Goal: Complete application form: Complete application form

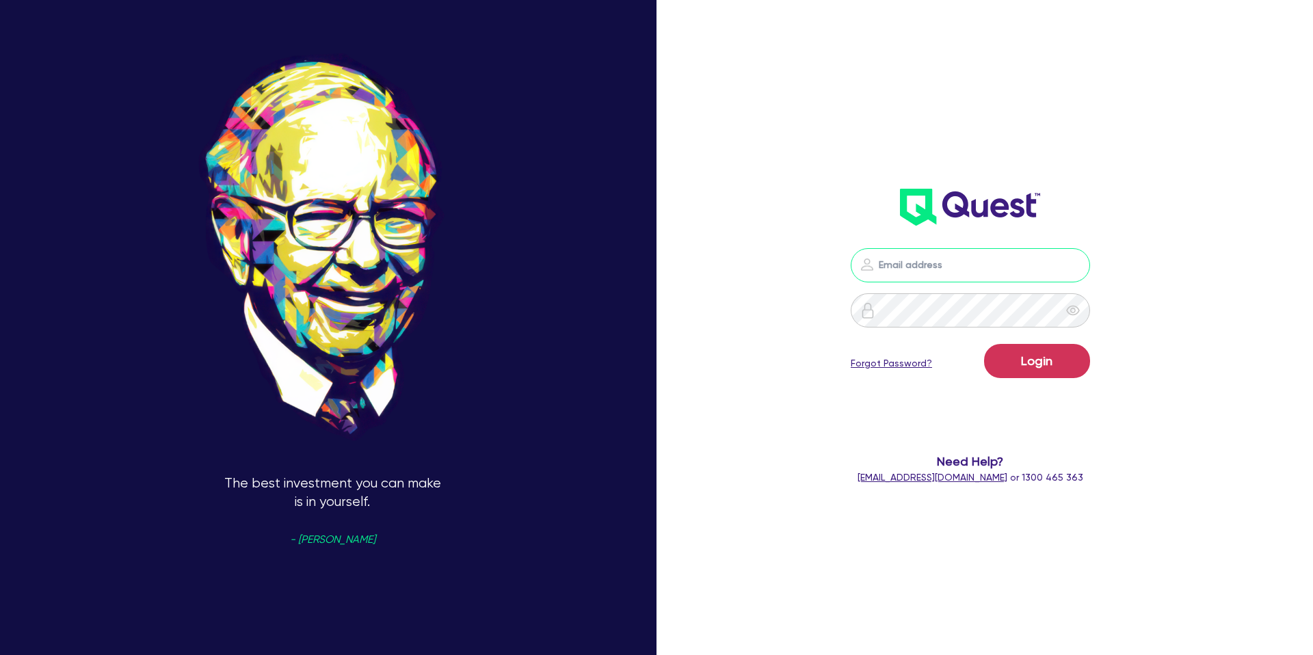
click at [997, 280] on input "email" at bounding box center [970, 265] width 239 height 34
type input "[PERSON_NAME][EMAIL_ADDRESS][DOMAIN_NAME]"
click at [1099, 371] on form "[PERSON_NAME][EMAIL_ADDRESS][DOMAIN_NAME] Login Forgot Password? Need Help? [EM…" at bounding box center [970, 366] width 352 height 237
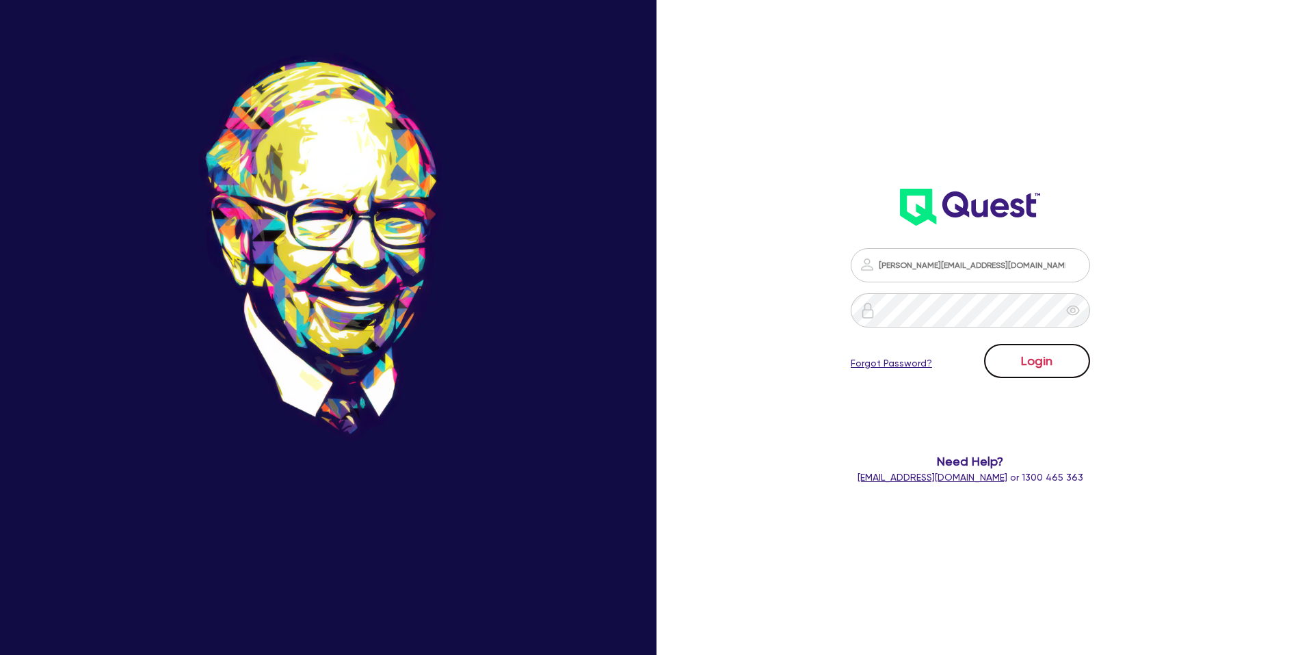
click at [1060, 361] on button "Login" at bounding box center [1037, 361] width 106 height 34
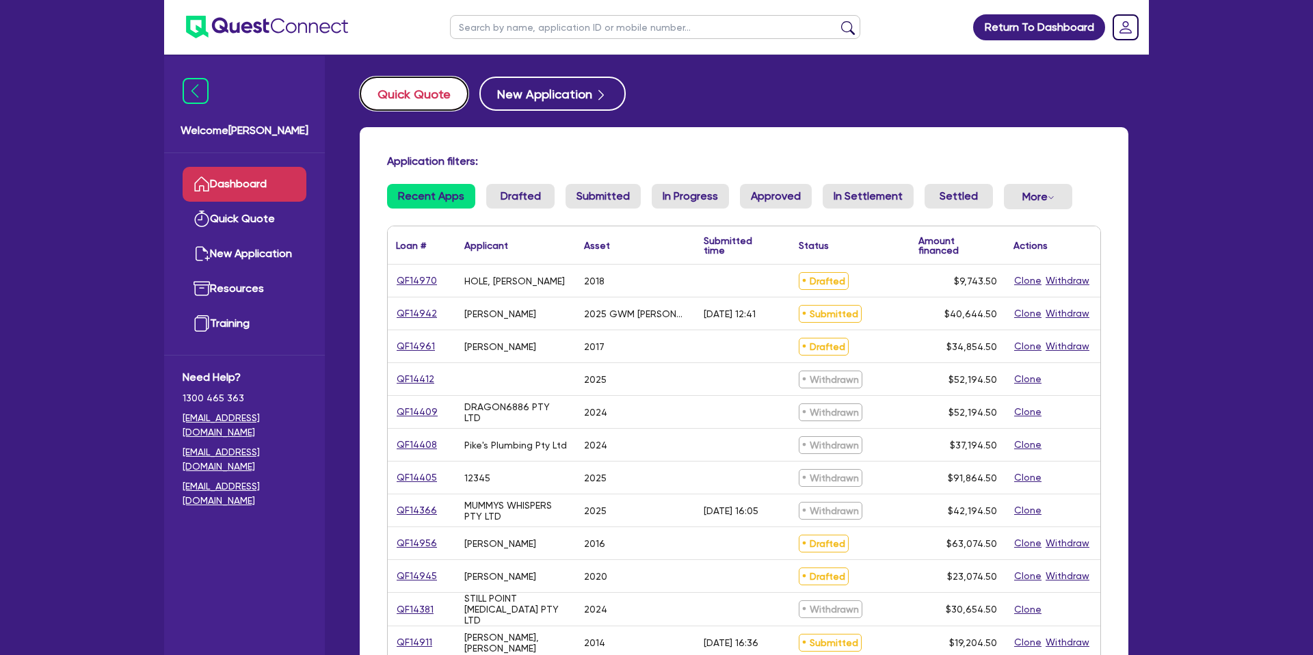
click at [413, 97] on button "Quick Quote" at bounding box center [414, 94] width 109 height 34
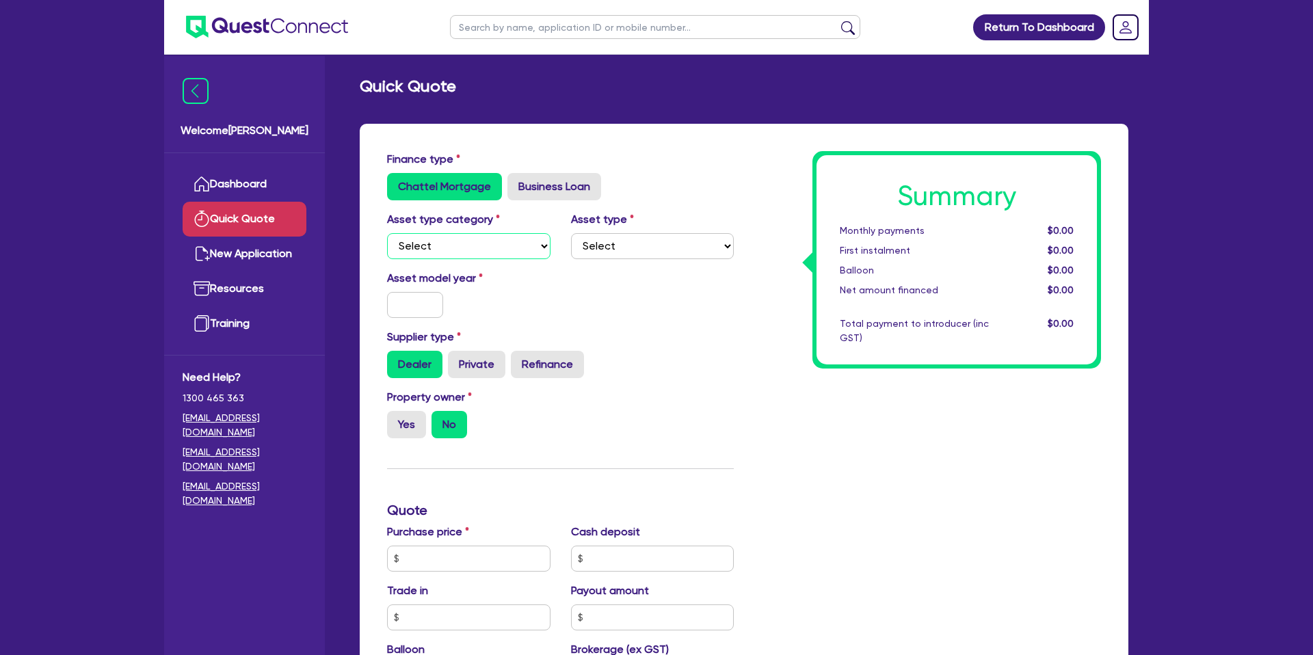
click at [499, 246] on select "Select Cars and light trucks Primary assets Secondary assets Tertiary assets" at bounding box center [468, 246] width 163 height 26
select select "CARS_AND_LIGHT_TRUCKS"
click at [387, 233] on select "Select Cars and light trucks Primary assets Secondary assets Tertiary assets" at bounding box center [468, 246] width 163 height 26
click at [628, 237] on select "Select" at bounding box center [652, 246] width 163 height 26
select select "PASSENGER_VEHICLES"
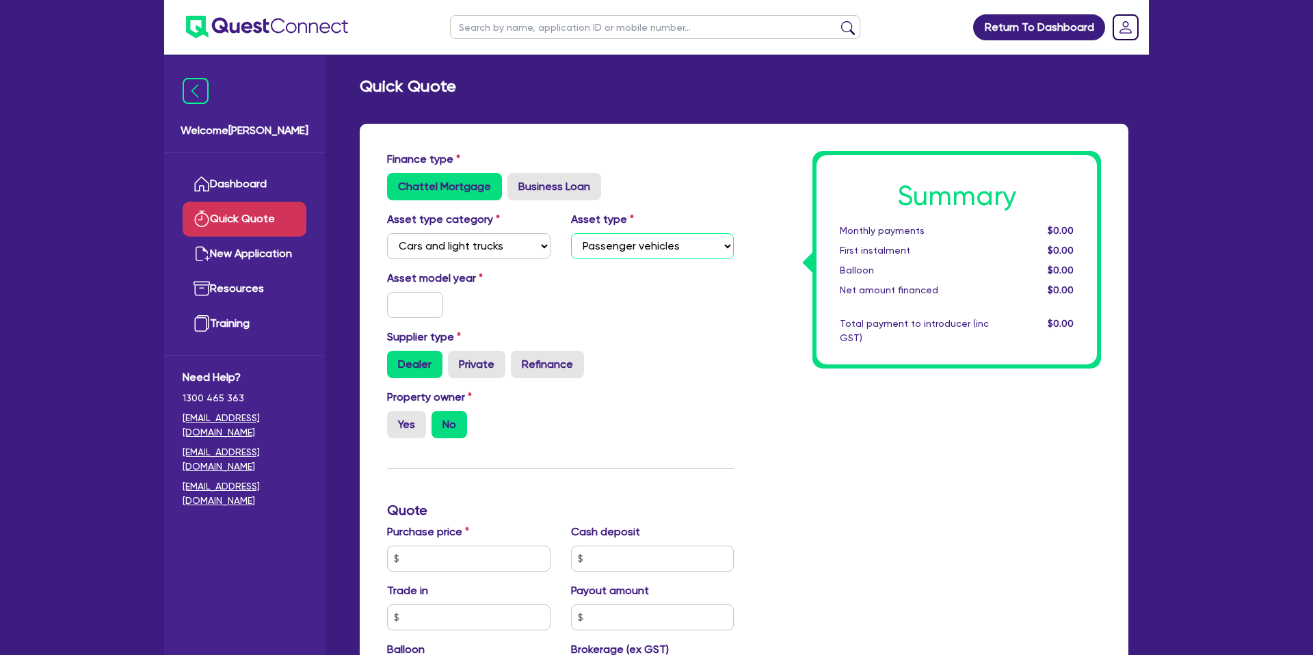
click at [571, 233] on select "Select Passenger vehicles Vans and utes Light trucks up to 4.5 tonne" at bounding box center [652, 246] width 163 height 26
click at [418, 304] on input "text" at bounding box center [415, 305] width 56 height 26
type input "2025"
click at [732, 290] on div "Asset model year [DATE]" at bounding box center [560, 299] width 367 height 59
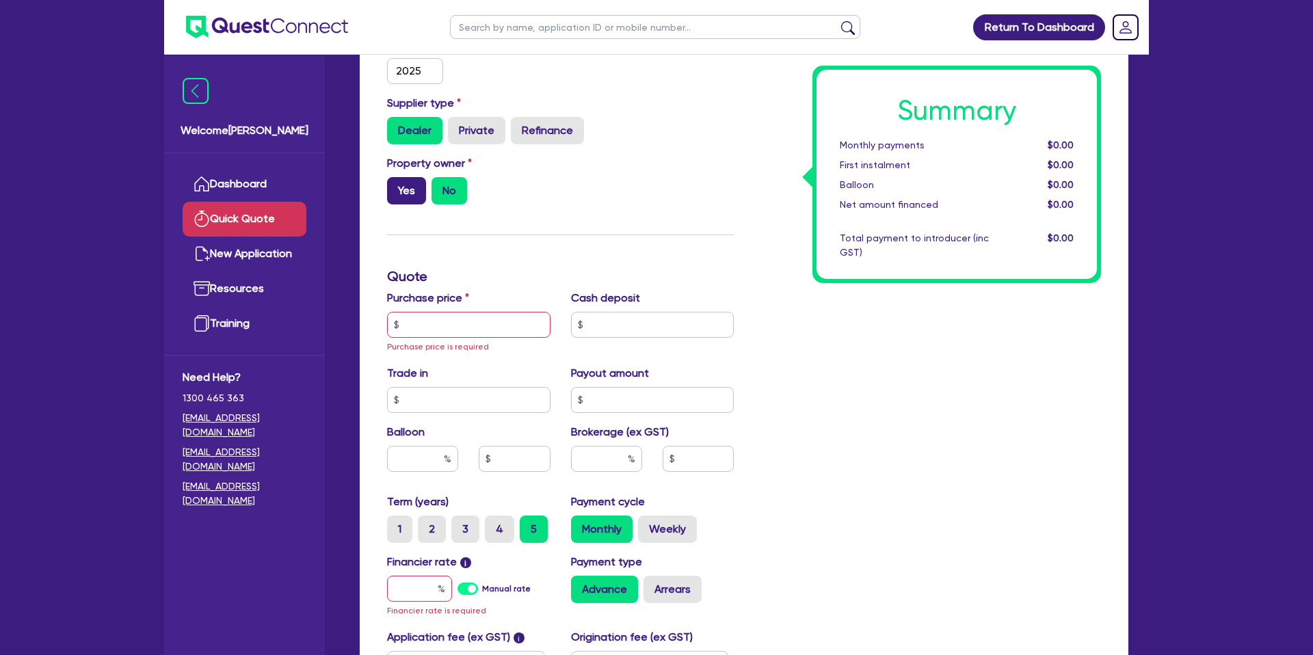
scroll to position [235, 0]
click at [419, 192] on label "Yes" at bounding box center [406, 189] width 39 height 27
click at [396, 185] on input "Yes" at bounding box center [391, 180] width 9 height 9
radio input "true"
drag, startPoint x: 489, startPoint y: 338, endPoint x: 490, endPoint y: 326, distance: 11.7
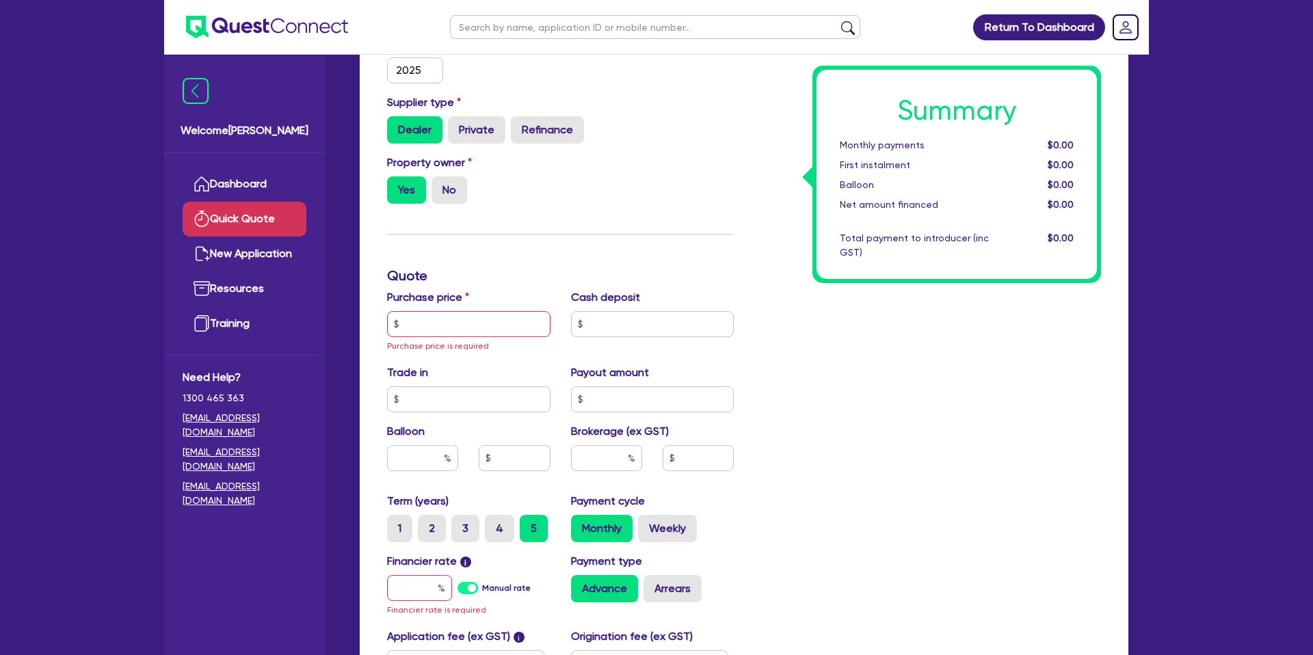
click at [491, 335] on div "Purchase price Purchase price is required" at bounding box center [469, 321] width 184 height 64
click at [490, 326] on input "text" at bounding box center [468, 324] width 163 height 26
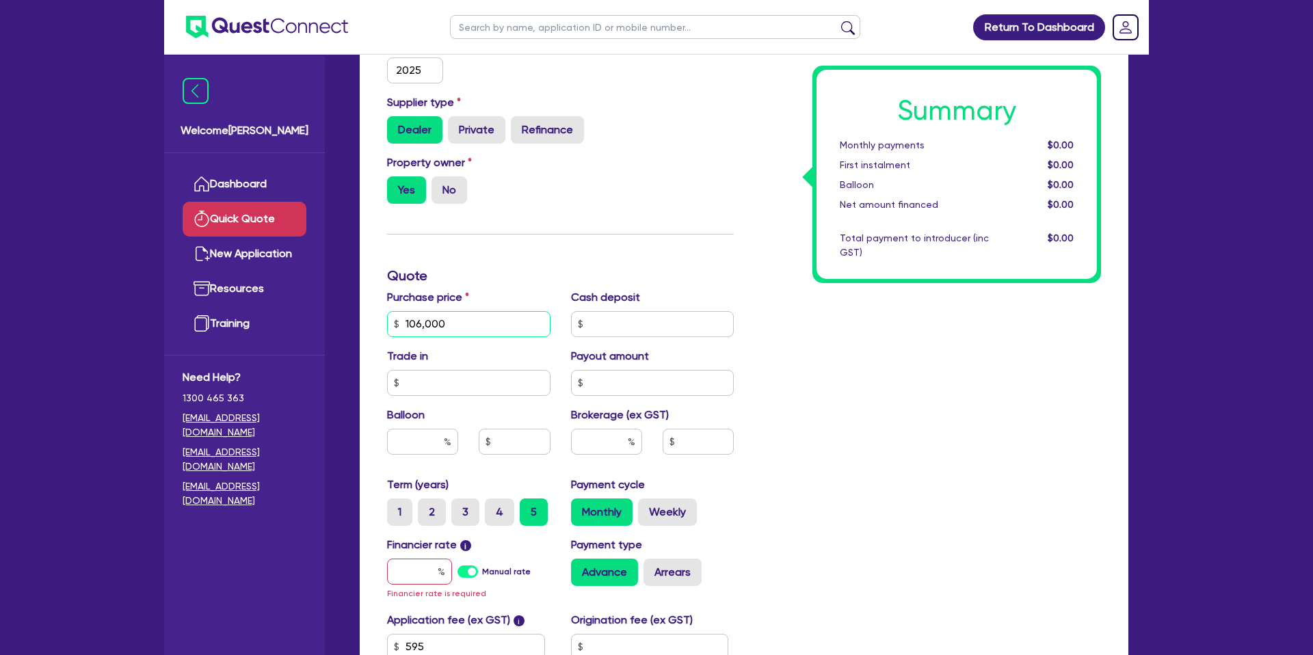
type input "106,000"
click at [869, 389] on div "Summary Monthly payments $0.00 First instalment $0.00 Balloon $0.00 Net amount …" at bounding box center [927, 324] width 367 height 814
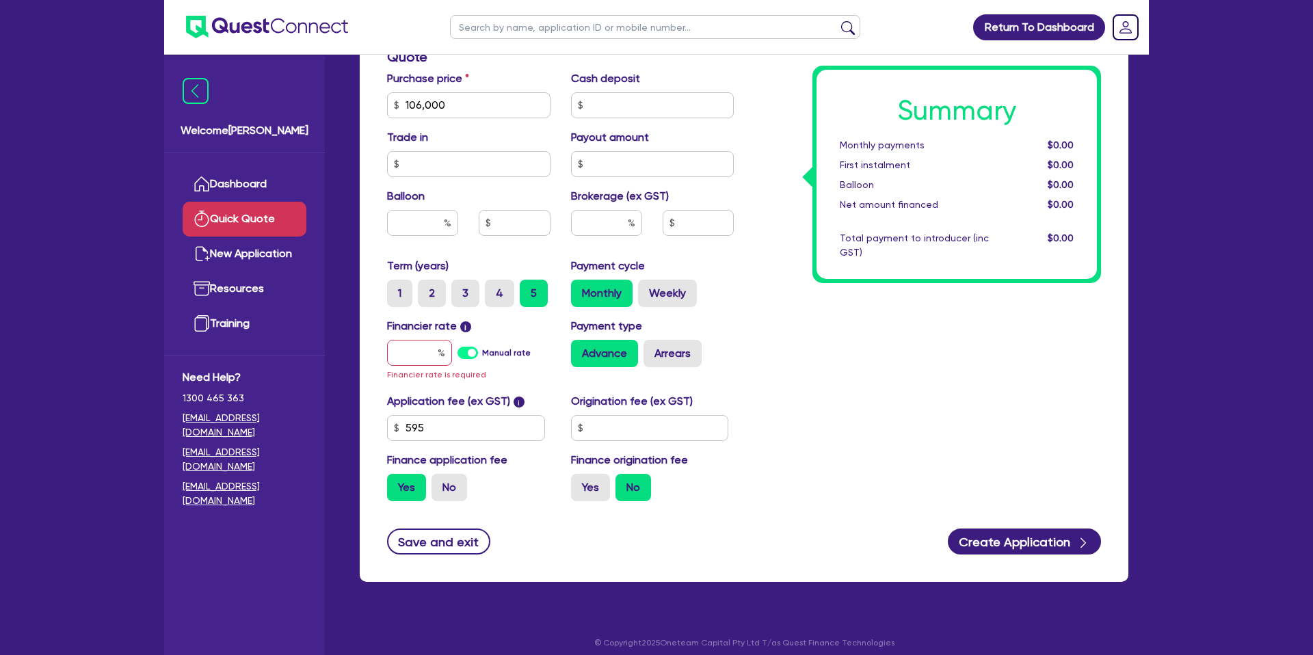
scroll to position [464, 0]
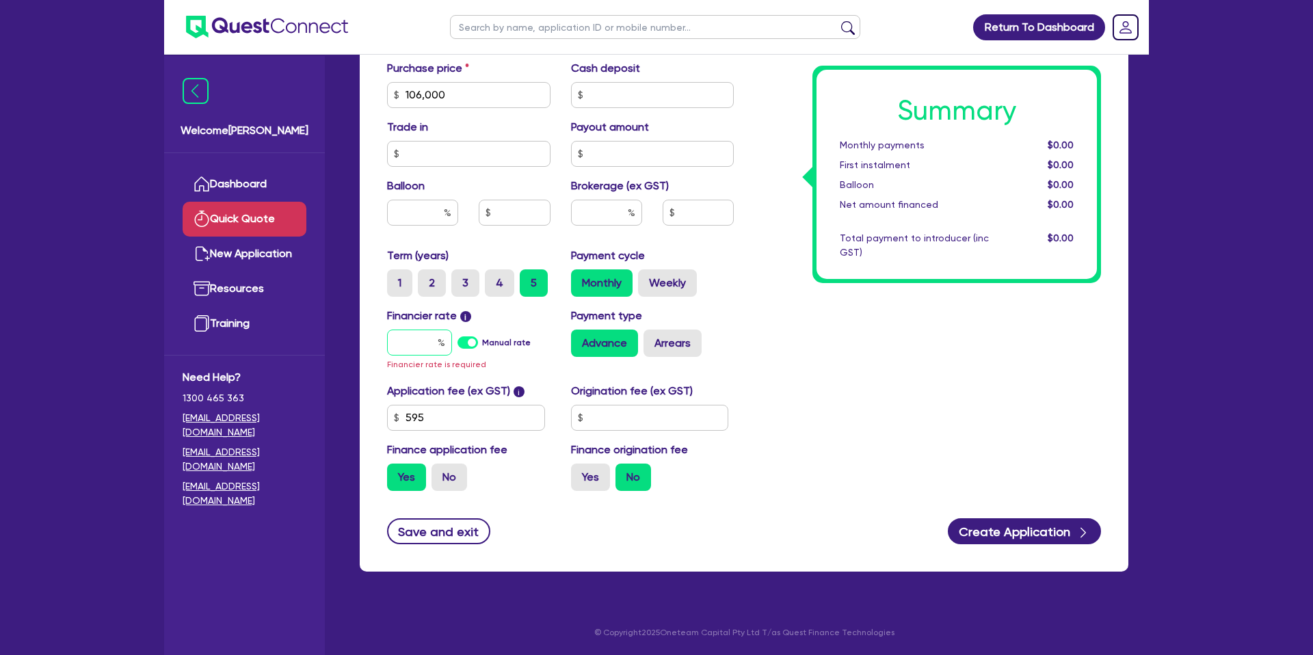
click at [419, 349] on input "text" at bounding box center [419, 343] width 65 height 26
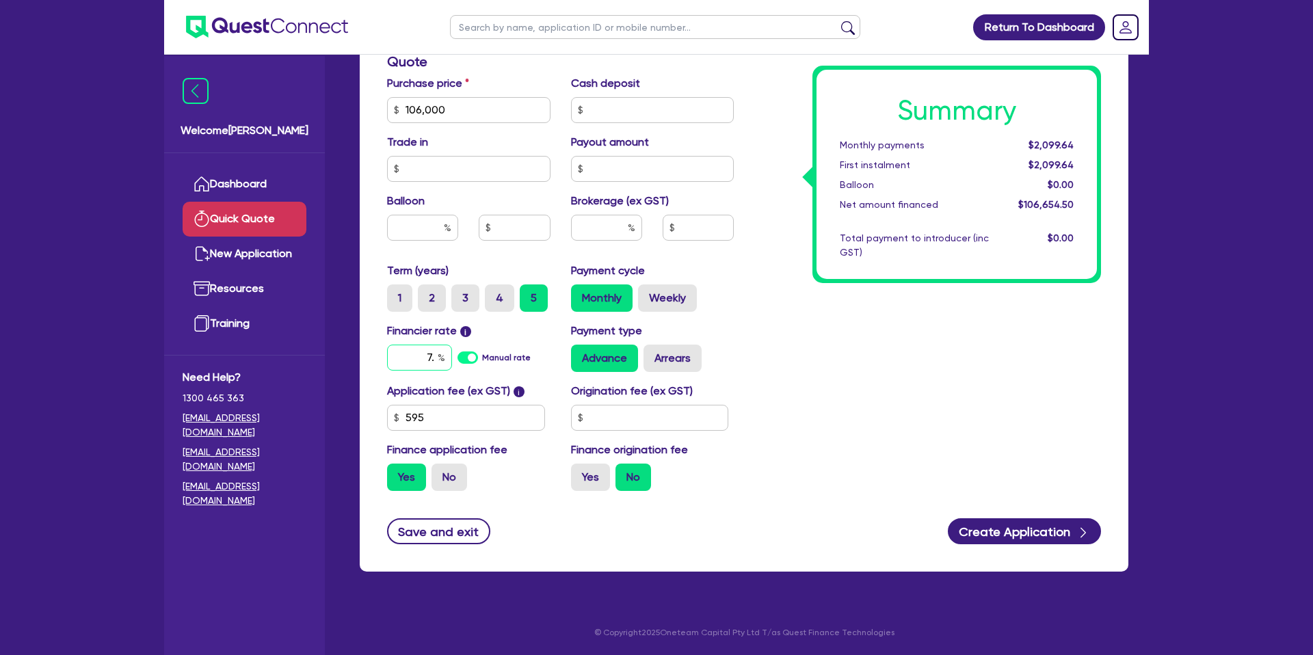
type input "7"
type input "4"
type input "6.69"
click at [613, 419] on input "text" at bounding box center [650, 418] width 158 height 26
type input "1"
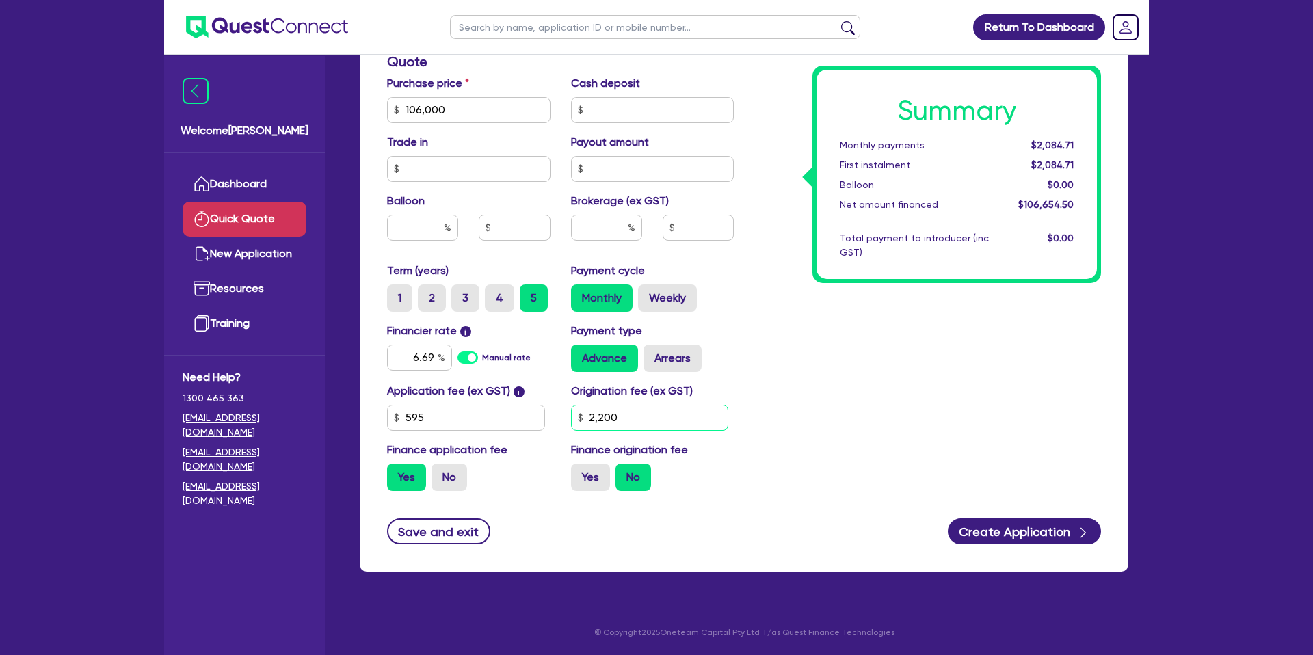
type input "2,200"
drag, startPoint x: 826, startPoint y: 400, endPoint x: 797, endPoint y: 409, distance: 30.7
click at [809, 403] on div "Summary Monthly payments $2,084.71 First instalment $2,084.71 Balloon $0.00 Net…" at bounding box center [927, 102] width 367 height 799
click at [597, 475] on label "Yes" at bounding box center [590, 477] width 39 height 27
click at [580, 473] on input "Yes" at bounding box center [575, 468] width 9 height 9
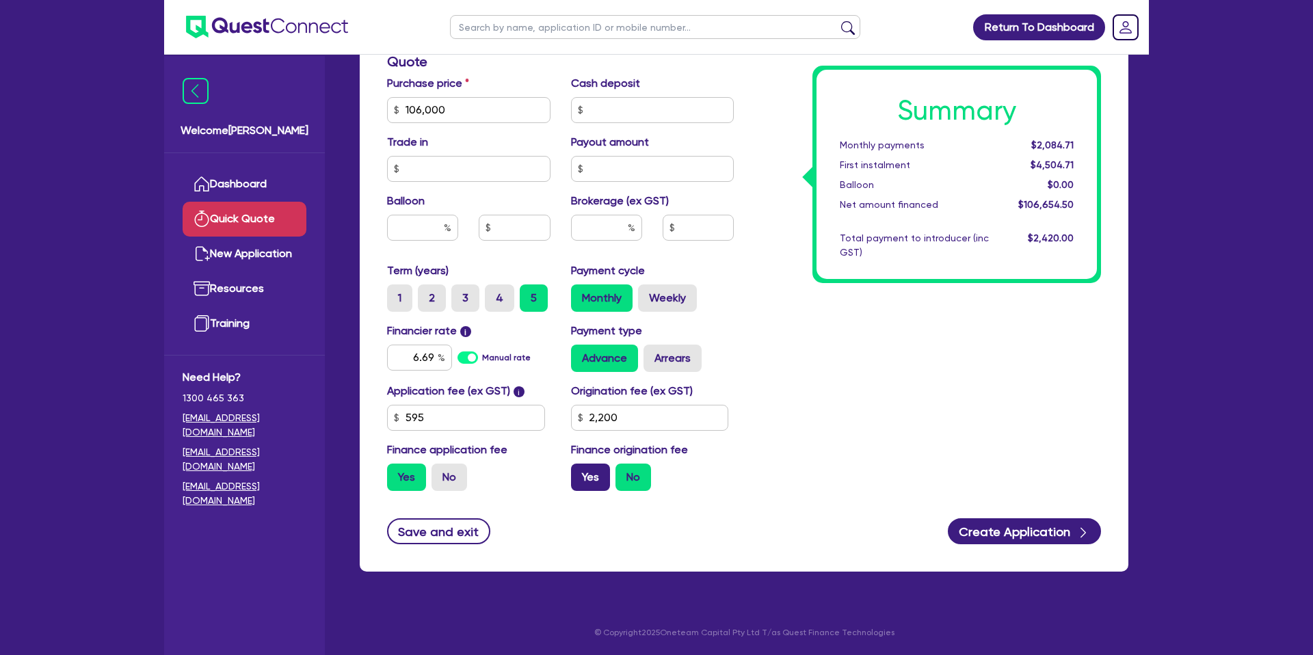
radio input "true"
click at [432, 356] on input "6.69" at bounding box center [419, 358] width 65 height 26
type input "6.79"
click at [916, 461] on div "Summary Monthly payments $2,132.01 First instalment $2,132.01 Balloon $0.00 Net…" at bounding box center [927, 102] width 367 height 799
click at [680, 295] on label "Weekly" at bounding box center [667, 297] width 59 height 27
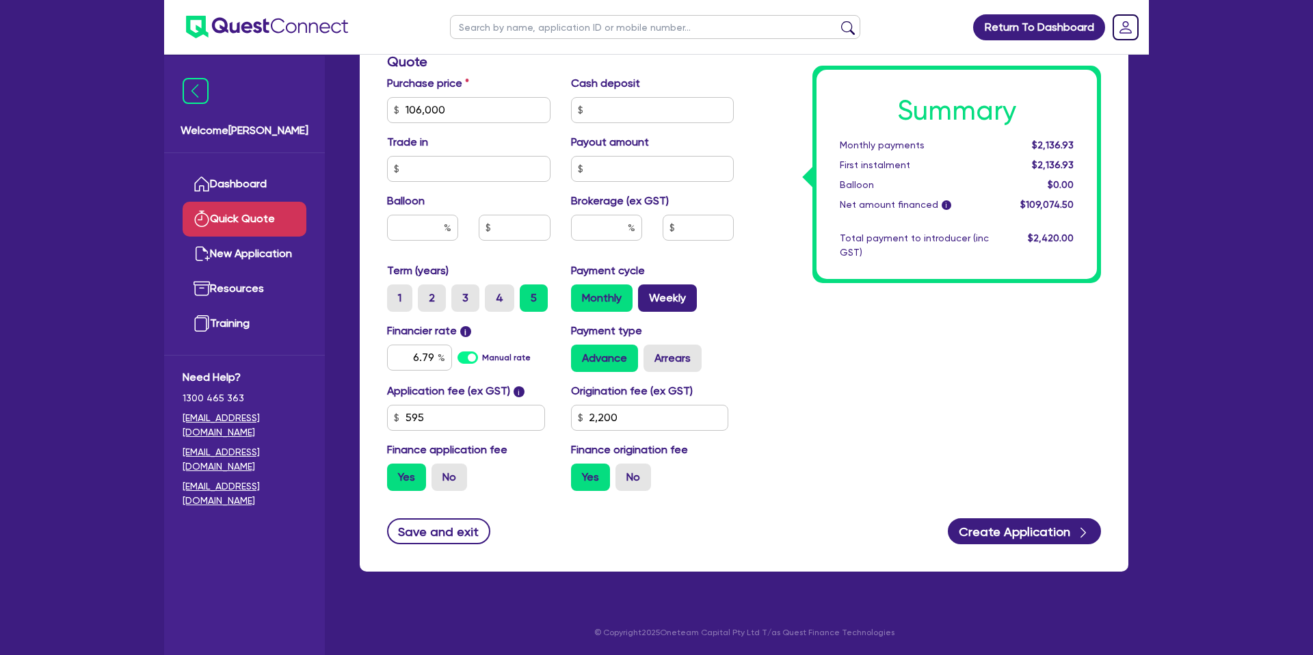
click at [647, 293] on input "Weekly" at bounding box center [642, 288] width 9 height 9
radio input "true"
click at [601, 293] on label "Monthly" at bounding box center [602, 297] width 62 height 27
click at [580, 293] on input "Monthly" at bounding box center [575, 288] width 9 height 9
radio input "true"
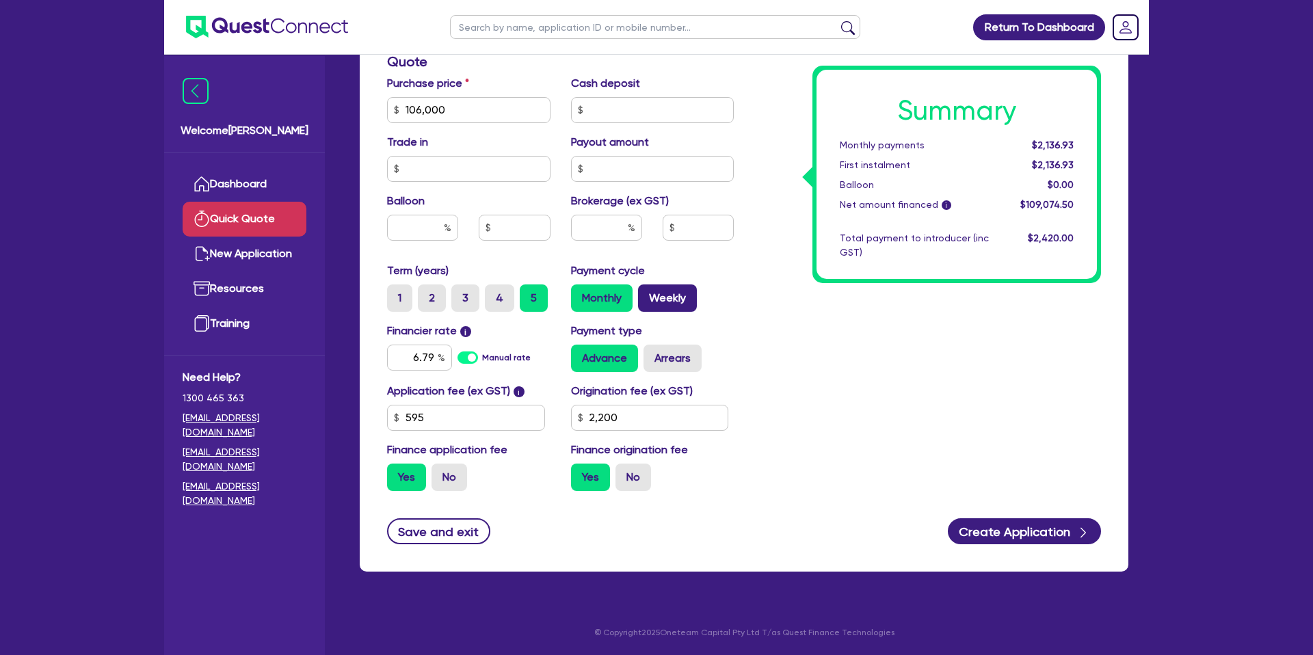
drag, startPoint x: 689, startPoint y: 295, endPoint x: 686, endPoint y: 302, distance: 8.0
click at [688, 296] on label "Weekly" at bounding box center [667, 297] width 59 height 27
click at [647, 293] on input "Weekly" at bounding box center [642, 288] width 9 height 9
radio input "true"
drag, startPoint x: 1033, startPoint y: 142, endPoint x: 1094, endPoint y: 139, distance: 61.6
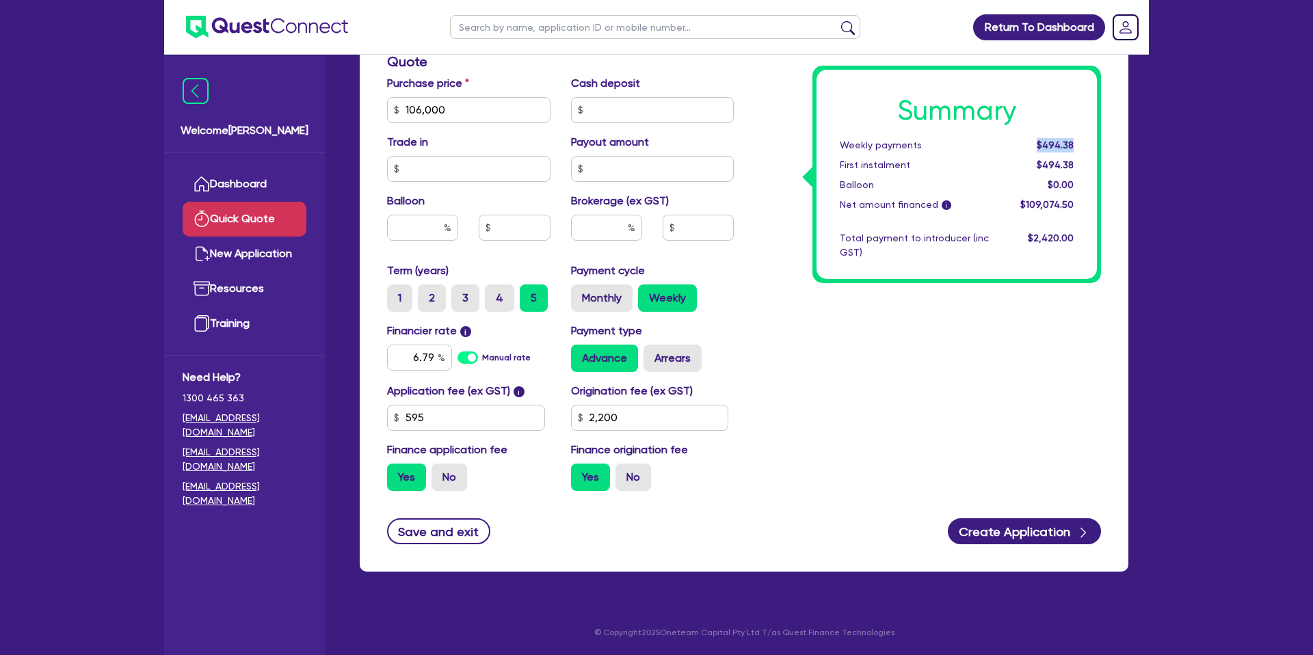
click at [1094, 139] on div "Summary Weekly payments $494.38 First instalment $494.38 Balloon $0.00 Net amou…" at bounding box center [956, 174] width 280 height 209
click at [907, 320] on div "Summary Weekly payments $494.38 First instalment $494.38 Balloon $0.00 Net amou…" at bounding box center [927, 102] width 367 height 799
drag, startPoint x: 567, startPoint y: 293, endPoint x: 582, endPoint y: 293, distance: 15.0
click at [580, 293] on div "Payment cycle Monthly Weekly" at bounding box center [653, 287] width 184 height 49
click at [614, 295] on label "Monthly" at bounding box center [602, 297] width 62 height 27
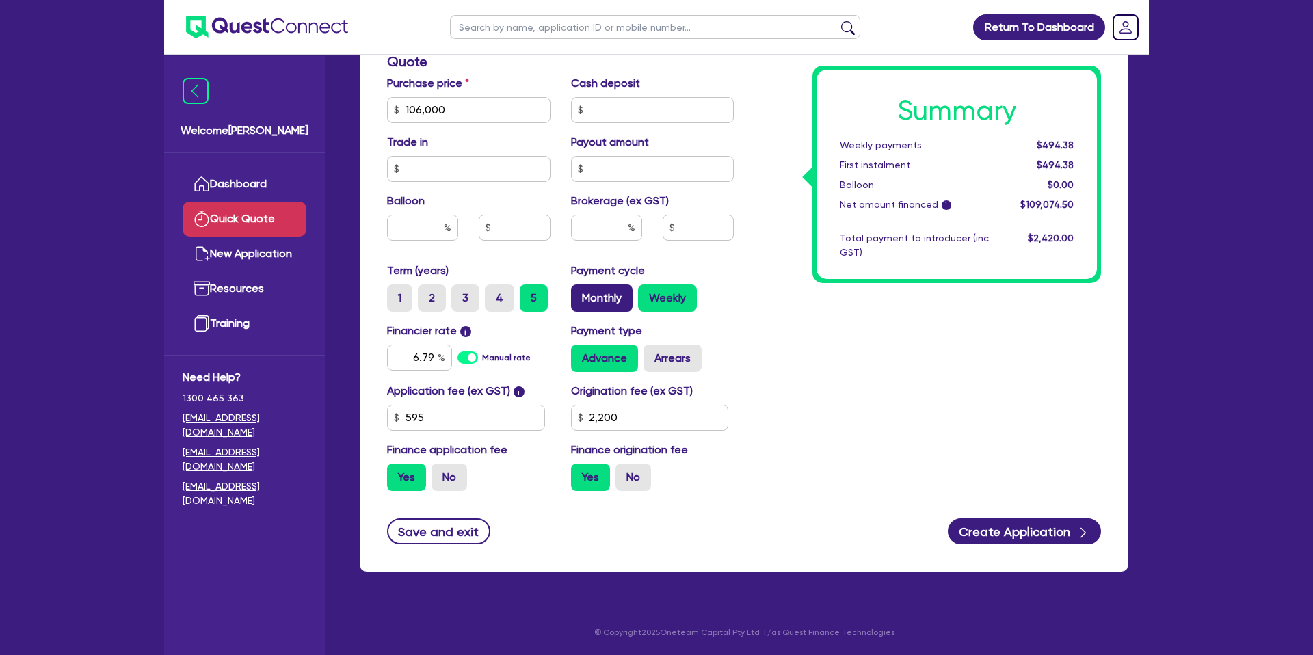
click at [580, 293] on input "Monthly" at bounding box center [575, 288] width 9 height 9
radio input "true"
drag, startPoint x: 1035, startPoint y: 144, endPoint x: 1081, endPoint y: 142, distance: 45.9
click at [1081, 142] on div "$2,136.93" at bounding box center [1041, 145] width 85 height 14
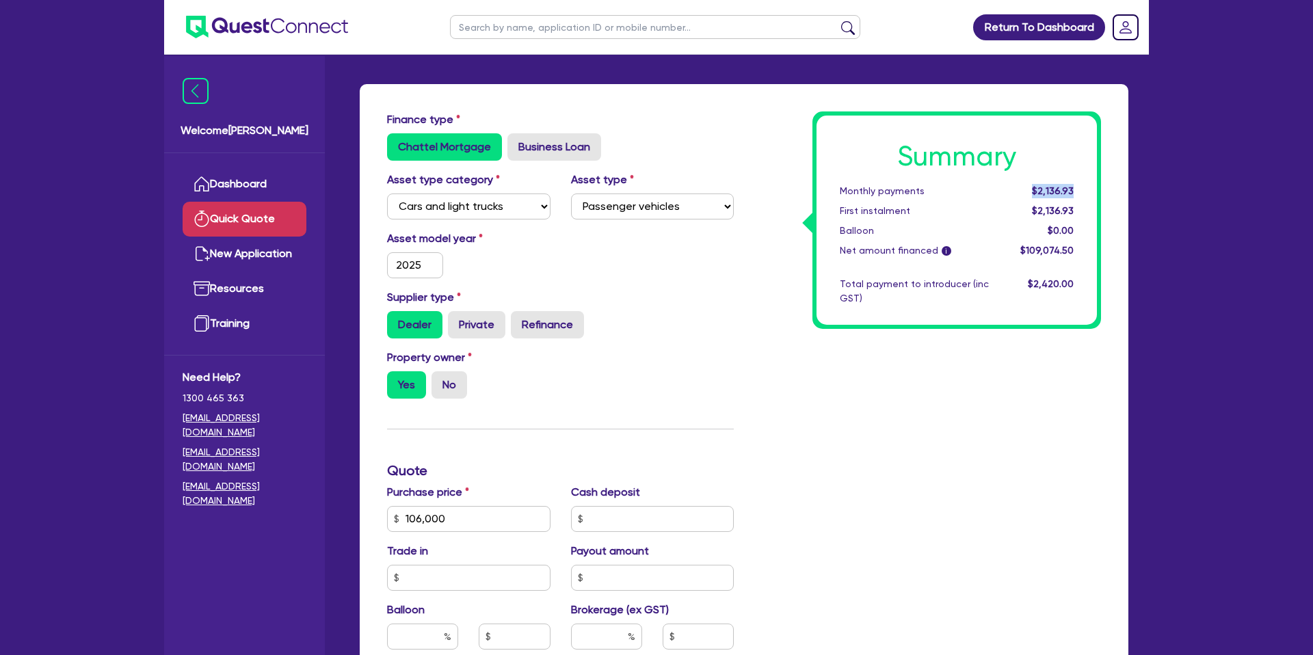
scroll to position [0, 0]
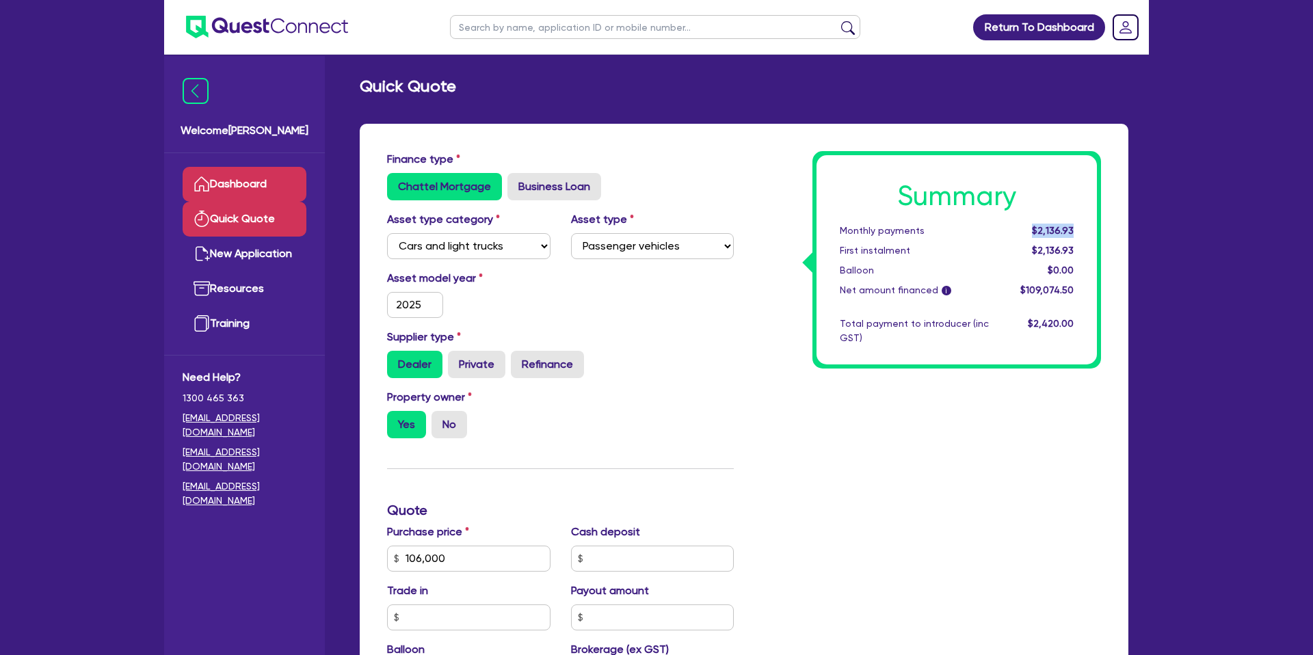
click at [240, 192] on link "Dashboard" at bounding box center [245, 184] width 124 height 35
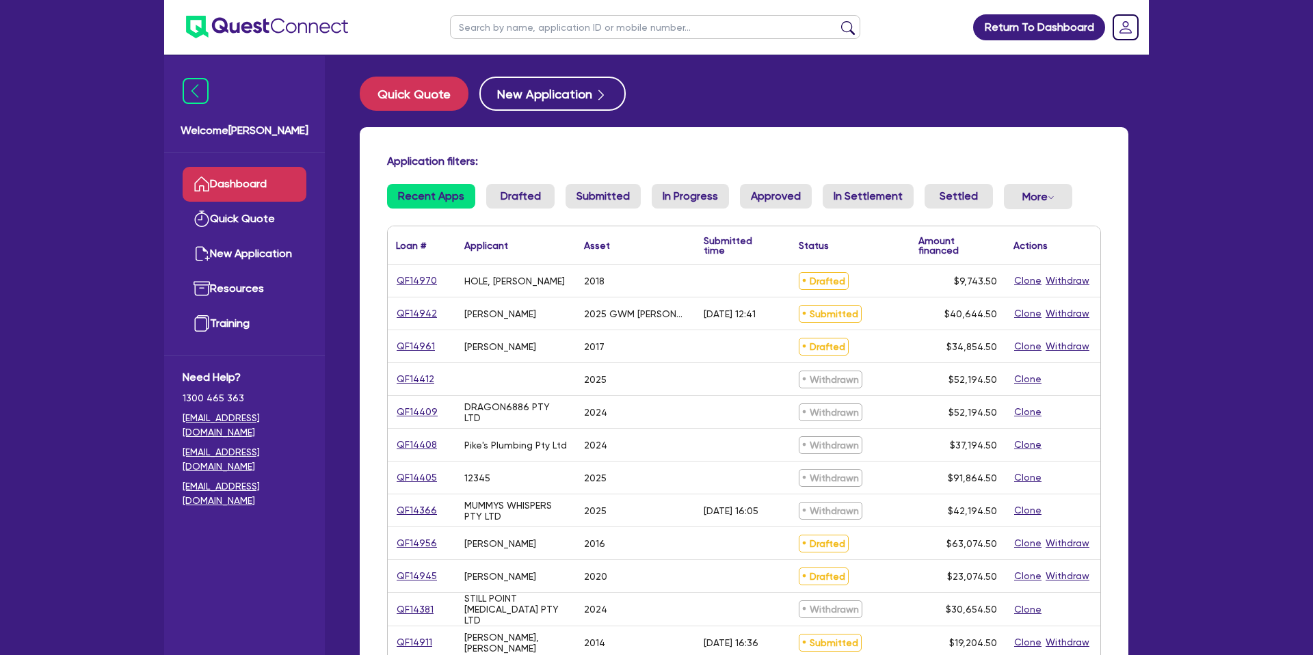
click at [524, 29] on input "text" at bounding box center [655, 27] width 410 height 24
type input "grant"
click at [837, 21] on button "submit" at bounding box center [848, 30] width 22 height 19
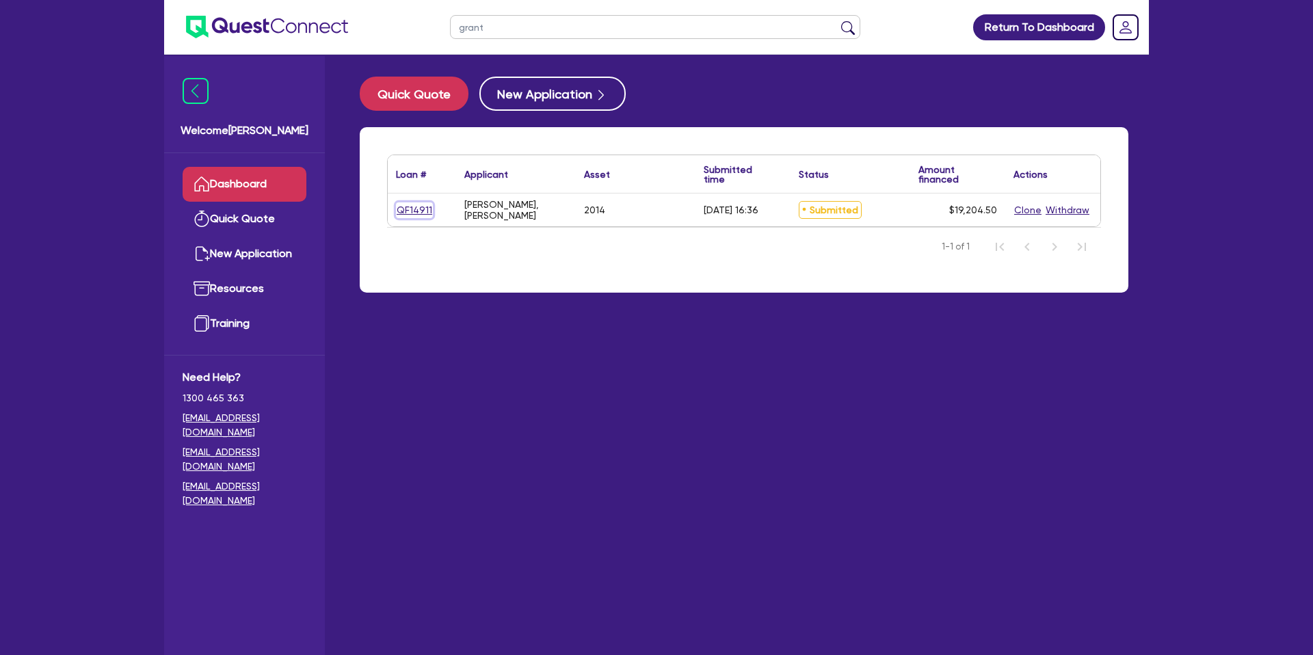
click at [417, 208] on link "QF14911" at bounding box center [414, 210] width 37 height 16
select select "CARS_AND_LIGHT_TRUCKS"
select select "PASSENGER_VEHICLES"
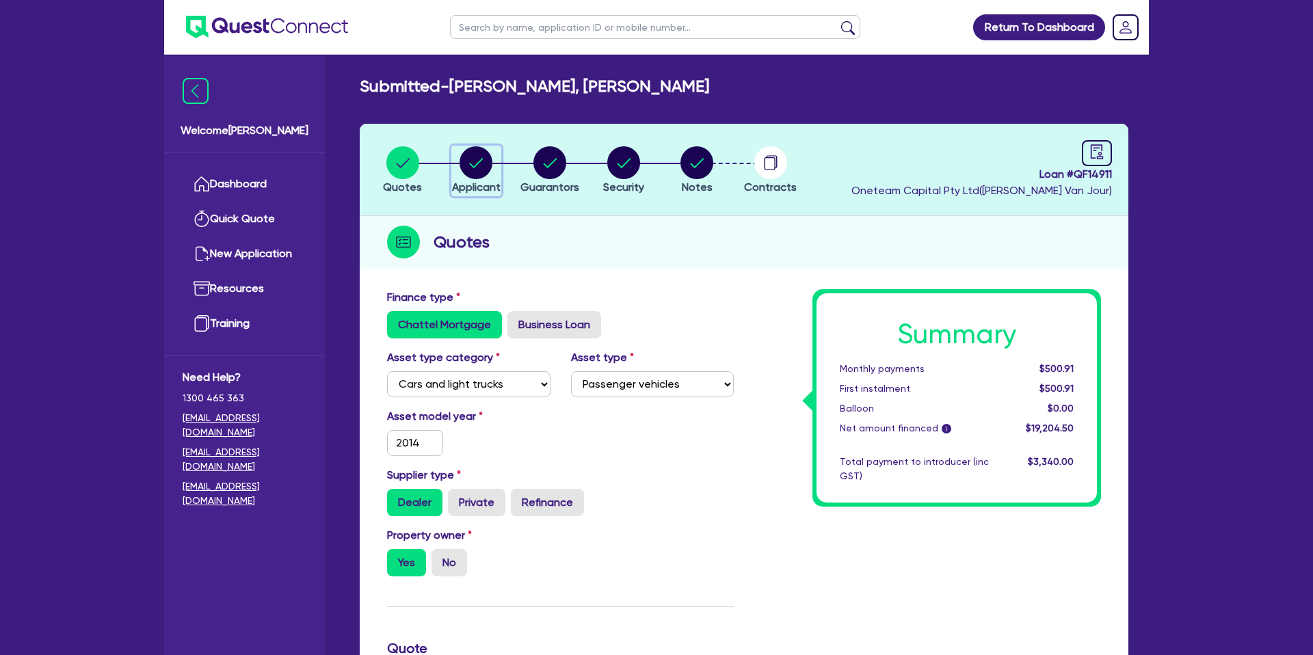
click at [483, 152] on circle "button" at bounding box center [476, 162] width 33 height 33
select select "SOLE_TRADER"
select select "BUILDING_CONSTRUCTION"
select select "TRADES_SERVICES_BUSINESSES_GOVERNMENT"
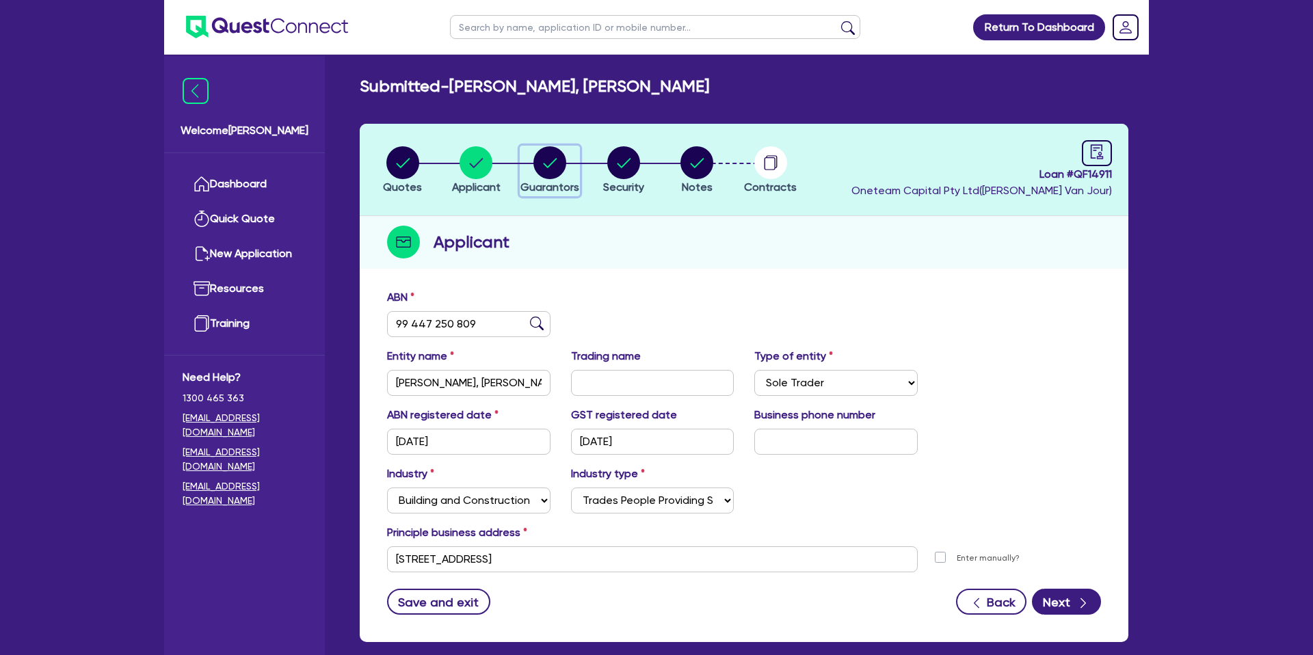
click at [553, 156] on circle "button" at bounding box center [549, 162] width 33 height 33
select select "MR"
select select "WA"
select select "MARRIED"
select select "PROPERTY"
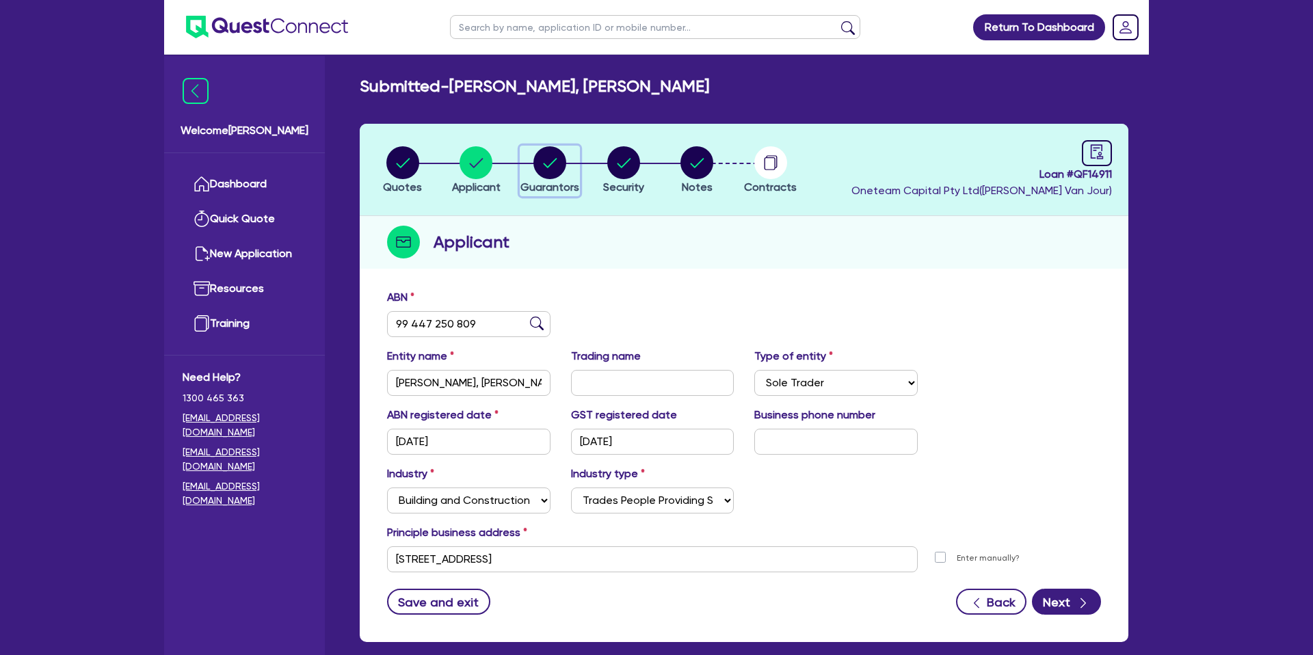
select select "CASH"
select select "HOUSEHOLD_PERSONAL"
select select "VEHICLE"
select select "MORTGAGE"
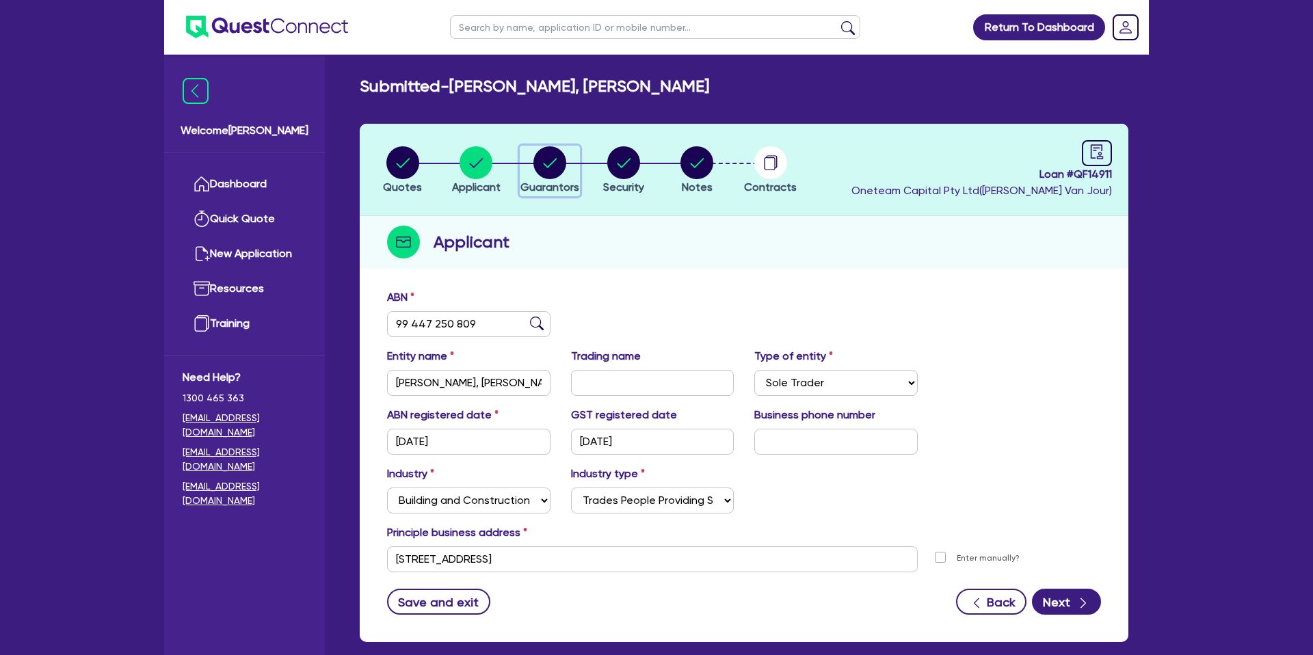
select select "CREDIT_CARD"
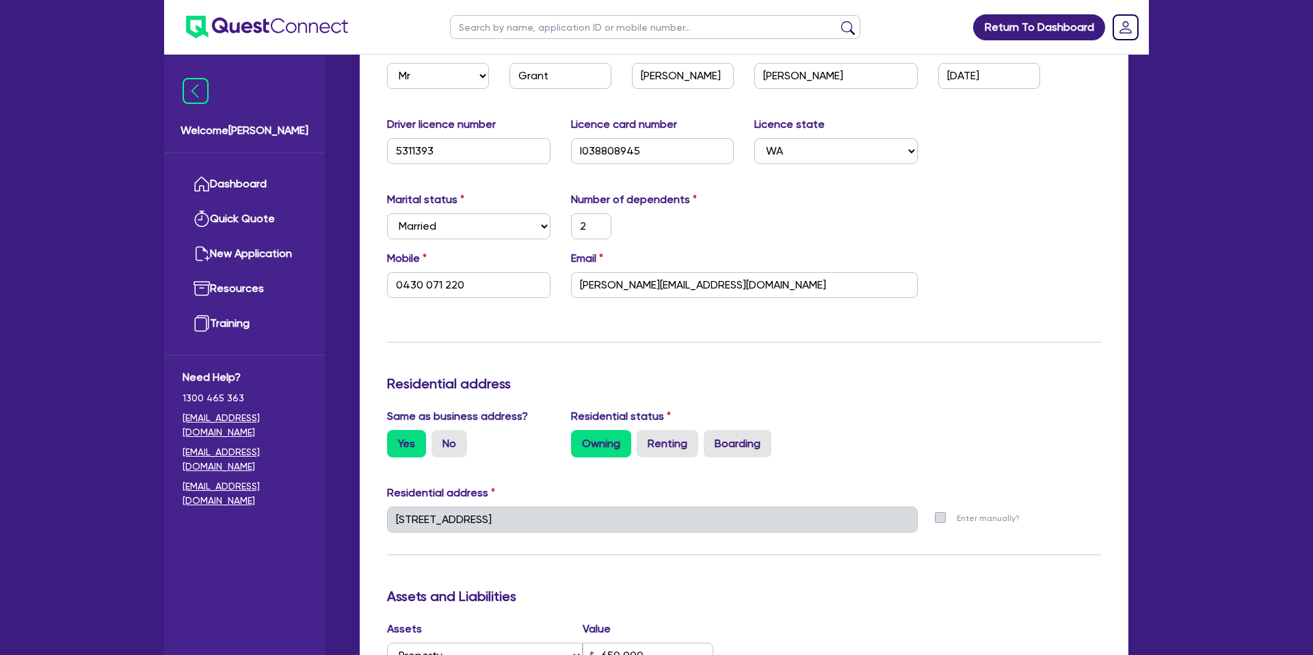
scroll to position [282, 0]
click at [614, 284] on input "[PERSON_NAME][EMAIL_ADDRESS][DOMAIN_NAME]" at bounding box center [744, 284] width 347 height 26
click at [1006, 236] on div "Marital status Select [DEMOGRAPHIC_DATA] Married De Facto / Partner Number of d…" at bounding box center [744, 220] width 734 height 59
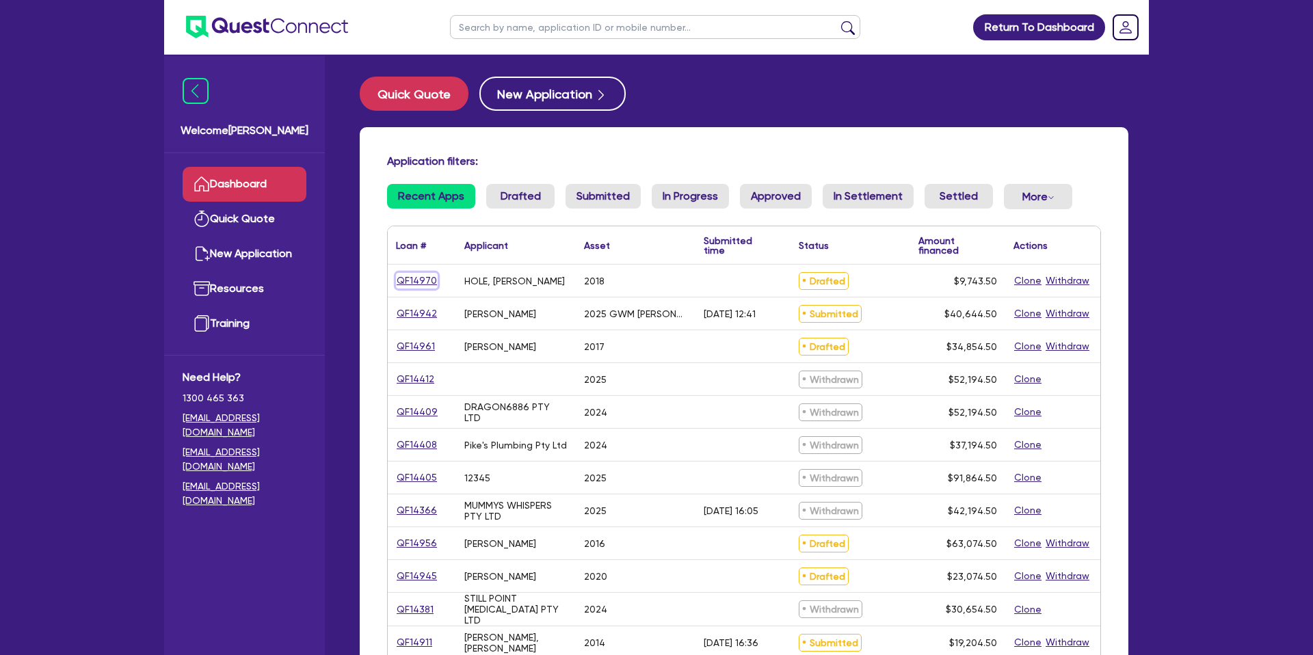
click at [421, 276] on link "QF14970" at bounding box center [417, 281] width 42 height 16
select select "CARS_AND_LIGHT_TRUCKS"
select select "PASSENGER_VEHICLES"
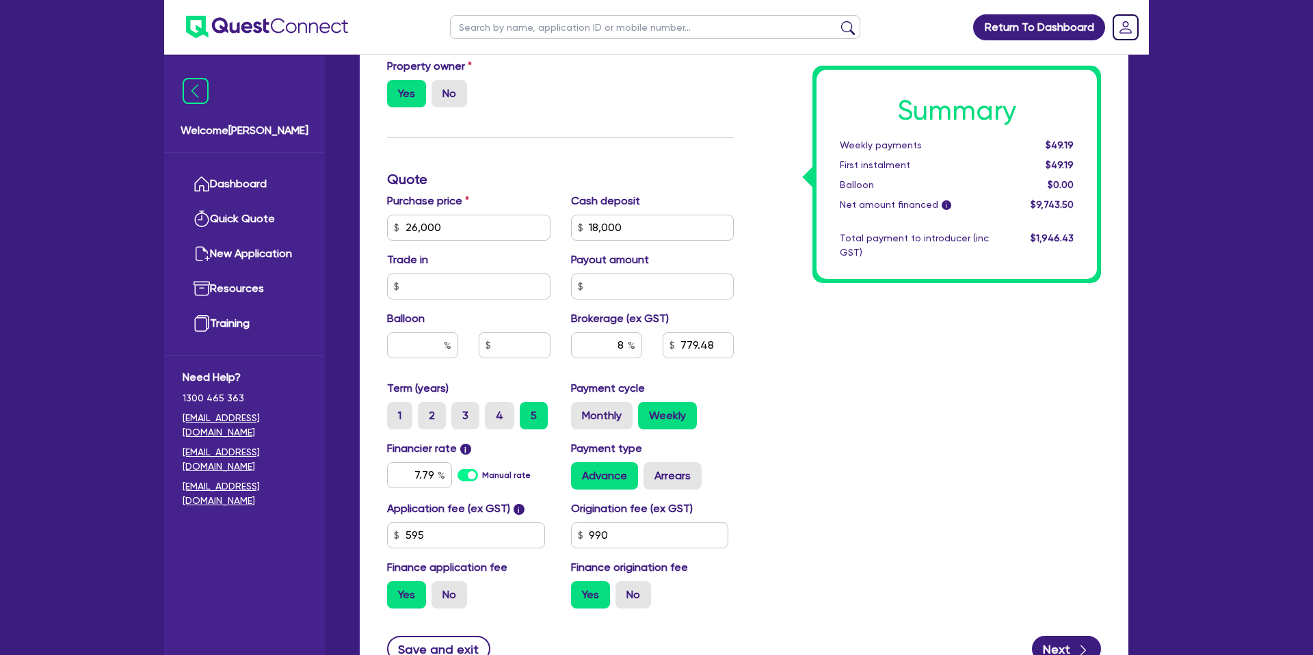
scroll to position [472, 0]
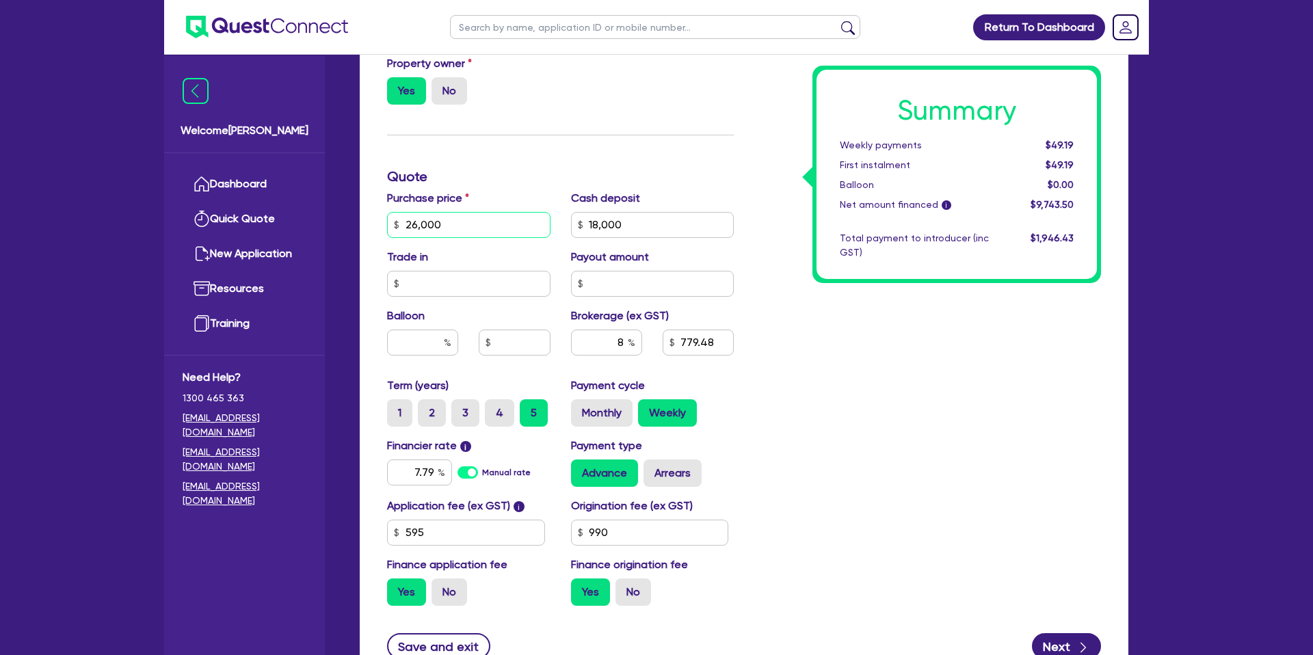
drag, startPoint x: 403, startPoint y: 223, endPoint x: 470, endPoint y: 223, distance: 67.0
click at [470, 223] on input "26,000" at bounding box center [468, 225] width 163 height 26
click at [446, 226] on input "26,000" at bounding box center [468, 225] width 163 height 26
drag, startPoint x: 466, startPoint y: 227, endPoint x: 550, endPoint y: 237, distance: 84.7
click at [468, 227] on input "26,000" at bounding box center [468, 225] width 163 height 26
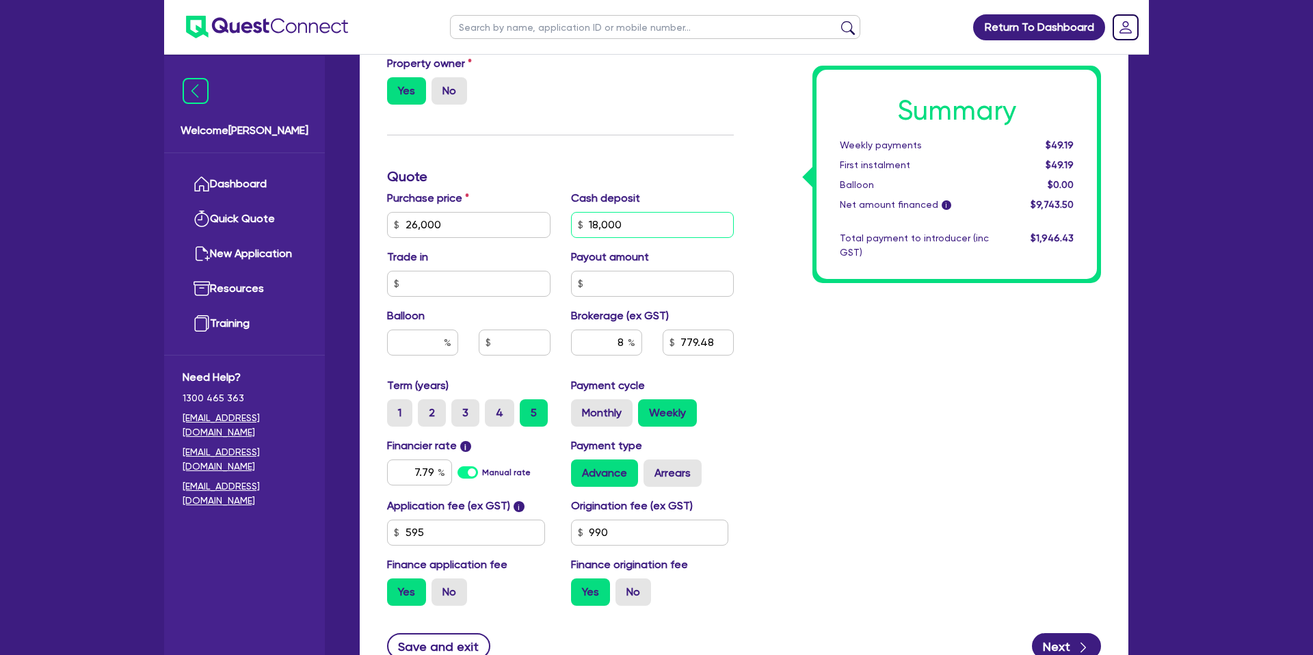
type input "26,000"
type input "18,000"
type input "26,000"
type input "18,000"
click at [588, 224] on input "18,000" at bounding box center [652, 225] width 163 height 26
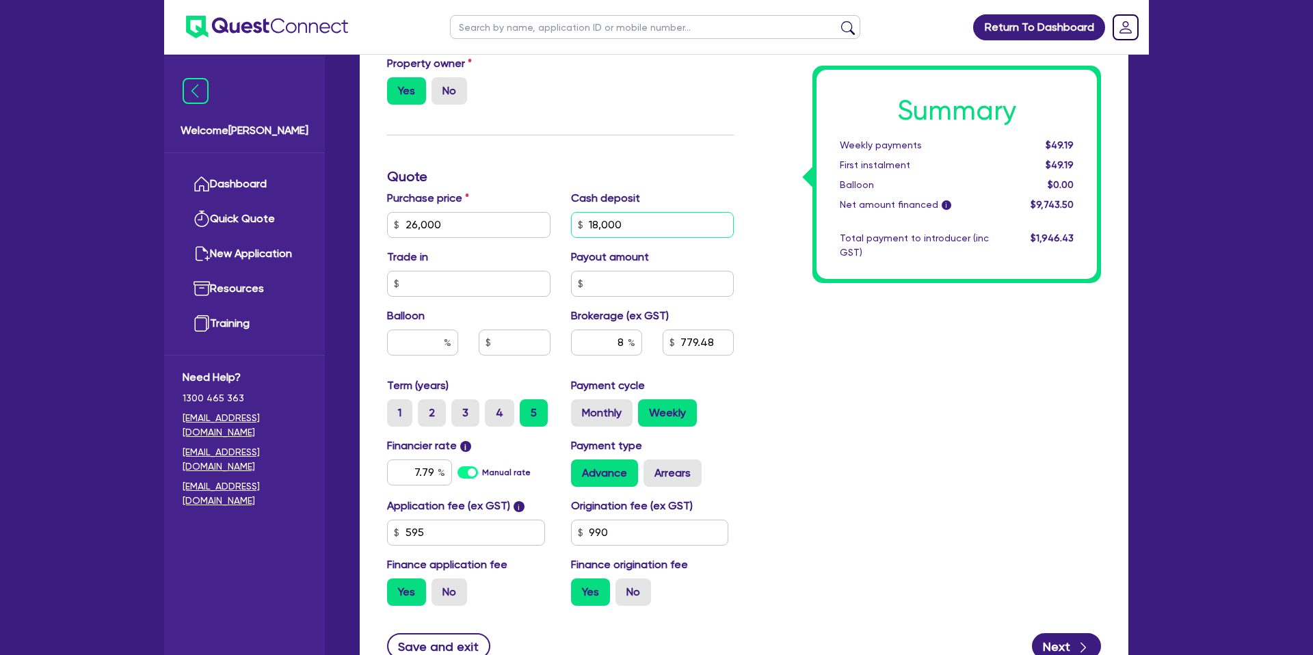
drag, startPoint x: 591, startPoint y: 222, endPoint x: 630, endPoint y: 223, distance: 39.0
click at [630, 223] on input "18,000" at bounding box center [652, 225] width 163 height 26
drag, startPoint x: 630, startPoint y: 222, endPoint x: 668, endPoint y: 226, distance: 38.5
click at [630, 222] on input "18,000" at bounding box center [652, 225] width 163 height 26
click at [1048, 145] on span "$49.19" at bounding box center [1060, 144] width 28 height 11
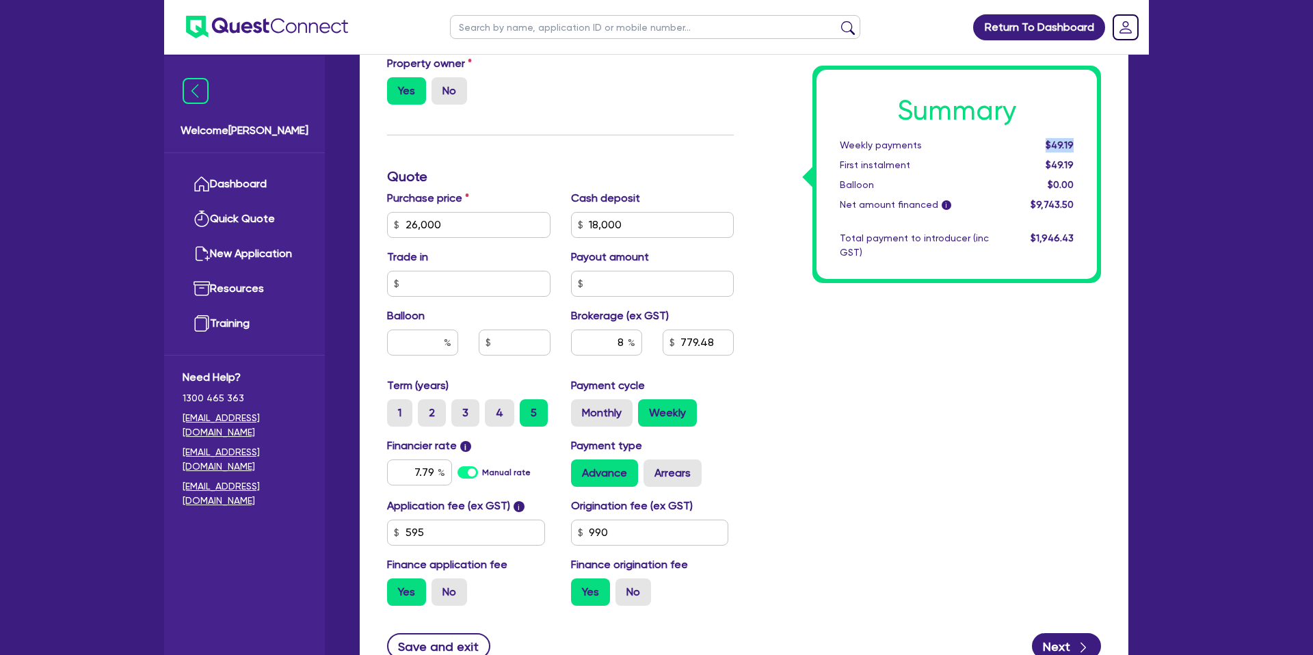
drag, startPoint x: 1074, startPoint y: 144, endPoint x: 1084, endPoint y: 142, distance: 10.3
click at [1098, 141] on div "Summary Weekly payments $49.19 First instalment $49.19 Balloon $0.00 Net amount…" at bounding box center [956, 174] width 289 height 217
click at [1078, 142] on div "$49.19" at bounding box center [1041, 145] width 85 height 14
drag, startPoint x: 1048, startPoint y: 144, endPoint x: 1087, endPoint y: 144, distance: 39.0
click at [1088, 144] on div "Summary Weekly payments $49.19 First instalment $49.19 Balloon $0.00 Net amount…" at bounding box center [956, 174] width 280 height 209
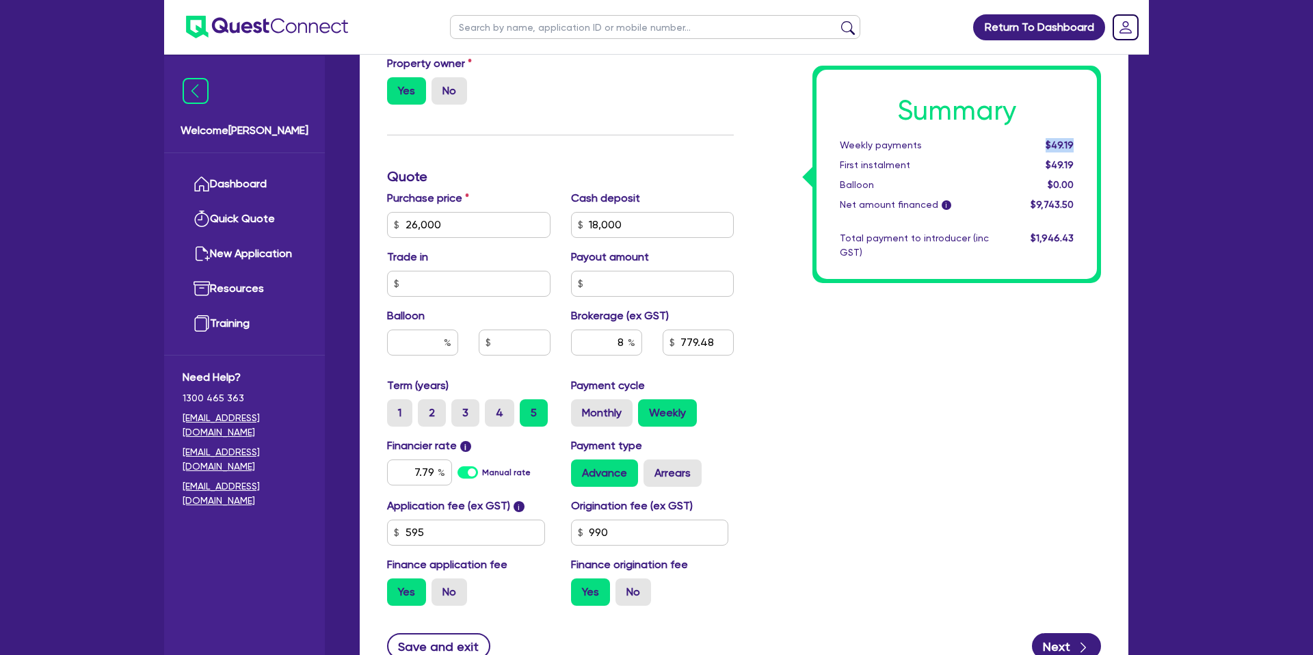
click at [1076, 139] on div "$49.19" at bounding box center [1041, 145] width 85 height 14
drag, startPoint x: 1049, startPoint y: 166, endPoint x: 1073, endPoint y: 163, distance: 24.1
click at [1073, 163] on span "$49.19" at bounding box center [1060, 164] width 28 height 11
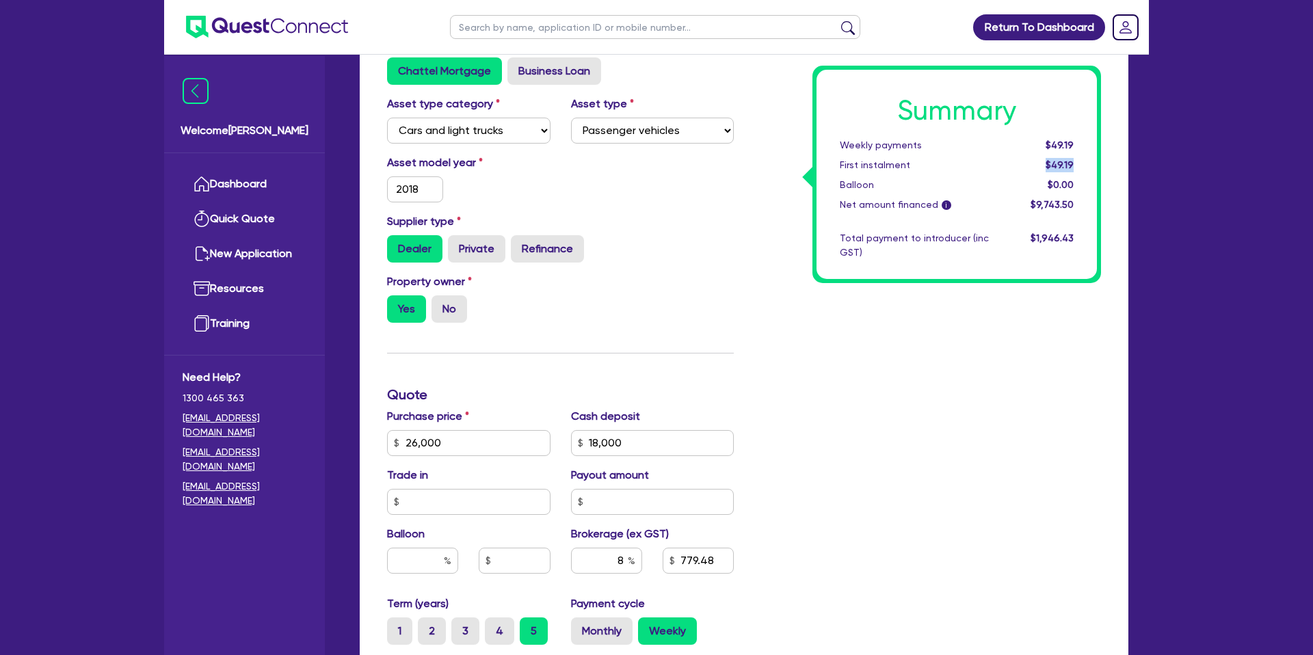
scroll to position [0, 0]
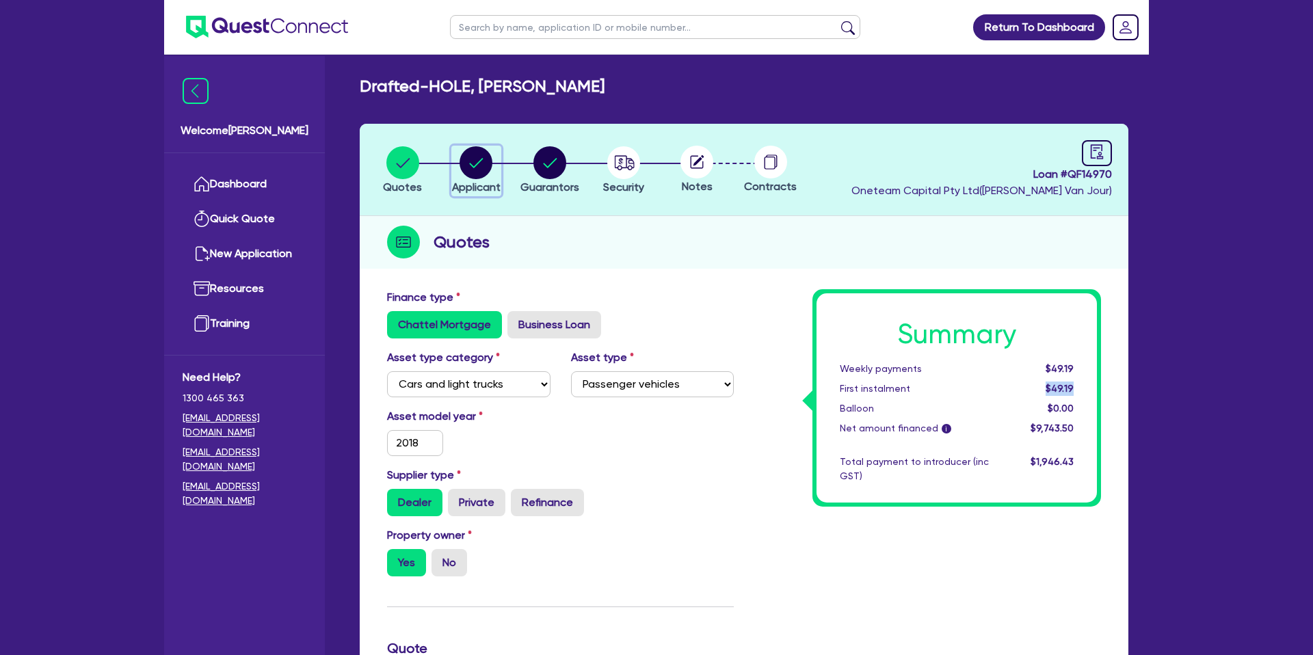
click at [481, 161] on icon "button" at bounding box center [476, 162] width 33 height 33
select select "SOLE_TRADER"
select select "ARTS_RECREATION"
select select "ARTISTS"
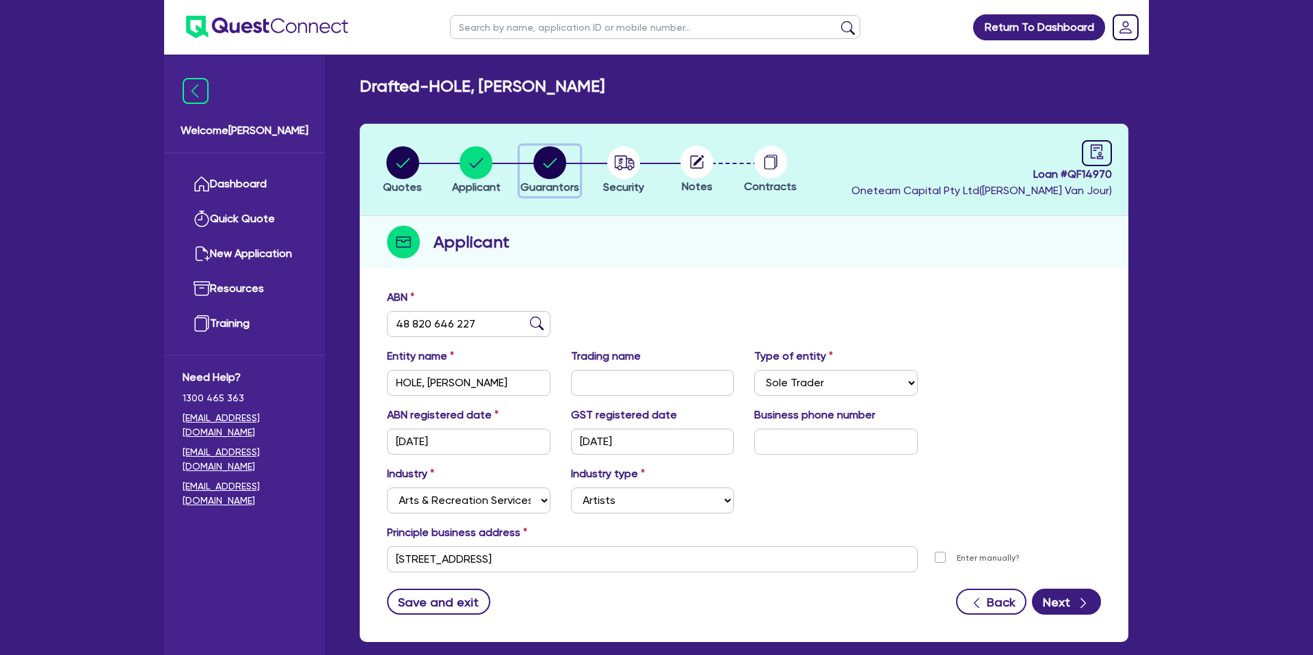
click at [564, 164] on circle "button" at bounding box center [549, 162] width 33 height 33
select select "MR"
select select "QLD"
select select "MARRIED"
select select "PROPERTY"
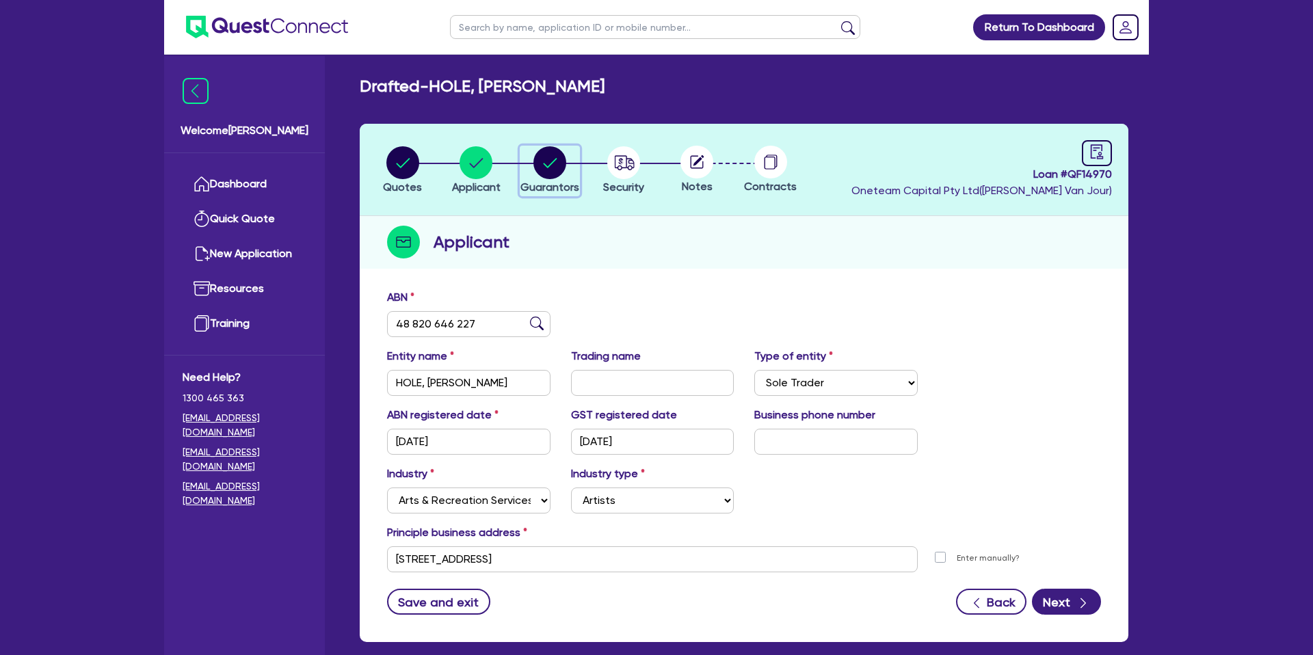
select select "MORTGAGE"
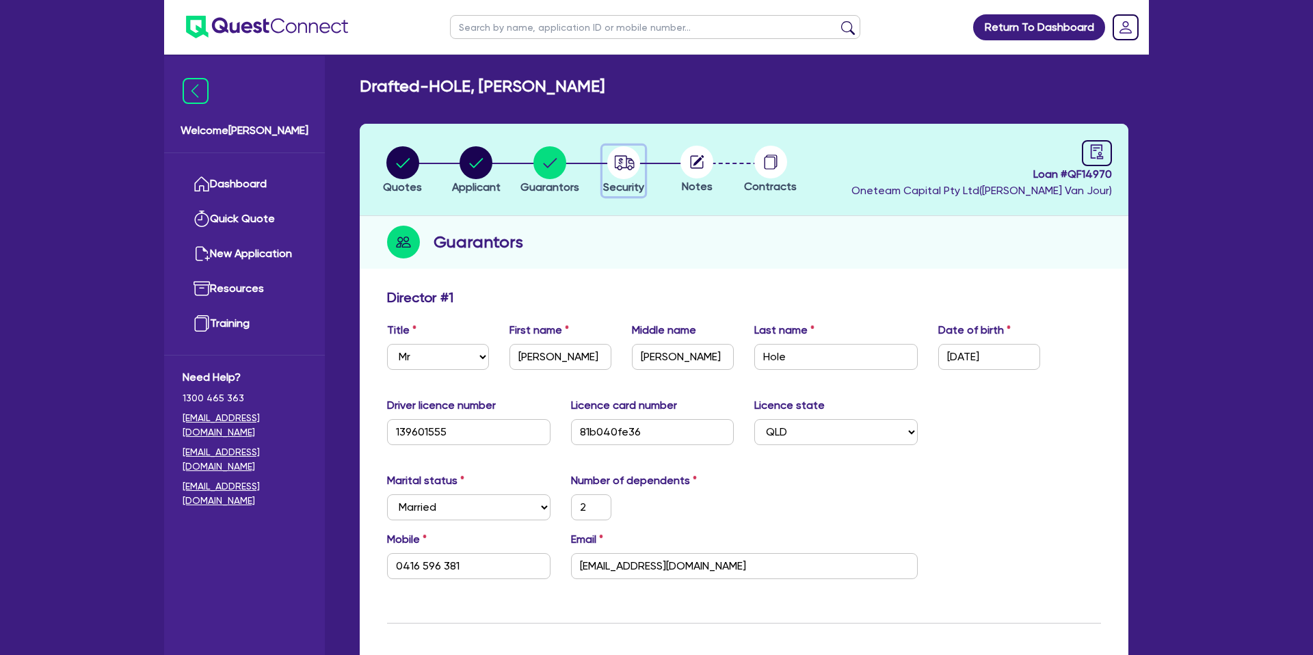
click at [626, 164] on icon "button" at bounding box center [624, 162] width 20 height 14
select select "CARS_AND_LIGHT_TRUCKS"
select select "PASSENGER_VEHICLES"
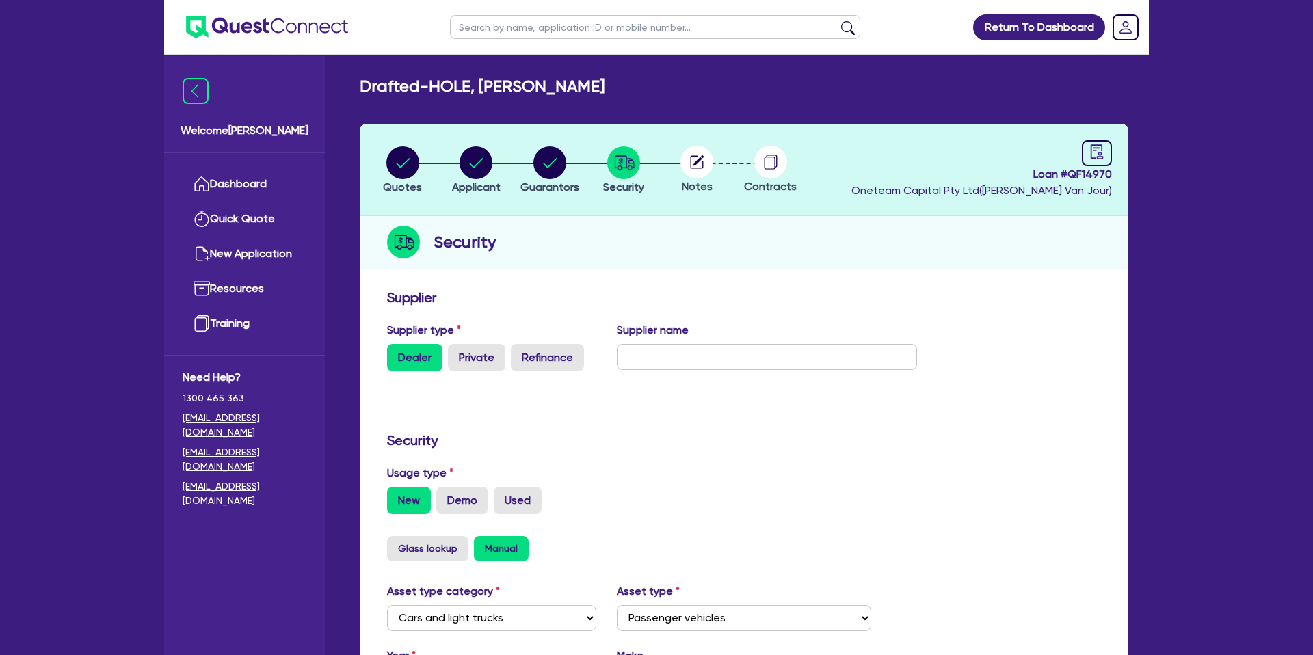
click at [695, 165] on circle at bounding box center [696, 162] width 33 height 33
click at [1113, 152] on header "Quotes Applicant Guarantors Security Notes Contracts Loan # QF14970 Oneteam Cap…" at bounding box center [744, 170] width 769 height 92
click at [1099, 154] on icon "audit" at bounding box center [1097, 151] width 12 height 14
select select "DRAFTED_NEW"
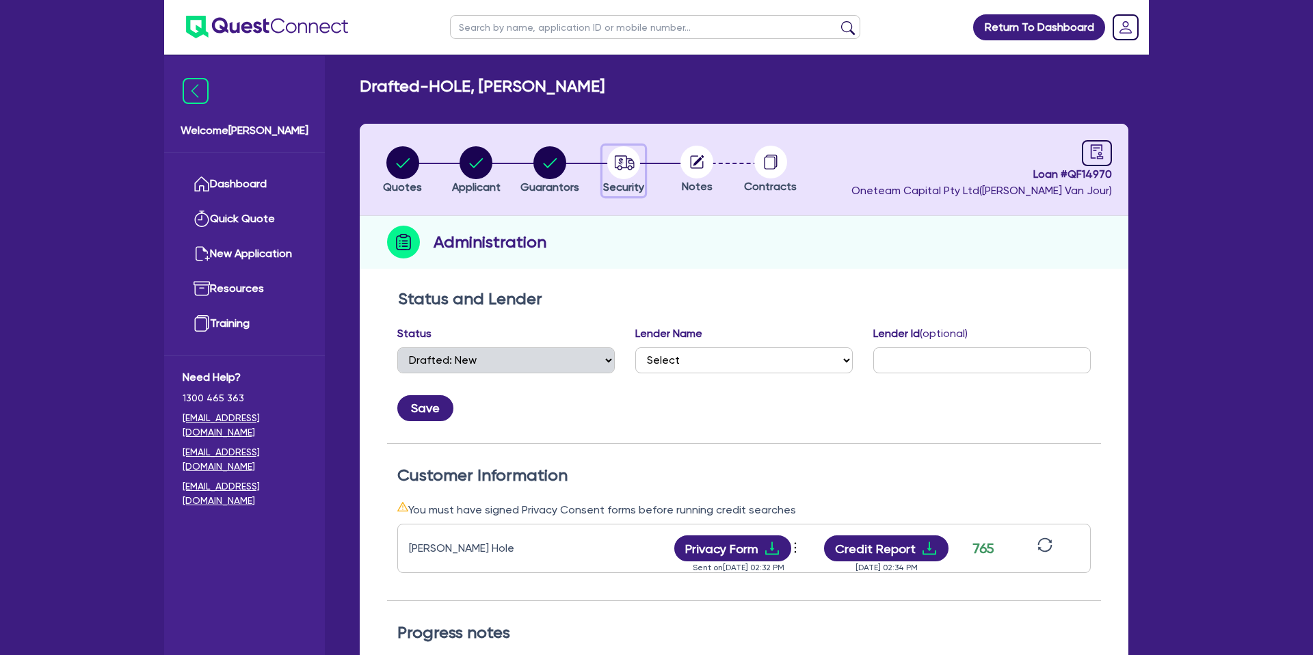
drag, startPoint x: 628, startPoint y: 162, endPoint x: 654, endPoint y: 163, distance: 26.0
click at [628, 161] on icon "button" at bounding box center [623, 162] width 33 height 33
select select "CARS_AND_LIGHT_TRUCKS"
select select "PASSENGER_VEHICLES"
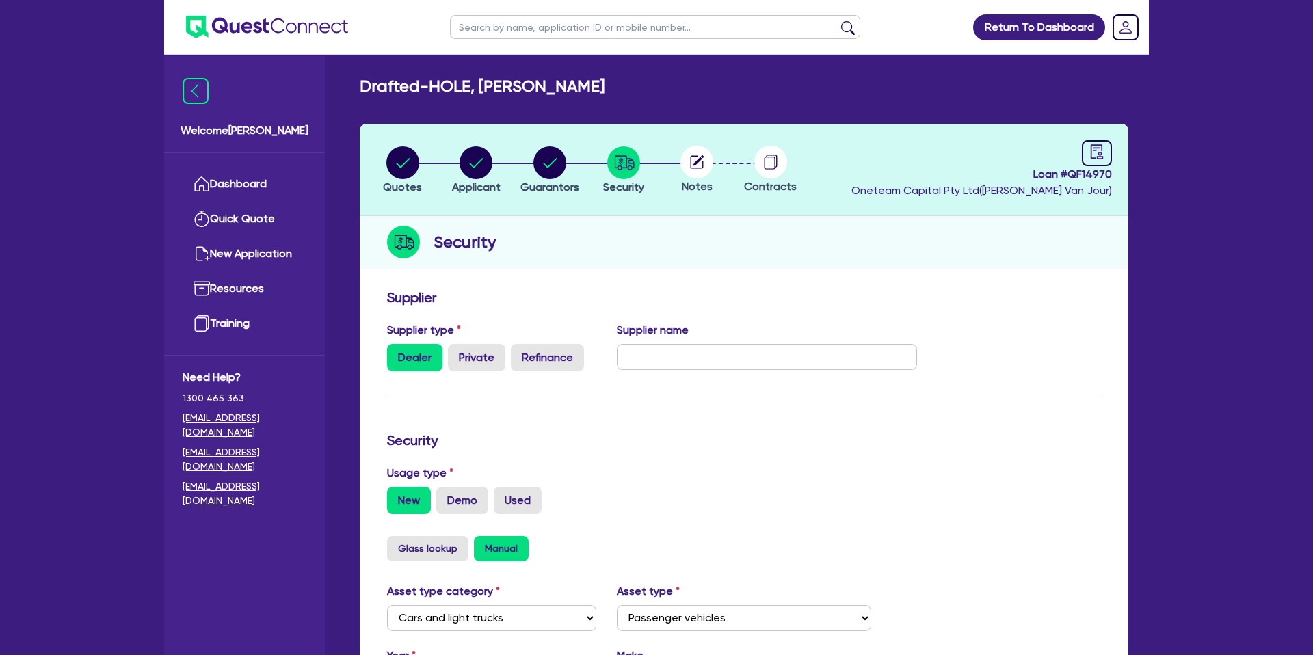
click at [695, 161] on circle at bounding box center [696, 162] width 33 height 33
click at [695, 161] on icon at bounding box center [698, 160] width 11 height 11
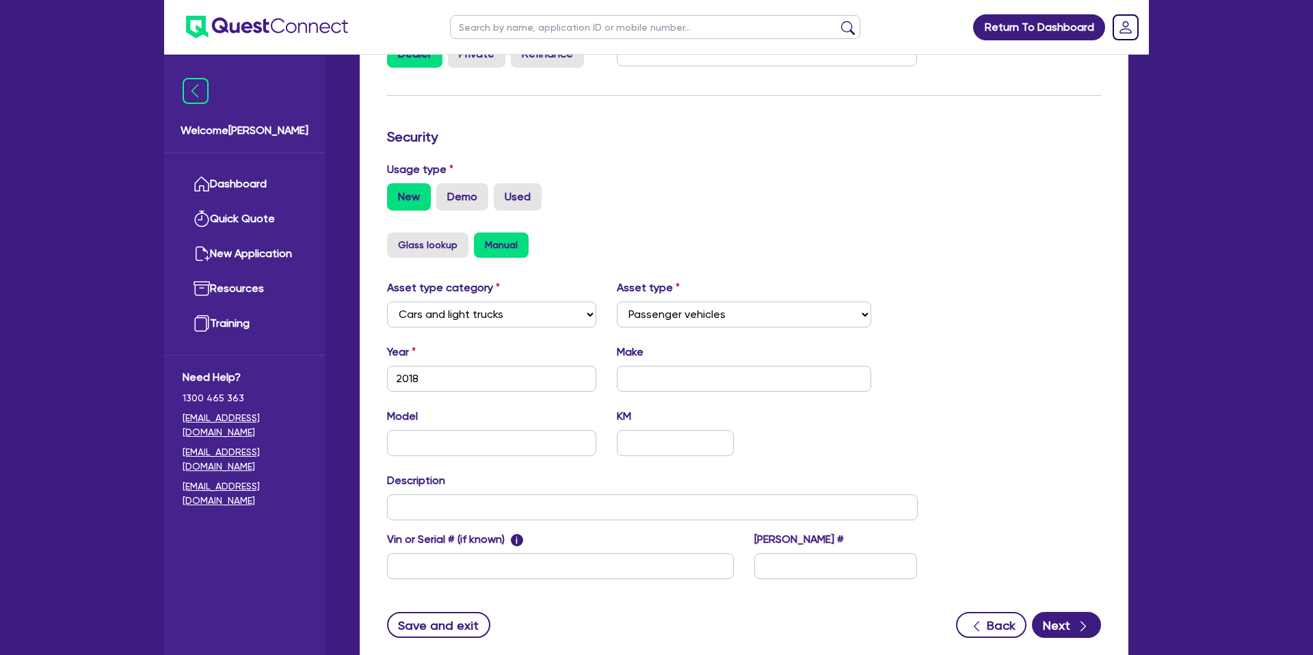
scroll to position [315, 0]
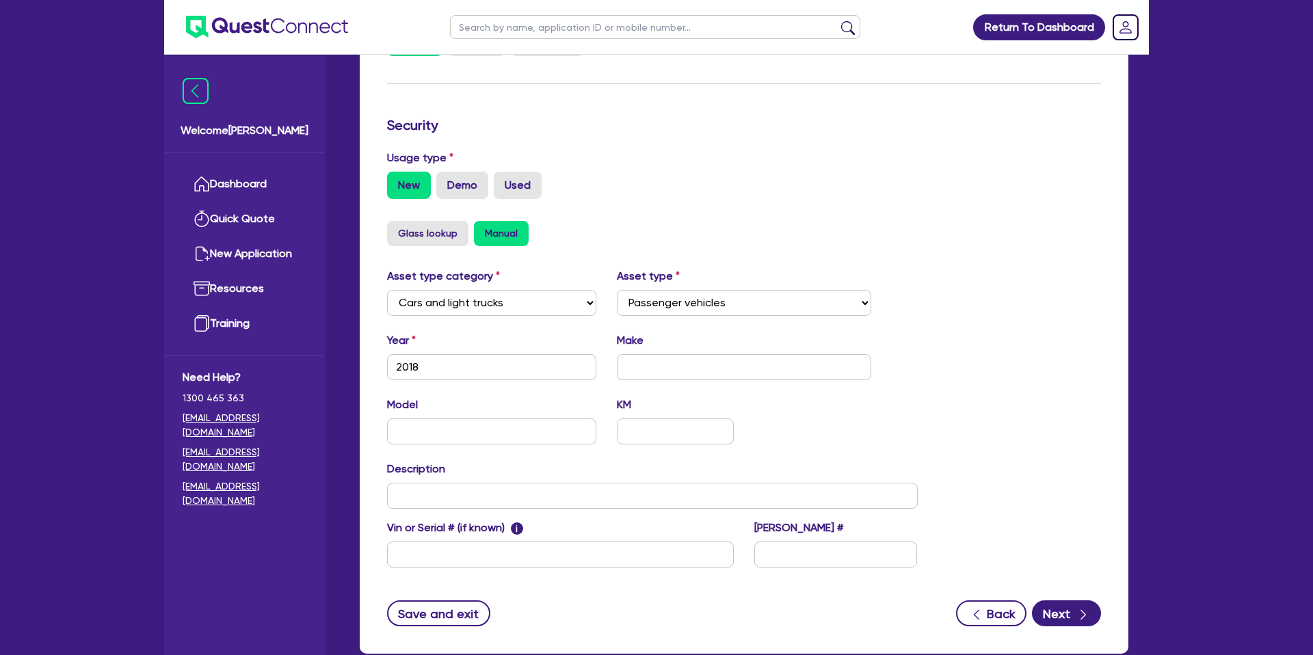
click at [501, 178] on input "Used" at bounding box center [498, 176] width 9 height 9
radio input "true"
click at [518, 185] on label "Used" at bounding box center [518, 185] width 48 height 27
click at [503, 181] on input "Used" at bounding box center [498, 176] width 9 height 9
click at [695, 367] on input "text" at bounding box center [744, 367] width 255 height 26
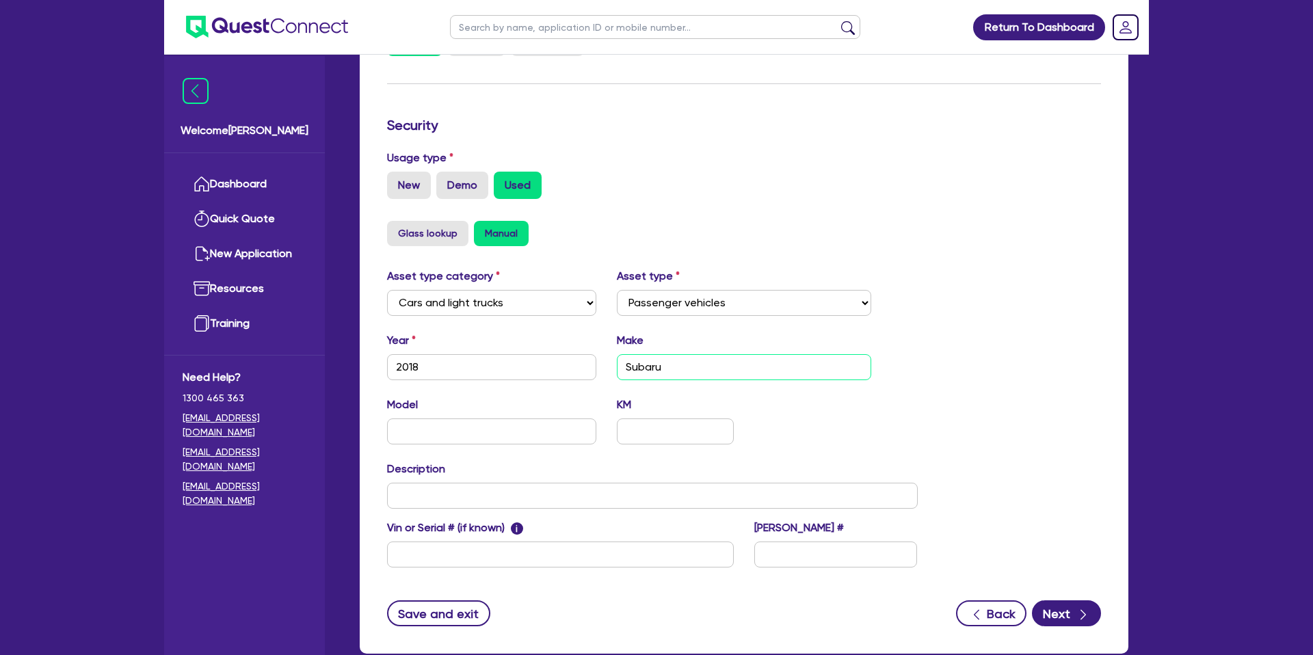
type input "Subaru"
click at [865, 394] on div "Asset type category Select Cars and light trucks Primary assets Secondary asset…" at bounding box center [652, 426] width 551 height 316
drag, startPoint x: 832, startPoint y: 412, endPoint x: 516, endPoint y: 417, distance: 315.3
click at [827, 412] on div "Model KM" at bounding box center [652, 426] width 551 height 59
click at [451, 429] on input "text" at bounding box center [491, 431] width 209 height 26
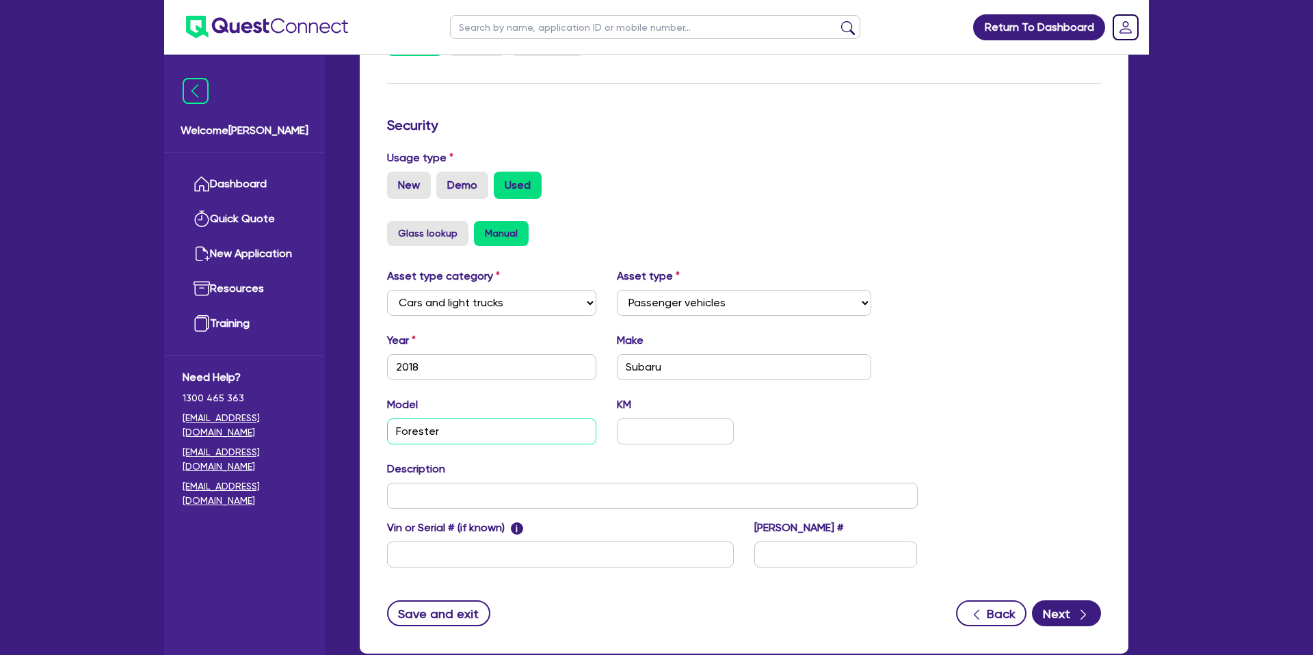
type input "Forester"
click at [623, 417] on div "KM" at bounding box center [675, 421] width 137 height 48
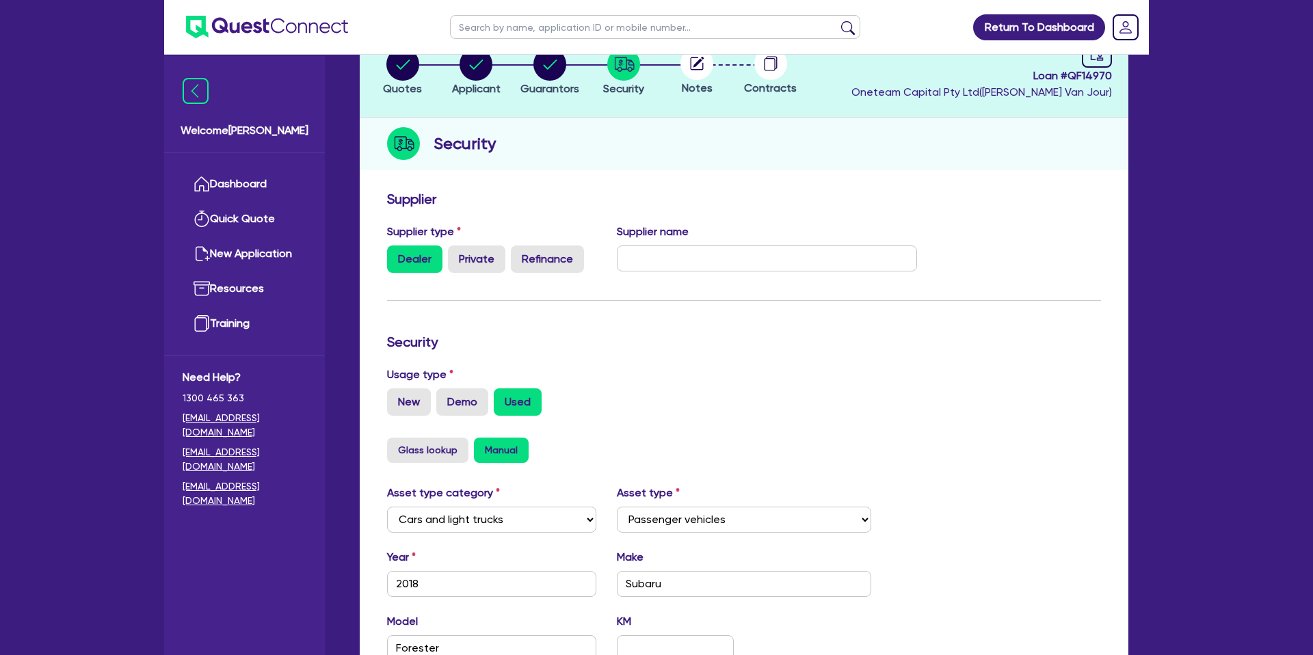
scroll to position [0, 0]
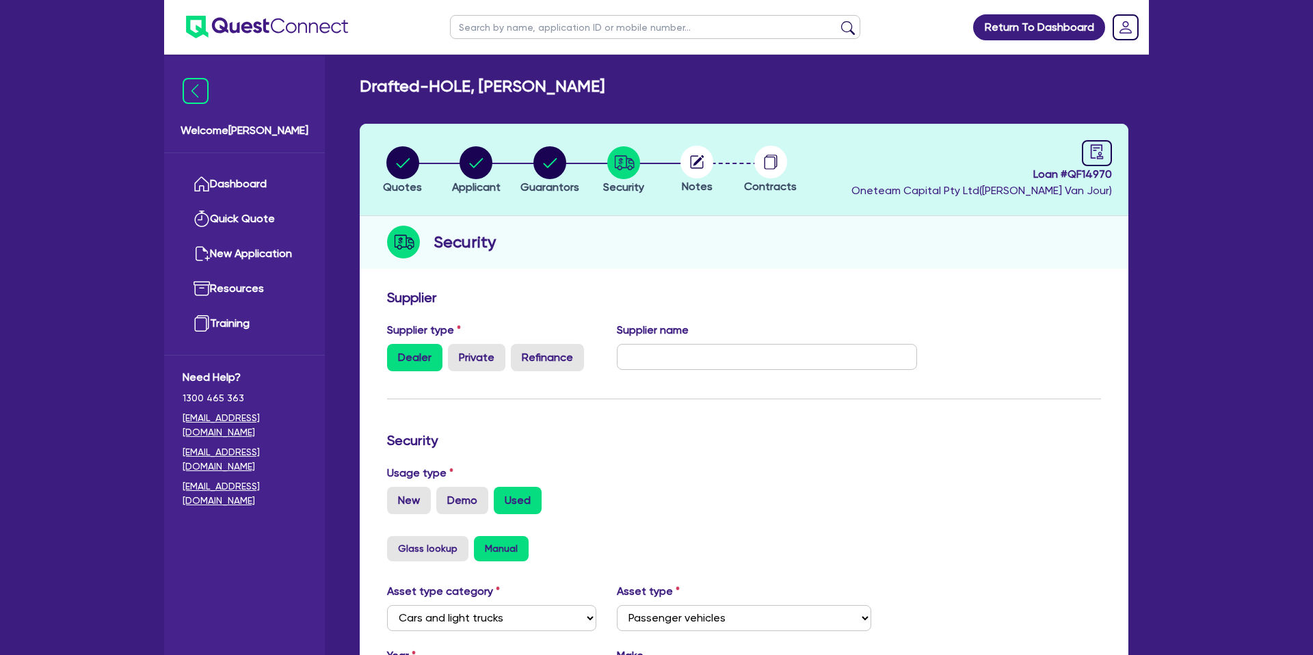
click at [700, 164] on circle at bounding box center [696, 162] width 33 height 33
click at [1108, 150] on link at bounding box center [1097, 153] width 30 height 26
select select "DRAFTED_NEW"
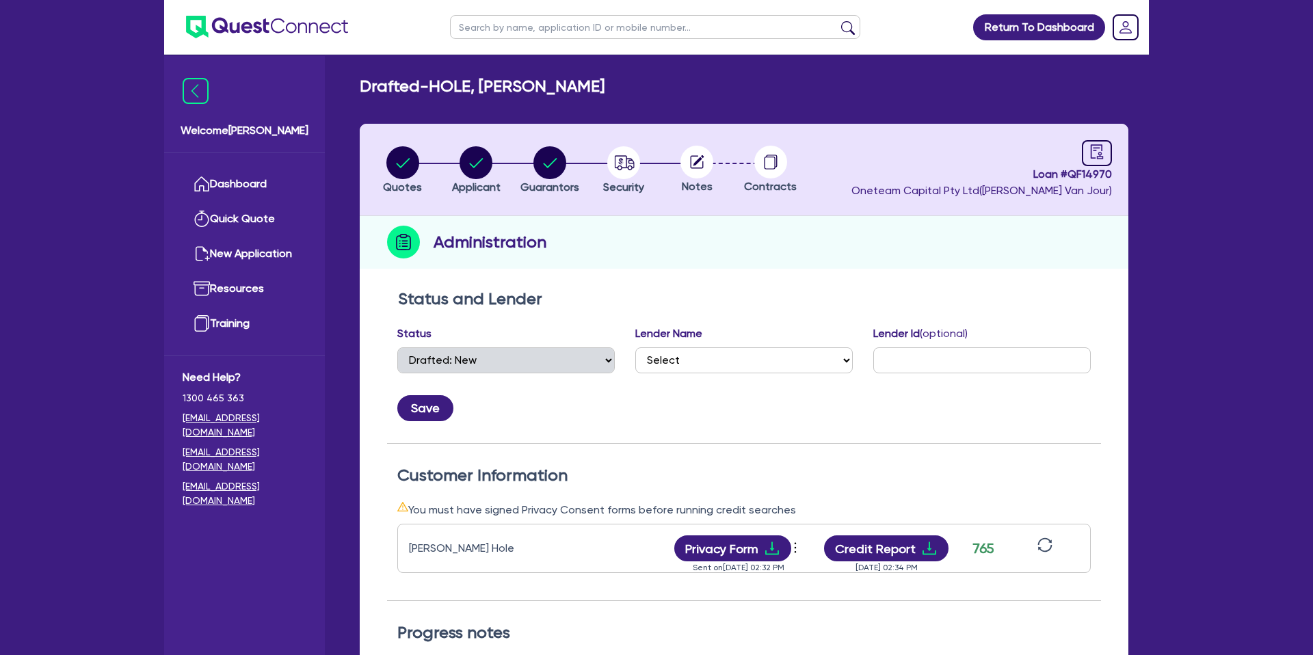
click at [698, 157] on circle at bounding box center [696, 162] width 33 height 33
click at [625, 163] on circle "button" at bounding box center [623, 162] width 33 height 33
select select "CARS_AND_LIGHT_TRUCKS"
select select "PASSENGER_VEHICLES"
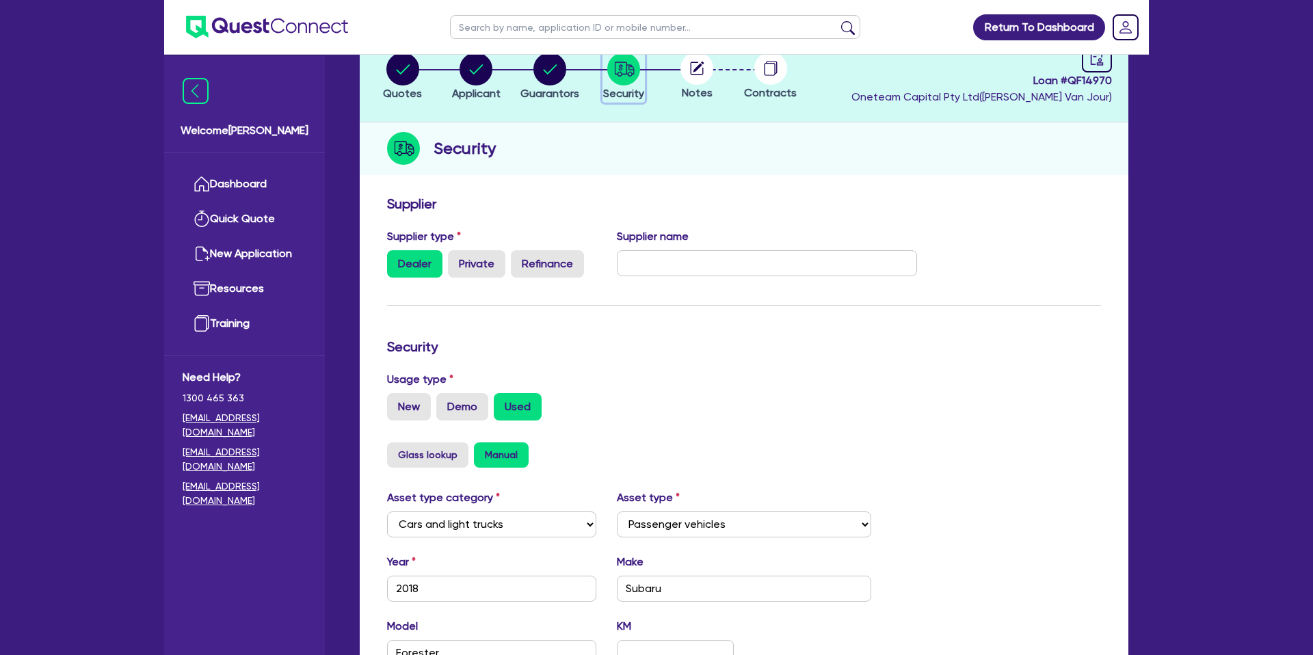
scroll to position [397, 0]
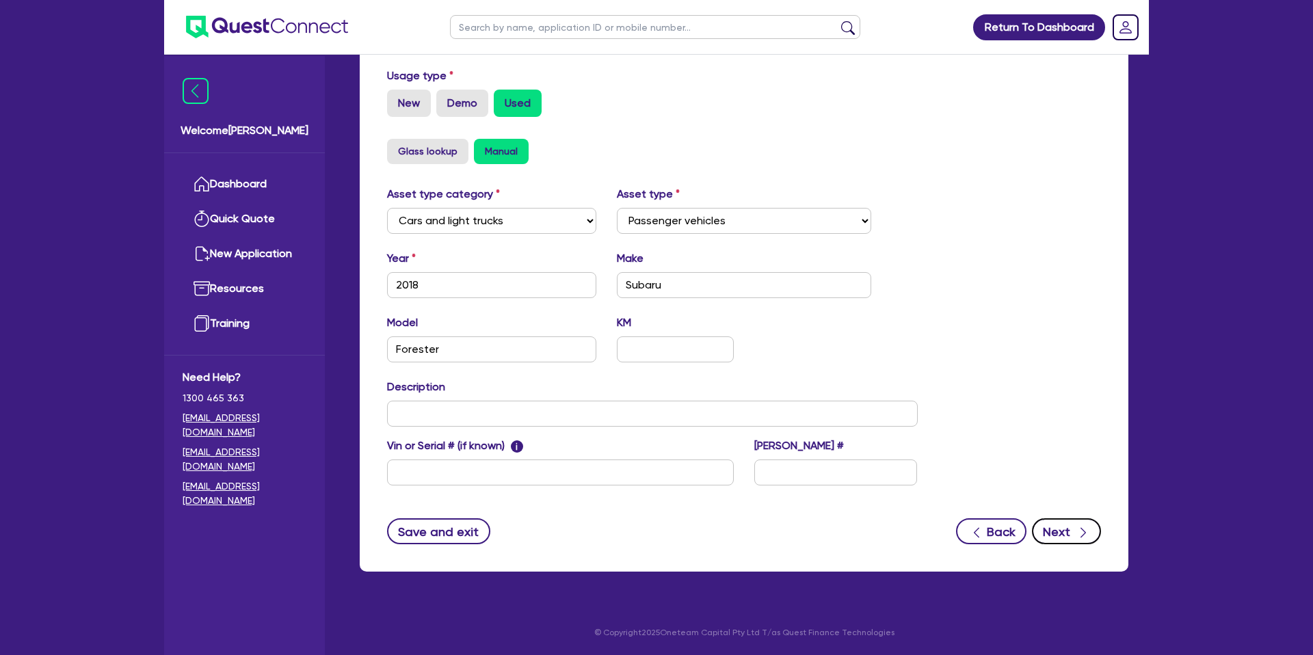
click at [1074, 543] on button "Next" at bounding box center [1066, 531] width 69 height 26
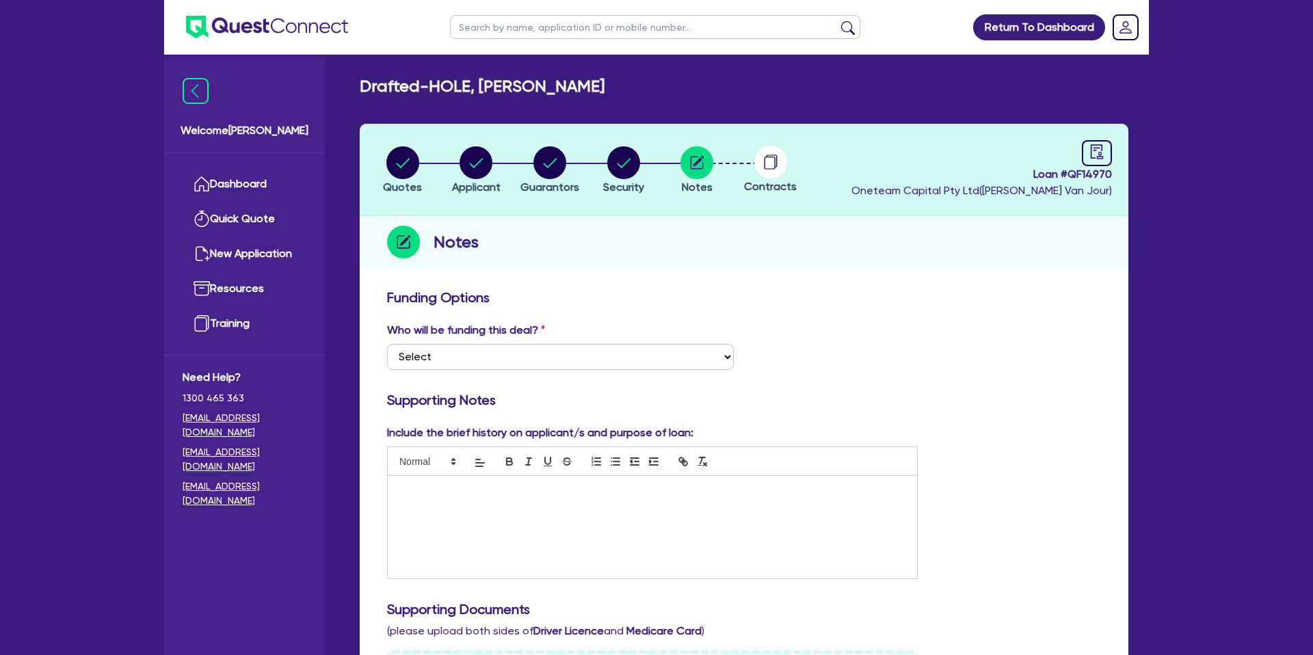
click at [441, 486] on p at bounding box center [652, 490] width 509 height 12
drag, startPoint x: 817, startPoint y: 373, endPoint x: 826, endPoint y: 371, distance: 9.1
click at [817, 373] on div "Who will be funding this deal? Select I want Quest to fund 100% I will fund 100…" at bounding box center [744, 351] width 734 height 59
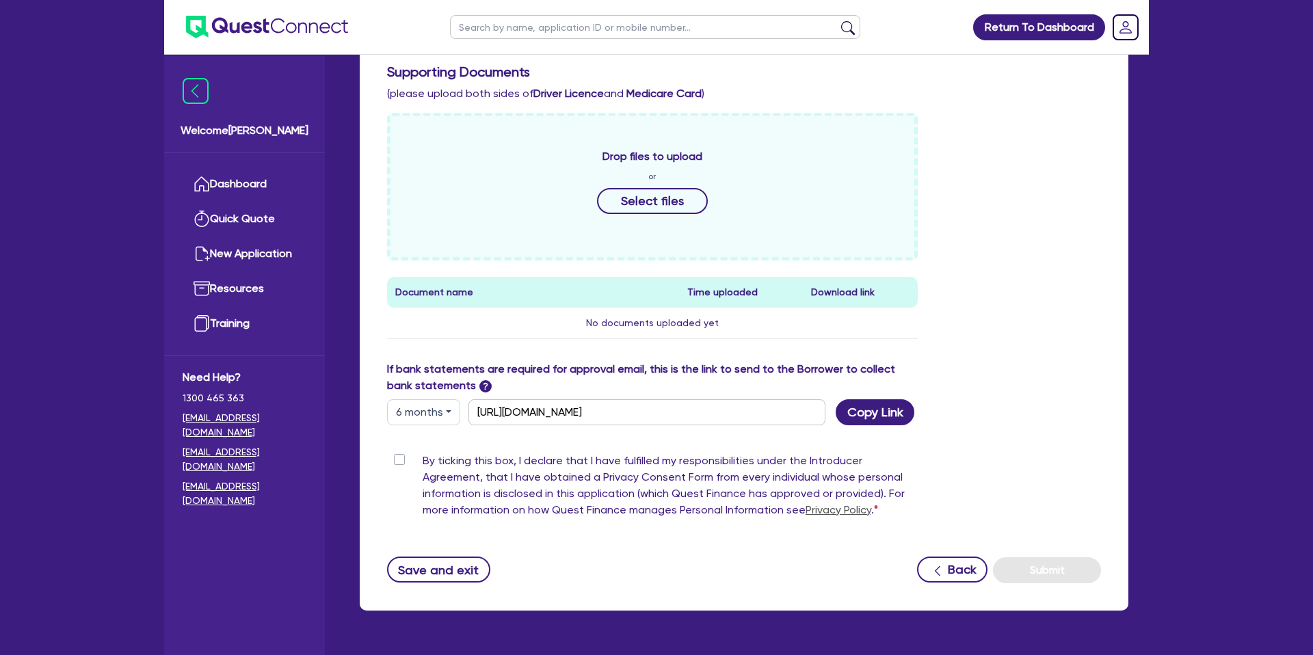
scroll to position [577, 0]
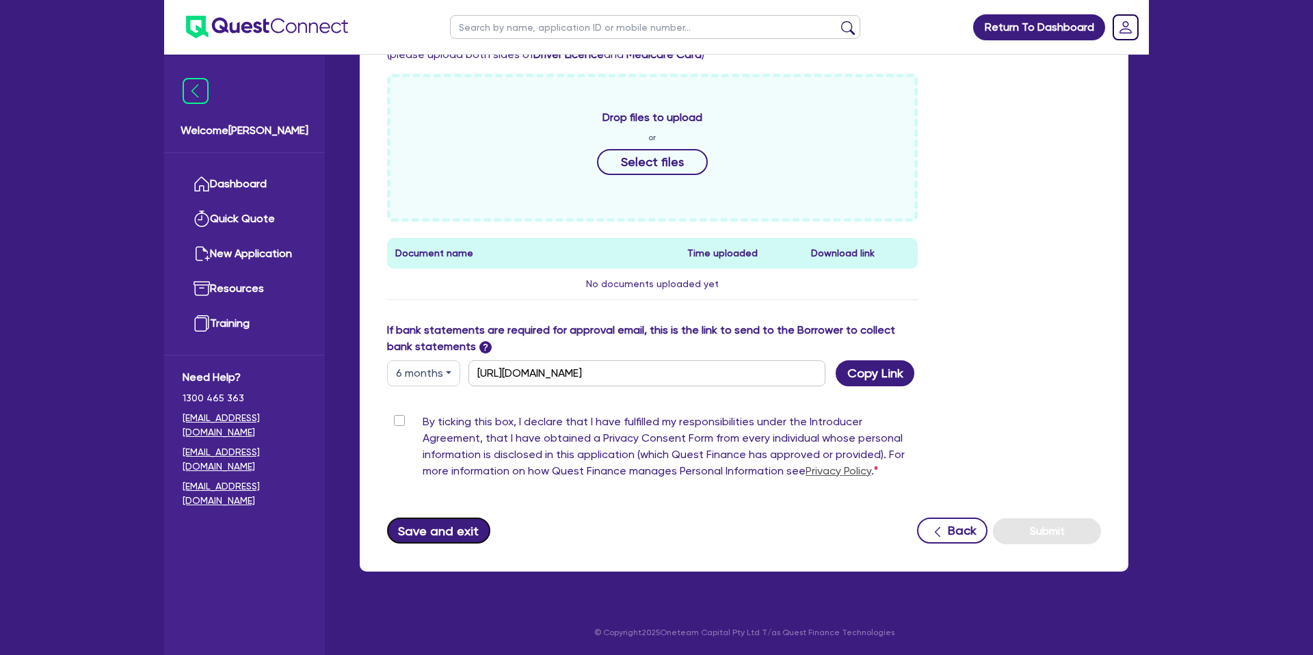
click at [447, 533] on button "Save and exit" at bounding box center [438, 531] width 103 height 26
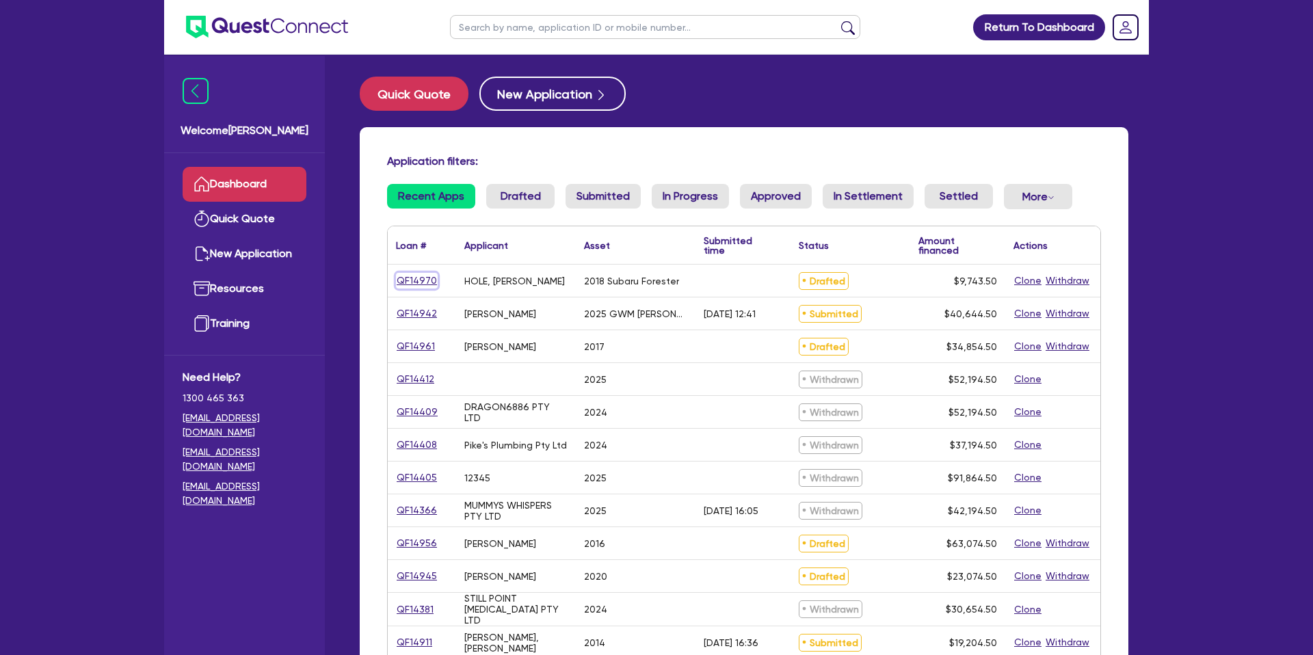
click at [417, 277] on link "QF14970" at bounding box center [417, 281] width 42 height 16
select select "CARS_AND_LIGHT_TRUCKS"
select select "PASSENGER_VEHICLES"
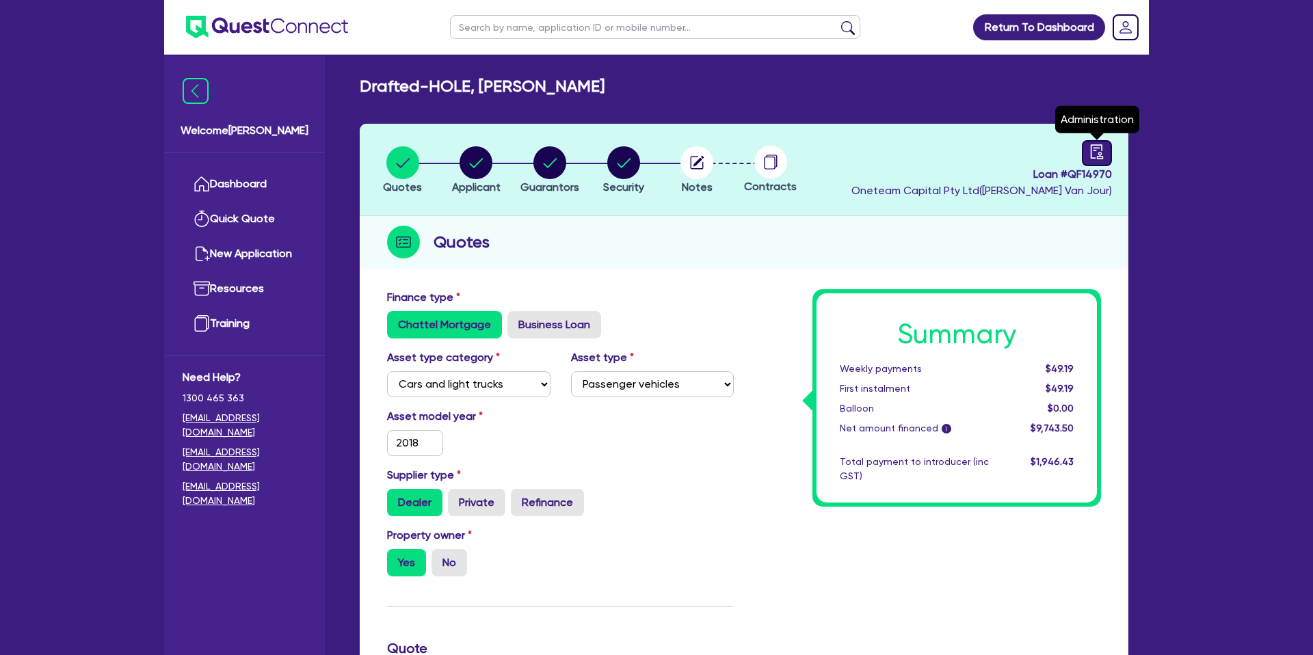
click at [1085, 160] on link at bounding box center [1097, 153] width 30 height 26
select select "DRAFTED_NEW"
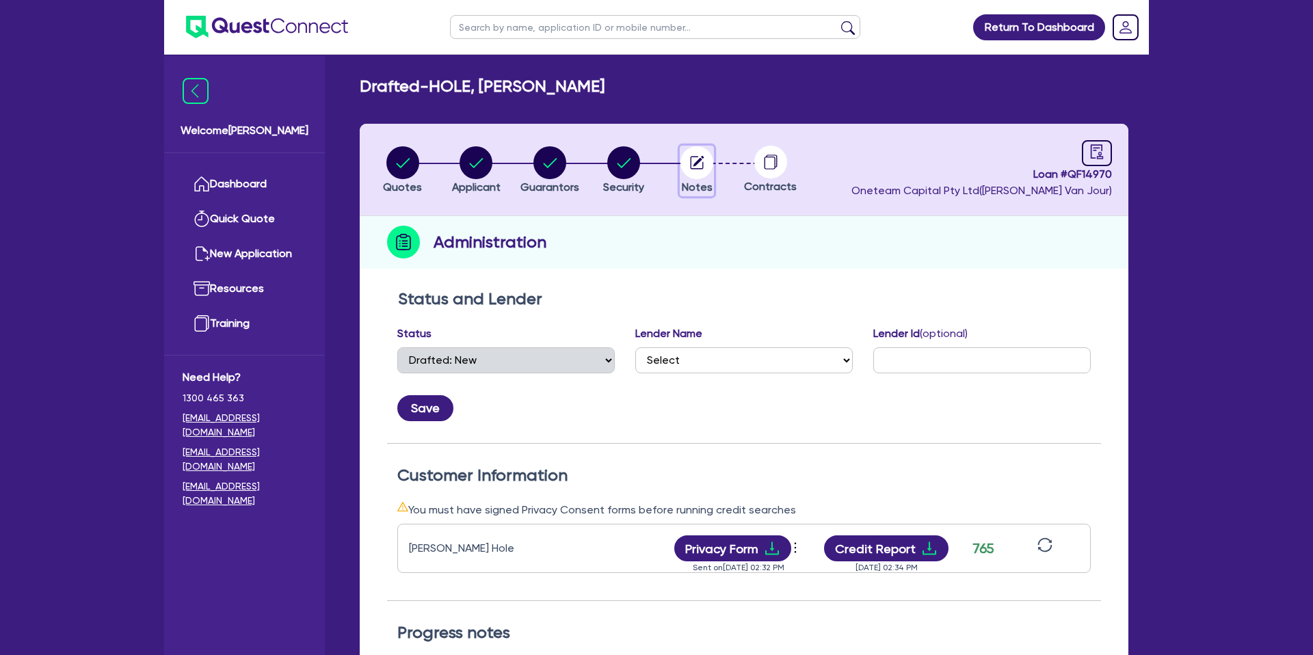
click at [694, 161] on circle "button" at bounding box center [696, 162] width 33 height 33
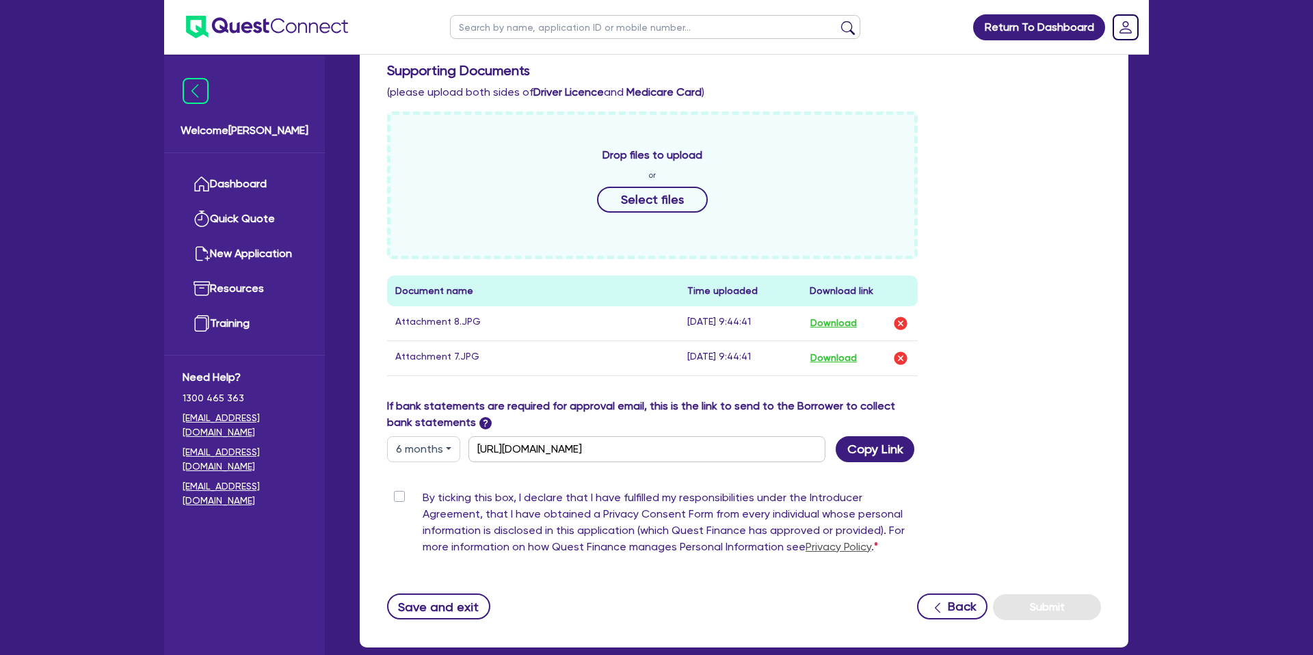
scroll to position [615, 0]
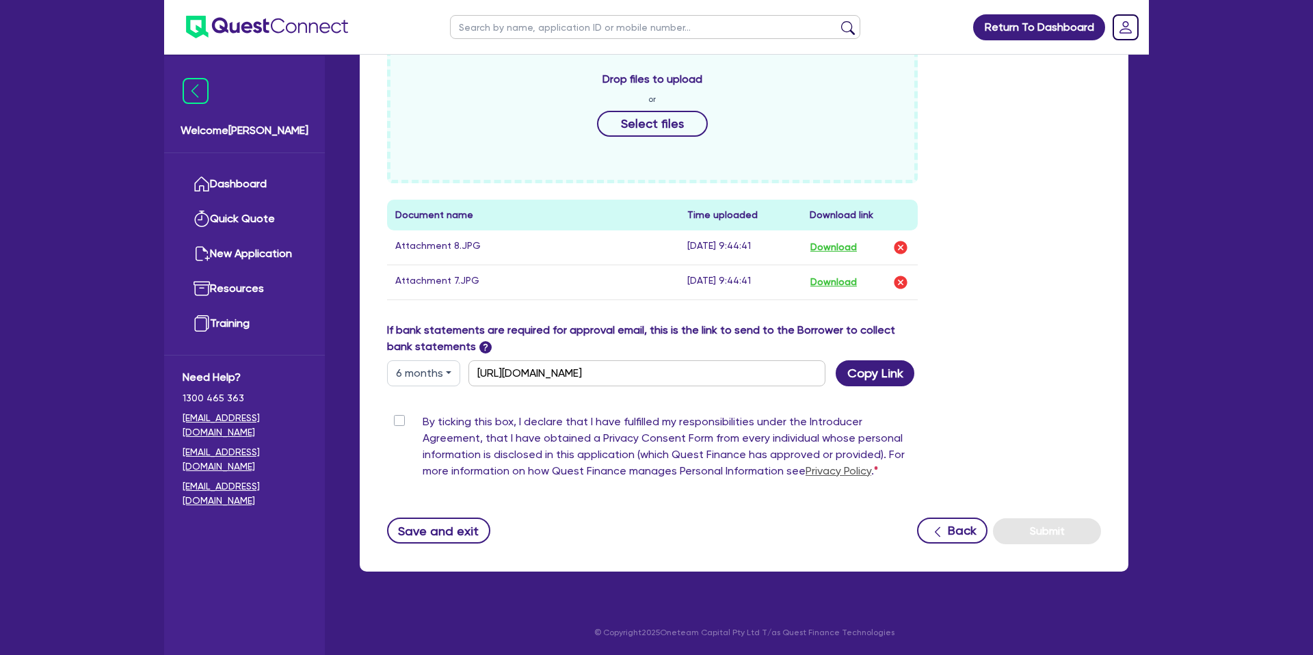
click at [989, 204] on div "Drop files to upload or Select files Document name Time uploaded Download link …" at bounding box center [744, 179] width 734 height 287
click at [449, 518] on button "Save and exit" at bounding box center [438, 531] width 103 height 26
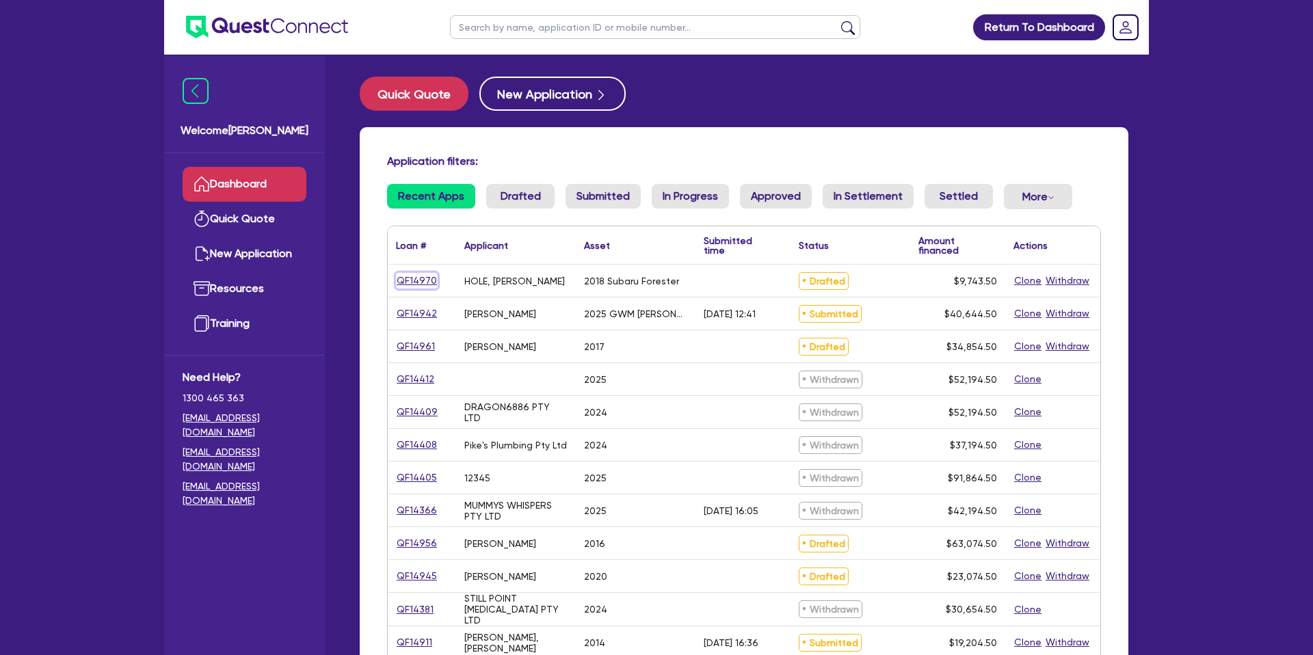
click at [416, 280] on link "QF14970" at bounding box center [417, 281] width 42 height 16
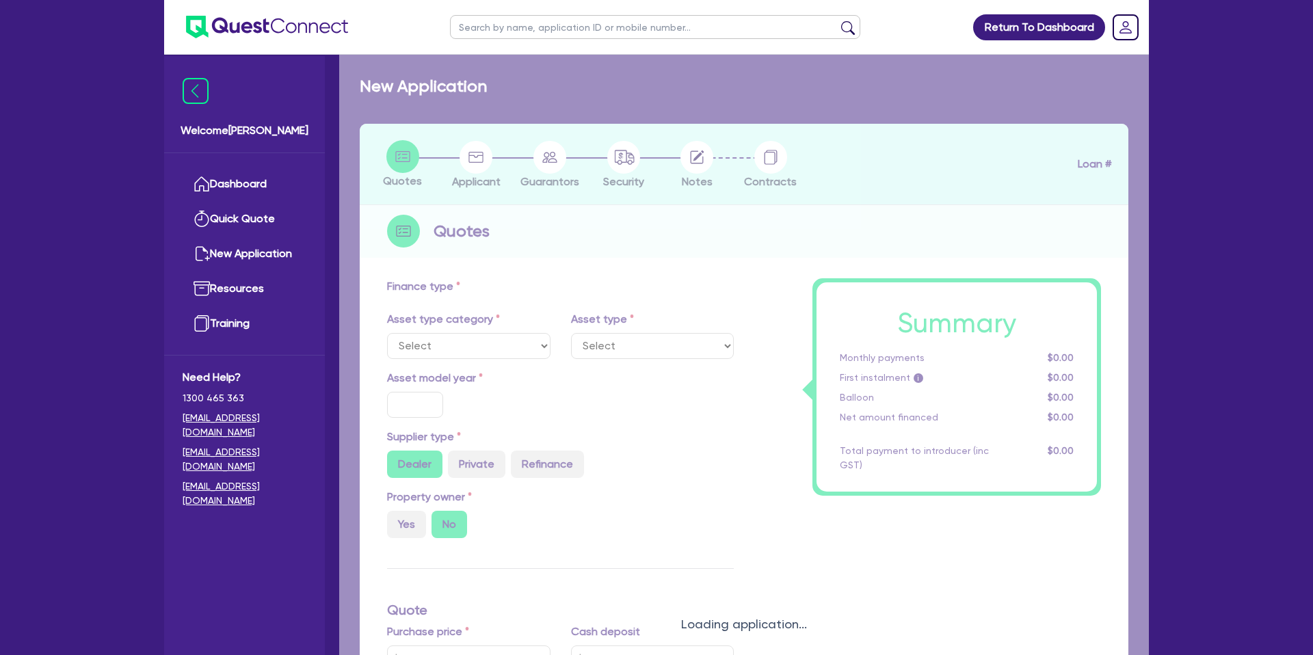
select select "CARS_AND_LIGHT_TRUCKS"
type input "2018"
radio input "true"
type input "26,000"
type input "18,000"
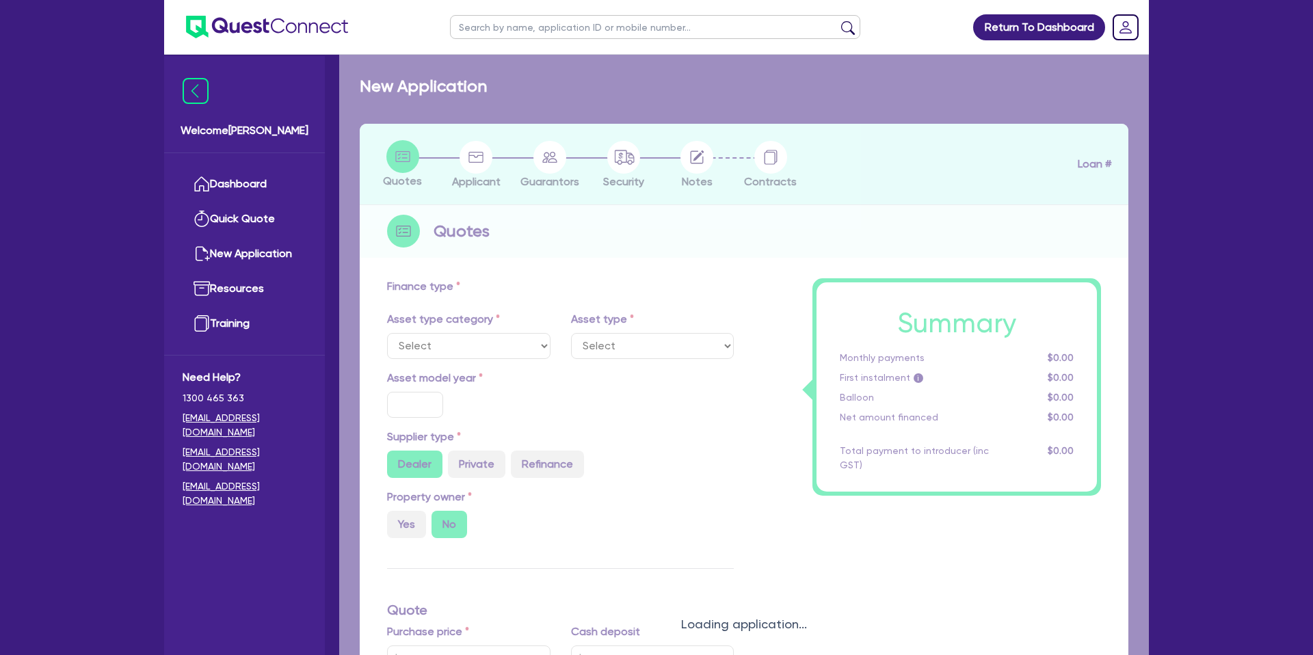
type input "8"
type input "779.48"
type input "7.79"
type input "990"
select select "PASSENGER_VEHICLES"
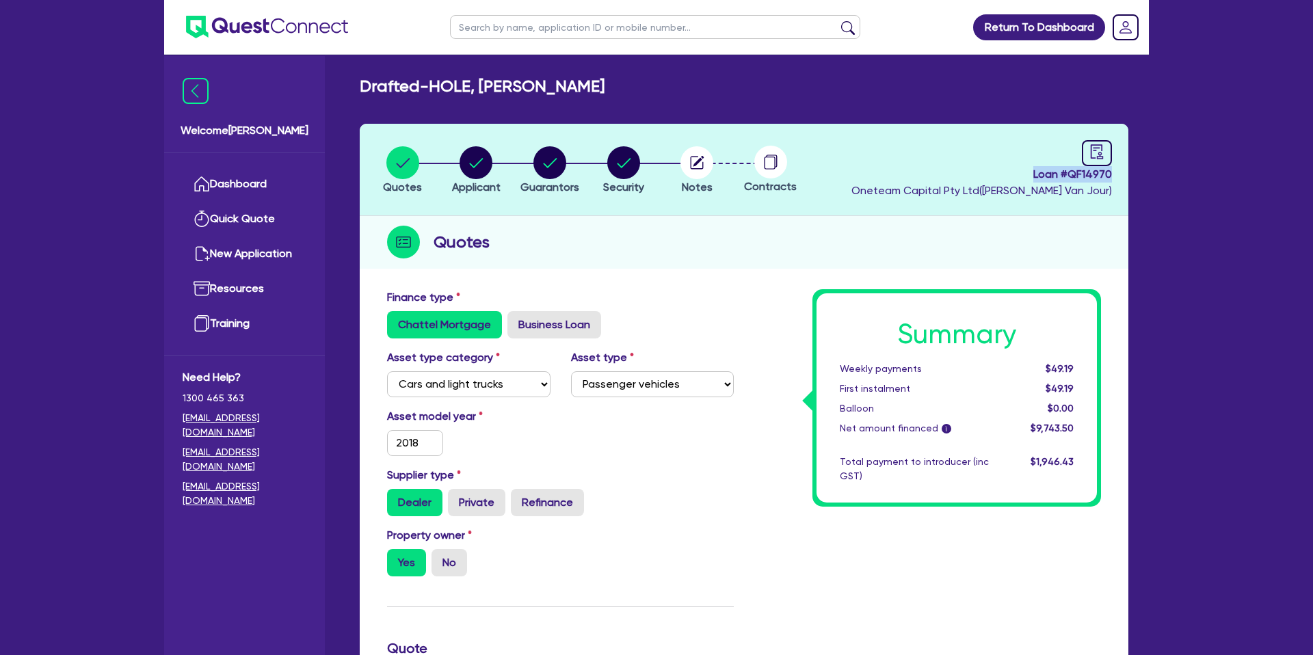
drag, startPoint x: 1033, startPoint y: 175, endPoint x: 1123, endPoint y: 176, distance: 90.9
click at [1123, 176] on header "Quotes Applicant Guarantors Security Notes Contracts Loan # QF14970 Oneteam Cap…" at bounding box center [744, 170] width 769 height 92
copy span "Loan # QF14970"
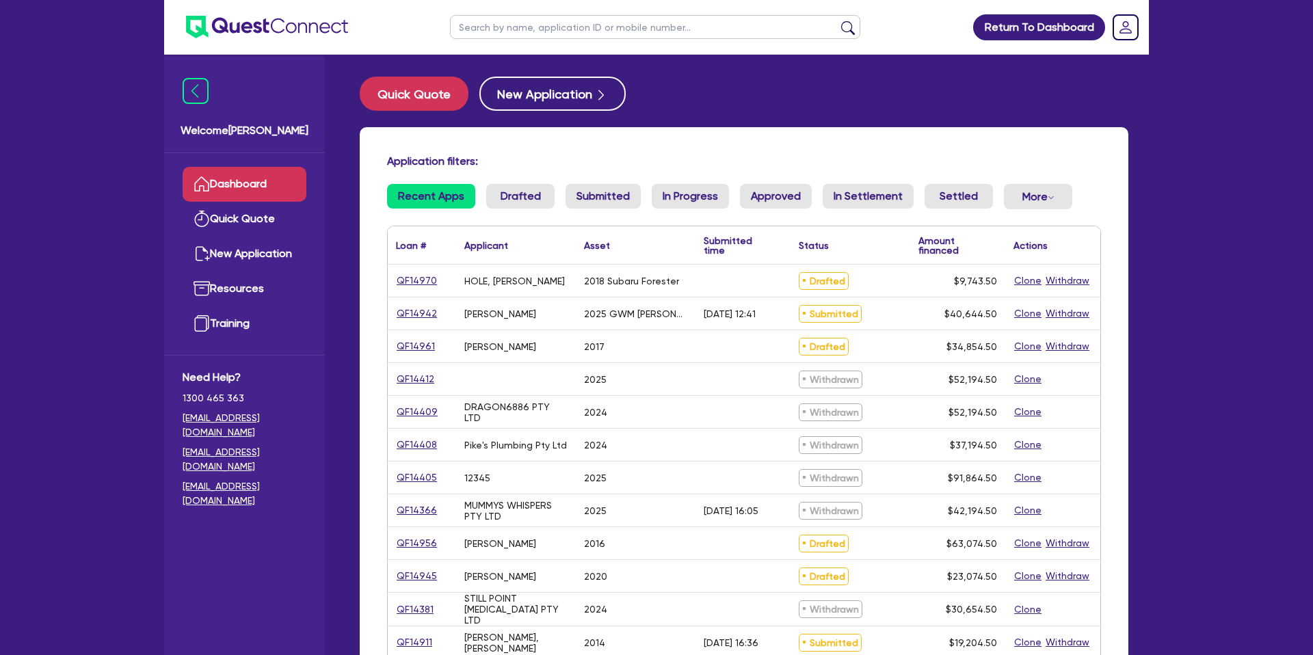
drag, startPoint x: 447, startPoint y: 280, endPoint x: 399, endPoint y: 282, distance: 47.2
click at [399, 282] on div "QF14970" at bounding box center [421, 281] width 51 height 16
click at [401, 281] on link "QF14970" at bounding box center [417, 281] width 42 height 16
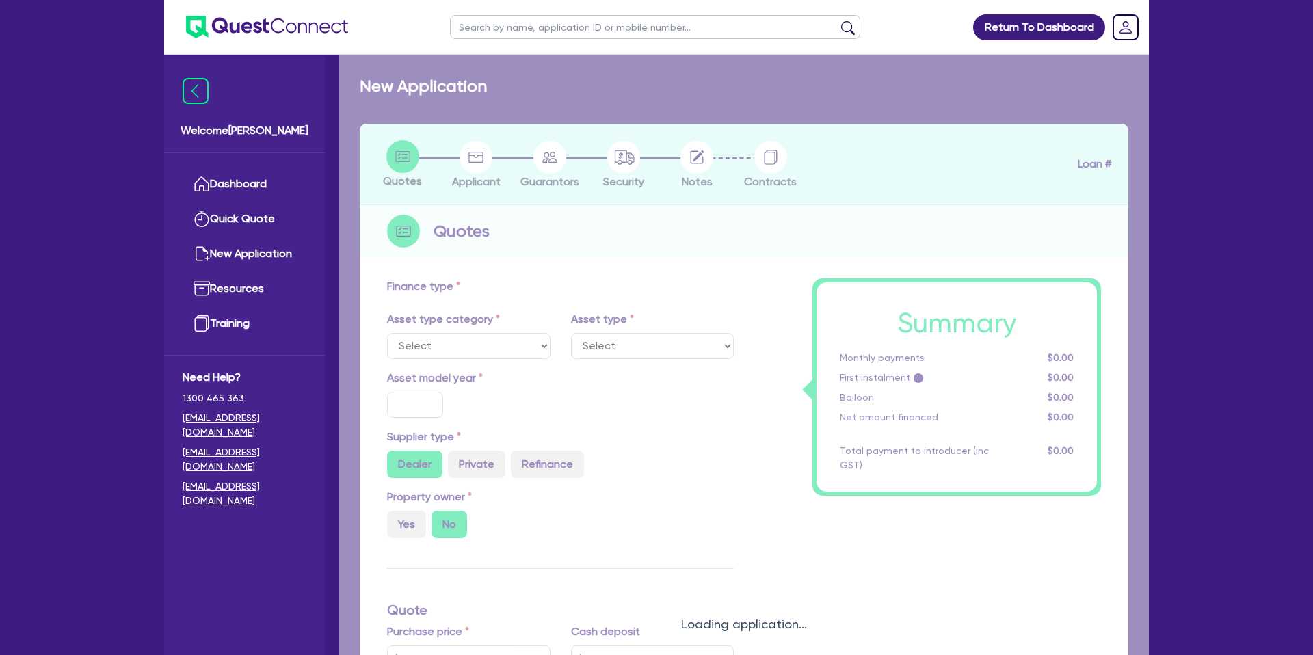
select select "CARS_AND_LIGHT_TRUCKS"
type input "2018"
radio input "true"
type input "26,000"
type input "18,000"
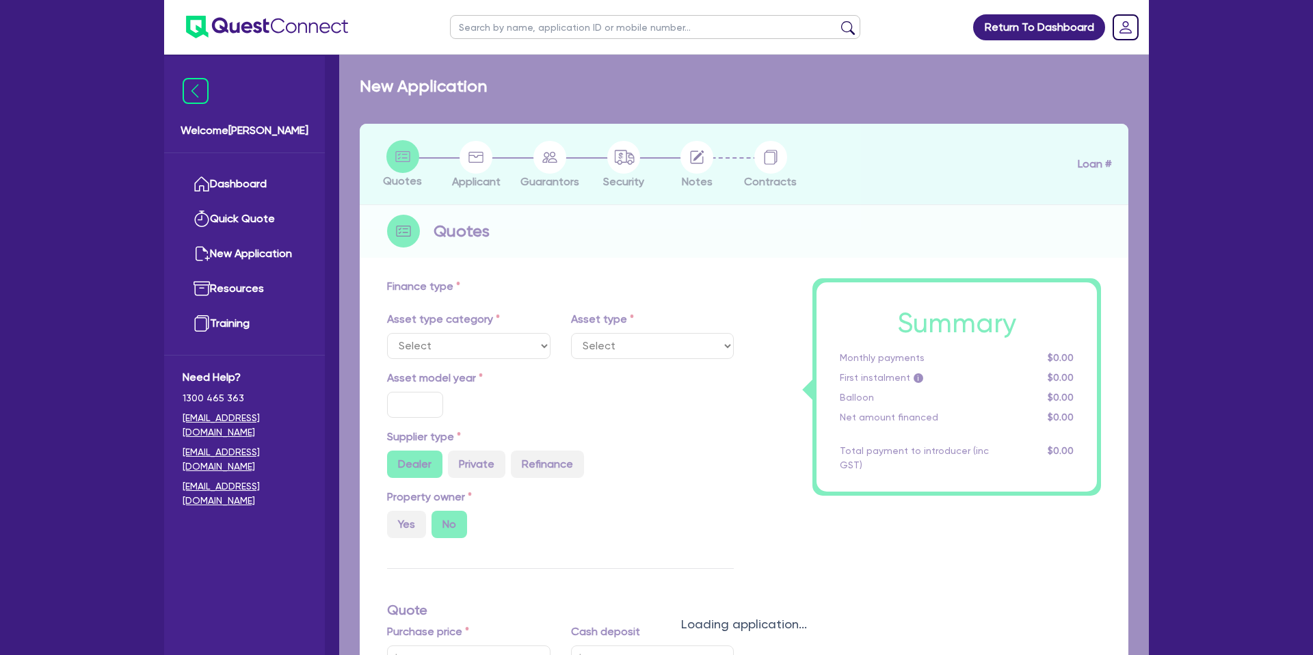
type input "8"
type input "779.48"
type input "7.79"
type input "990"
select select "PASSENGER_VEHICLES"
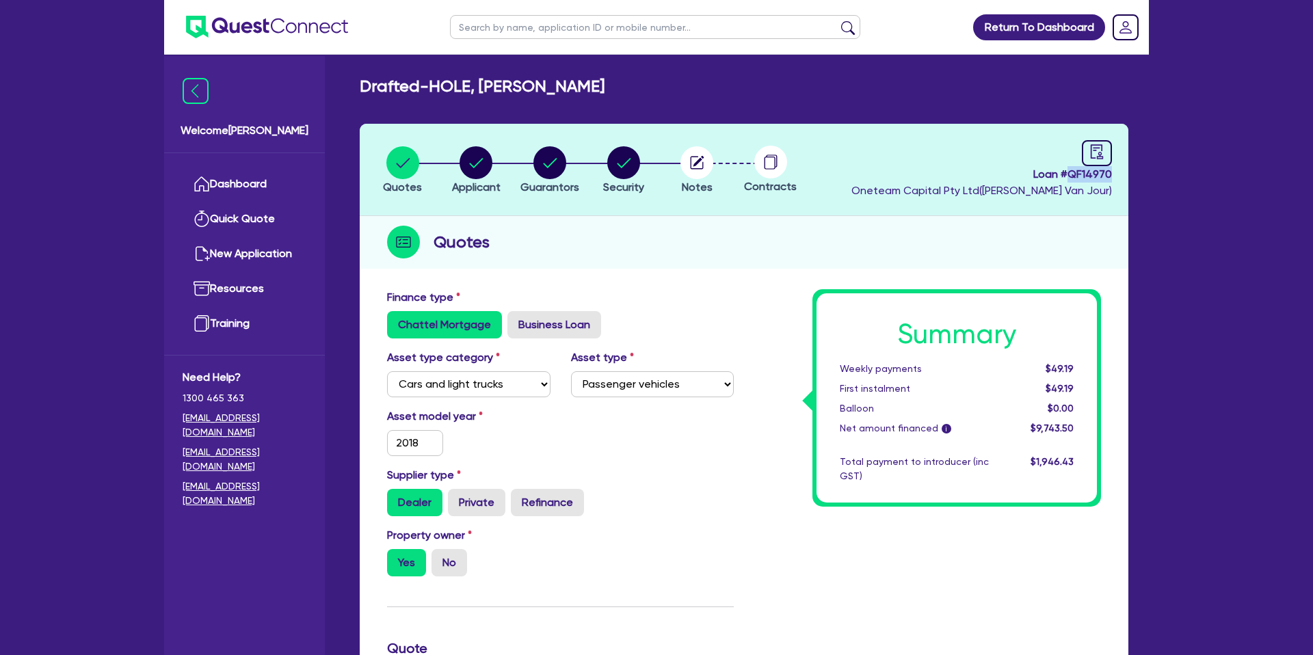
drag, startPoint x: 1072, startPoint y: 174, endPoint x: 1130, endPoint y: 174, distance: 57.4
click at [1130, 174] on div "Quotes Applicant Guarantors Security Notes Contracts Loan # QF14970 Oneteam Cap…" at bounding box center [743, 649] width 789 height 1051
copy span "QF14970"
click at [278, 184] on link "Dashboard" at bounding box center [245, 184] width 124 height 35
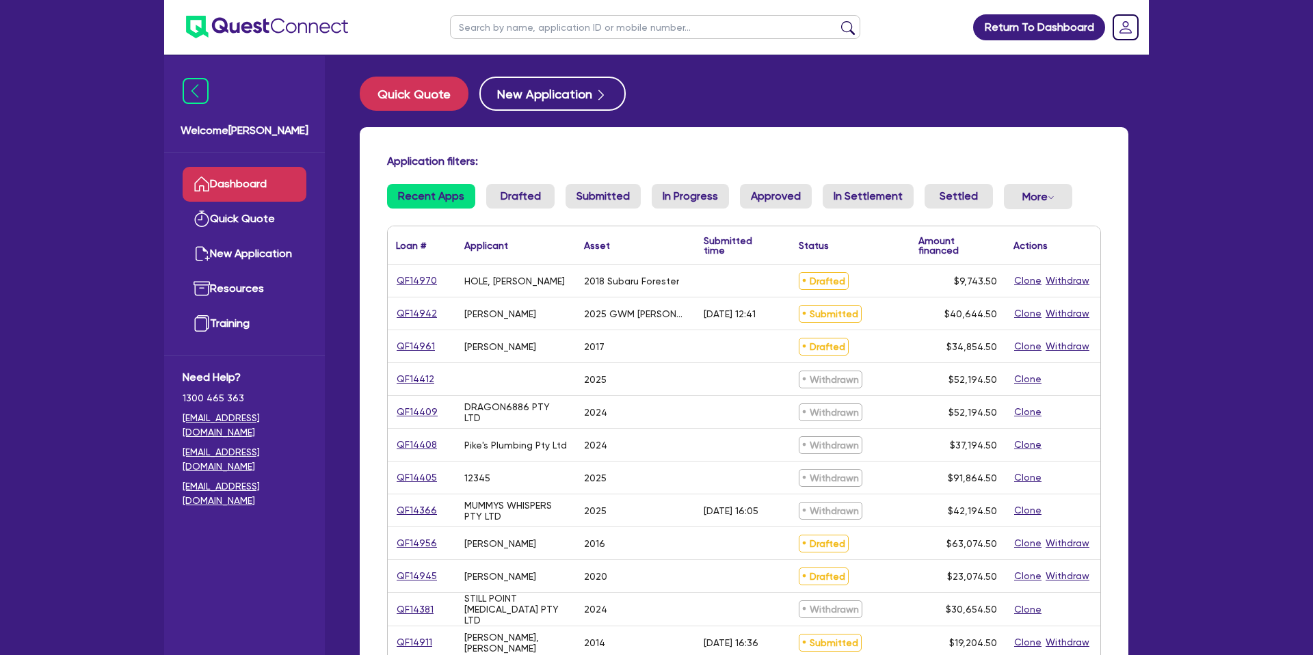
click at [537, 33] on input "text" at bounding box center [655, 27] width 410 height 24
type input "brett"
click at [837, 21] on button "submit" at bounding box center [848, 30] width 22 height 19
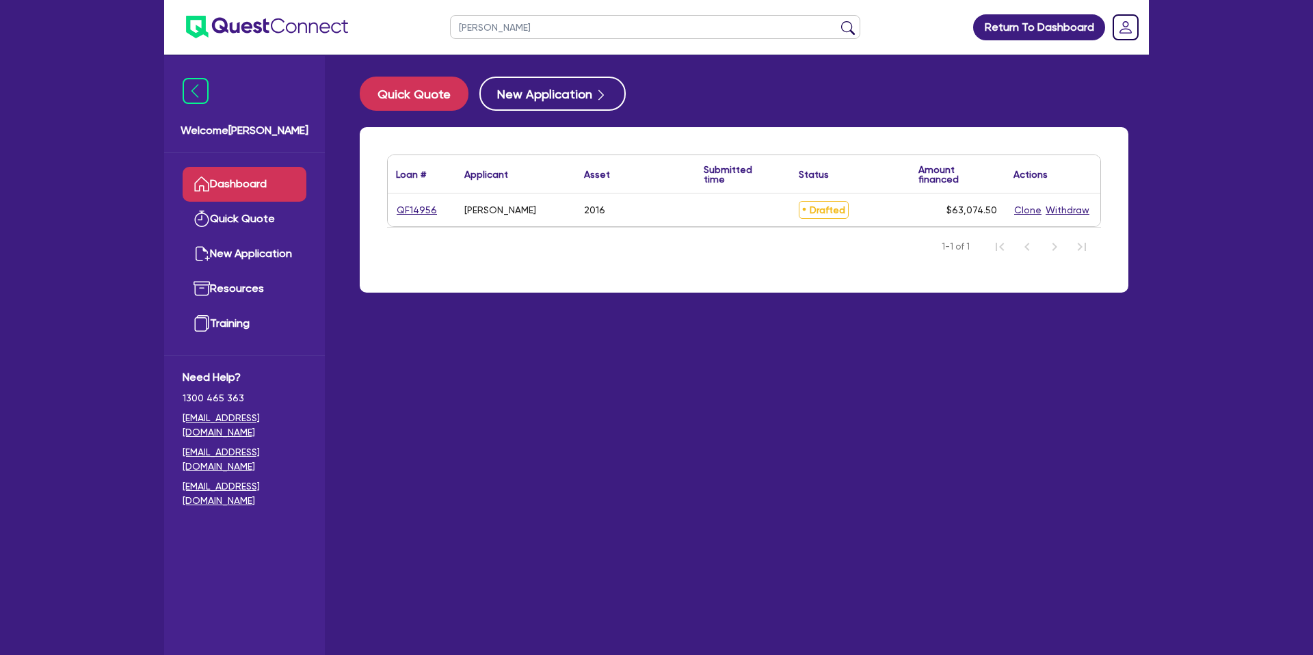
drag, startPoint x: 445, startPoint y: 209, endPoint x: 410, endPoint y: 211, distance: 34.9
click at [403, 213] on div "QF14956" at bounding box center [421, 210] width 51 height 16
click at [411, 211] on link "QF14956" at bounding box center [417, 210] width 42 height 16
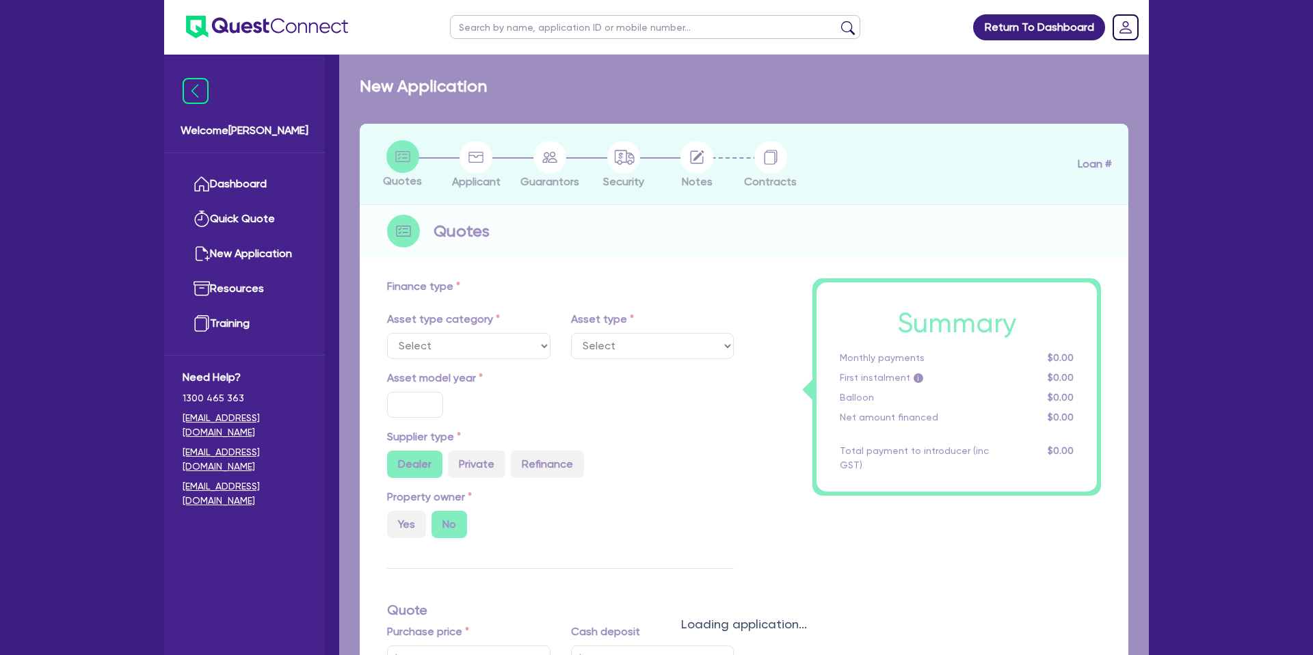
select select "CARS_AND_LIGHT_TRUCKS"
type input "2016"
type input "60,000"
type input "35"
type input "21,000"
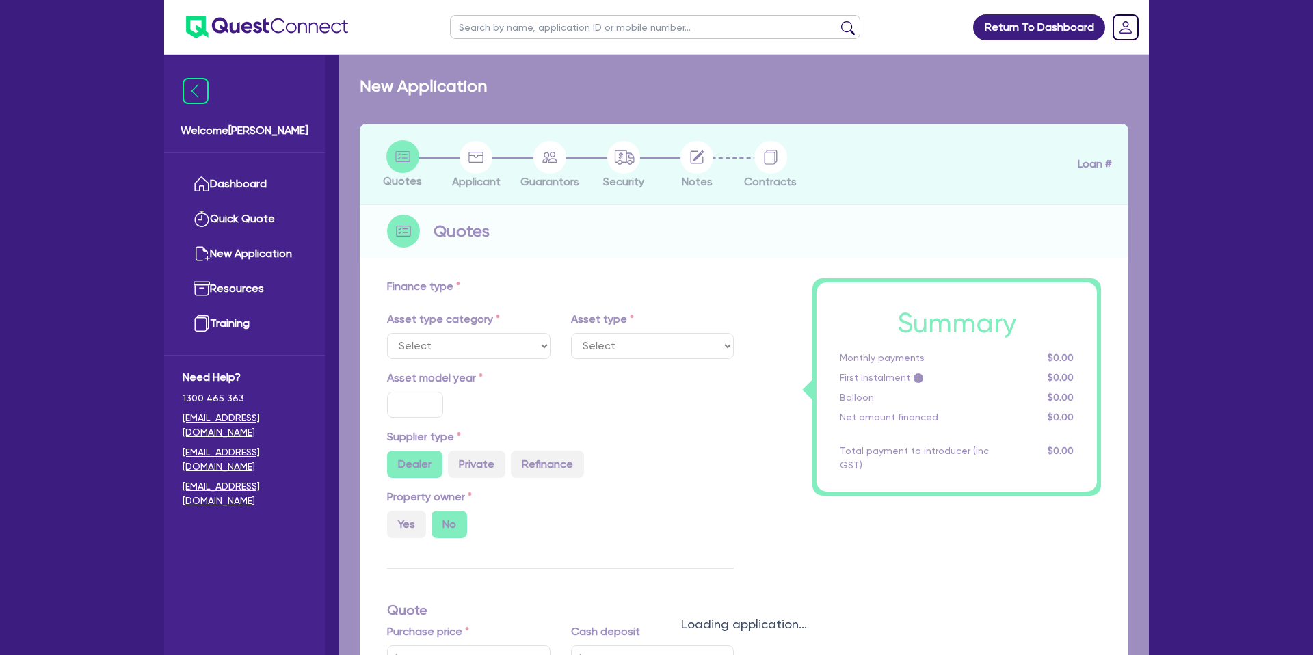
type input "4"
type input "2,522.98"
type input "10.99"
type input "2,200"
select select "PASSENGER_VEHICLES"
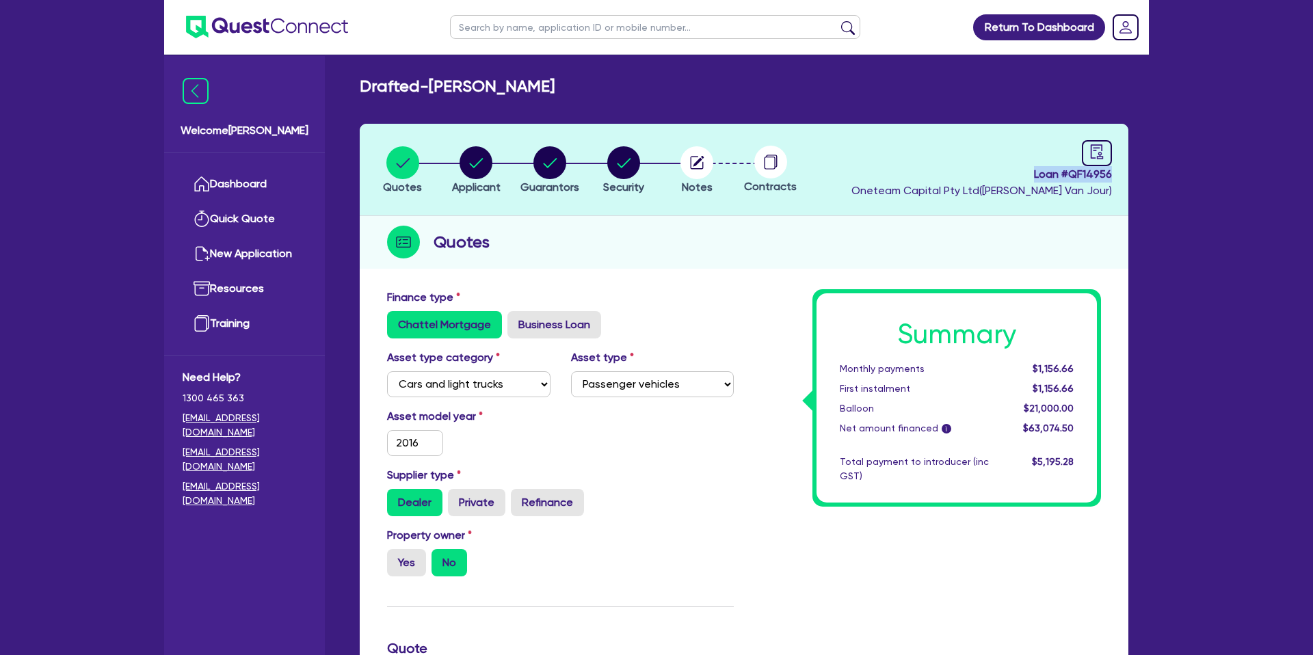
drag, startPoint x: 1035, startPoint y: 174, endPoint x: 1130, endPoint y: 178, distance: 95.1
click at [1130, 178] on div "Quotes Applicant Guarantors Security Notes Contracts Loan # QF14956 Oneteam Cap…" at bounding box center [743, 649] width 789 height 1051
copy span "Loan # QF14956"
click at [1004, 234] on div "Quotes" at bounding box center [744, 242] width 769 height 53
drag, startPoint x: 1072, startPoint y: 173, endPoint x: 1135, endPoint y: 170, distance: 63.0
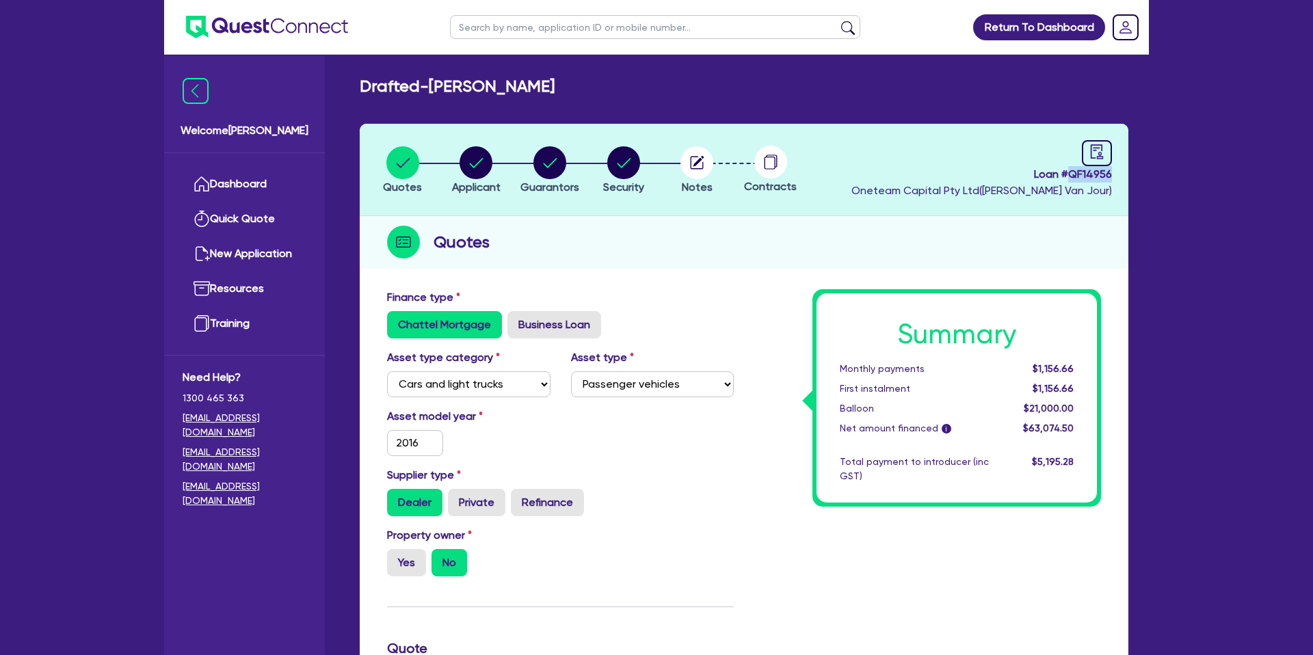
click at [1135, 170] on div "Quotes Applicant Guarantors Security Notes Contracts Loan # QF14956 Oneteam Cap…" at bounding box center [743, 649] width 789 height 1051
copy span "QF14956"
drag, startPoint x: 844, startPoint y: 168, endPoint x: 734, endPoint y: 139, distance: 113.1
click at [842, 165] on header "Quotes Applicant Guarantors Security Notes Contracts Loan # QF14956 Oneteam Cap…" at bounding box center [744, 170] width 769 height 92
click at [250, 183] on link "Dashboard" at bounding box center [245, 184] width 124 height 35
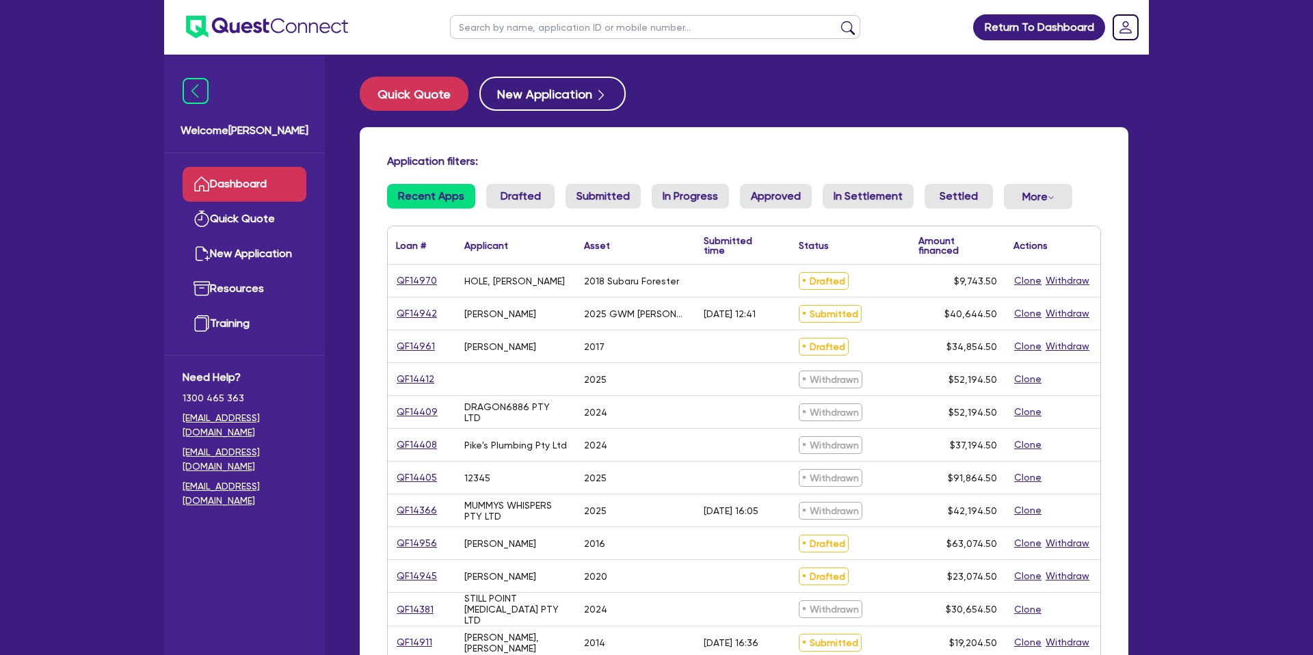
click at [506, 29] on input "text" at bounding box center [655, 27] width 410 height 24
type input "michael"
click at [837, 21] on button "submit" at bounding box center [848, 30] width 22 height 19
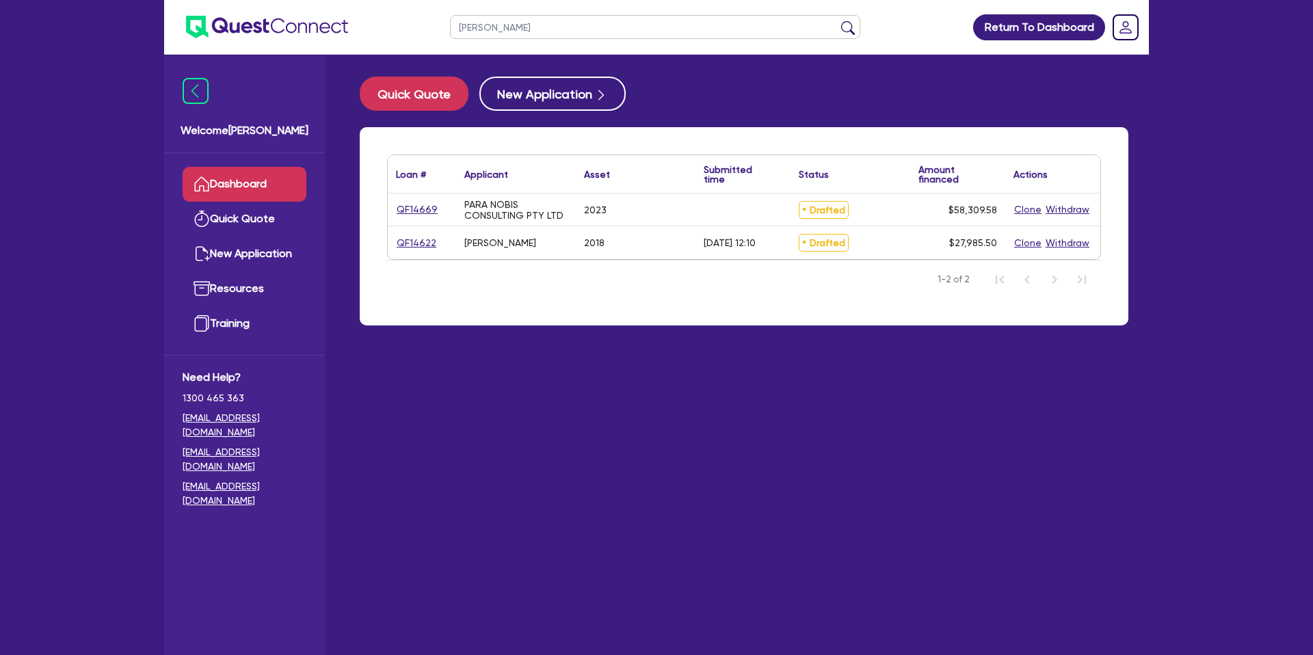
click at [422, 217] on div "QF14669" at bounding box center [422, 210] width 68 height 32
click at [414, 204] on link "QF14669" at bounding box center [417, 210] width 42 height 16
select select "CARS_AND_LIGHT_TRUCKS"
select select "PASSENGER_VEHICLES"
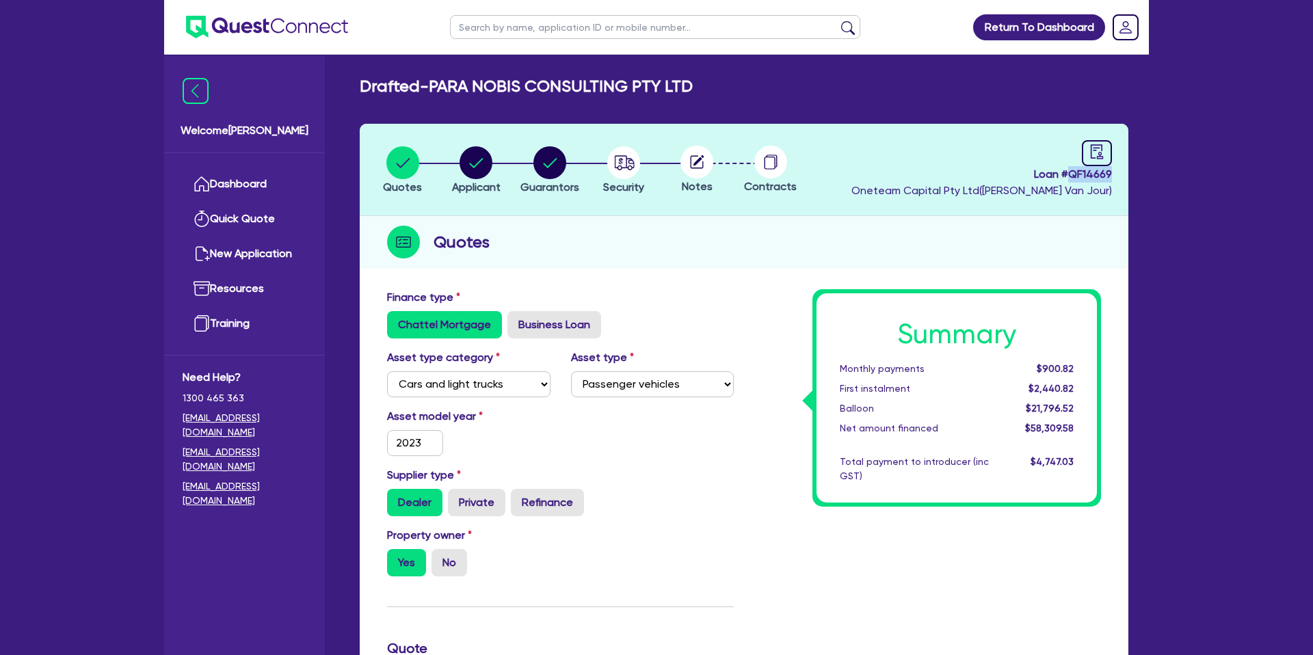
drag, startPoint x: 1069, startPoint y: 176, endPoint x: 1114, endPoint y: 177, distance: 44.5
click at [1114, 176] on header "Quotes Applicant Guarantors Security Notes Contracts Loan # QF14669 Oneteam Cap…" at bounding box center [744, 170] width 769 height 92
copy span "QF14669"
click at [493, 195] on button "Applicant" at bounding box center [476, 171] width 50 height 51
select select "COMPANY"
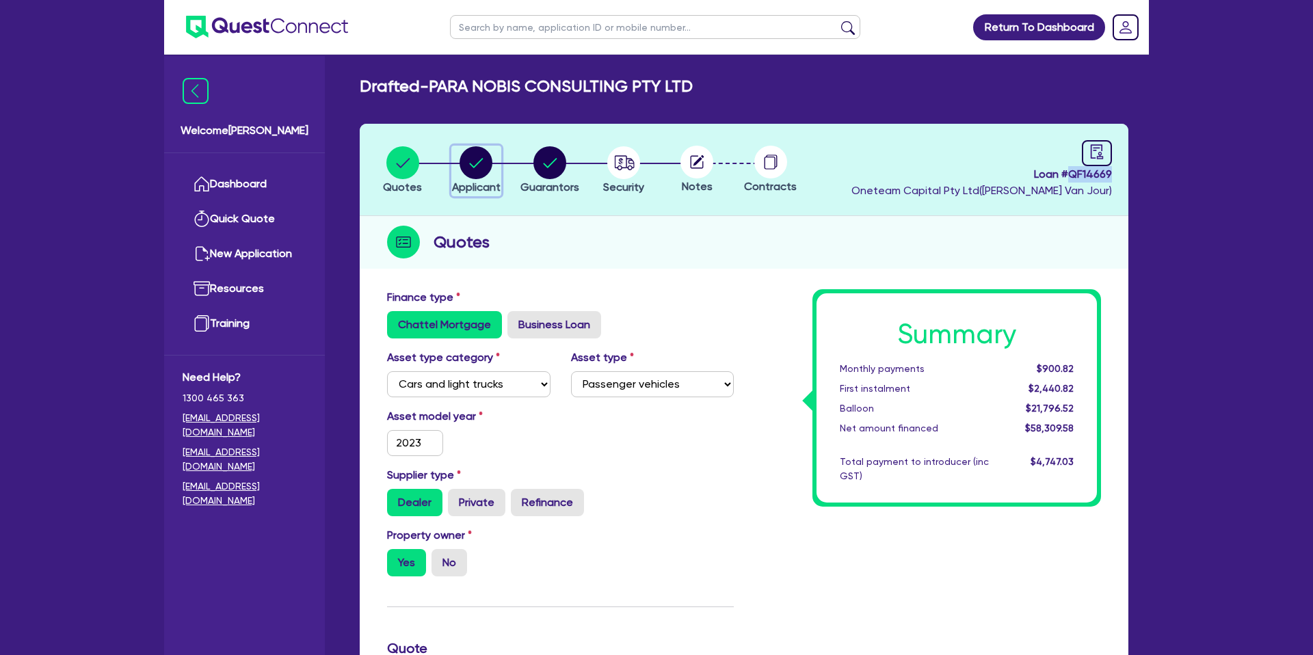
select select "ACCOMODATION_FOOD"
select select "HOTELS"
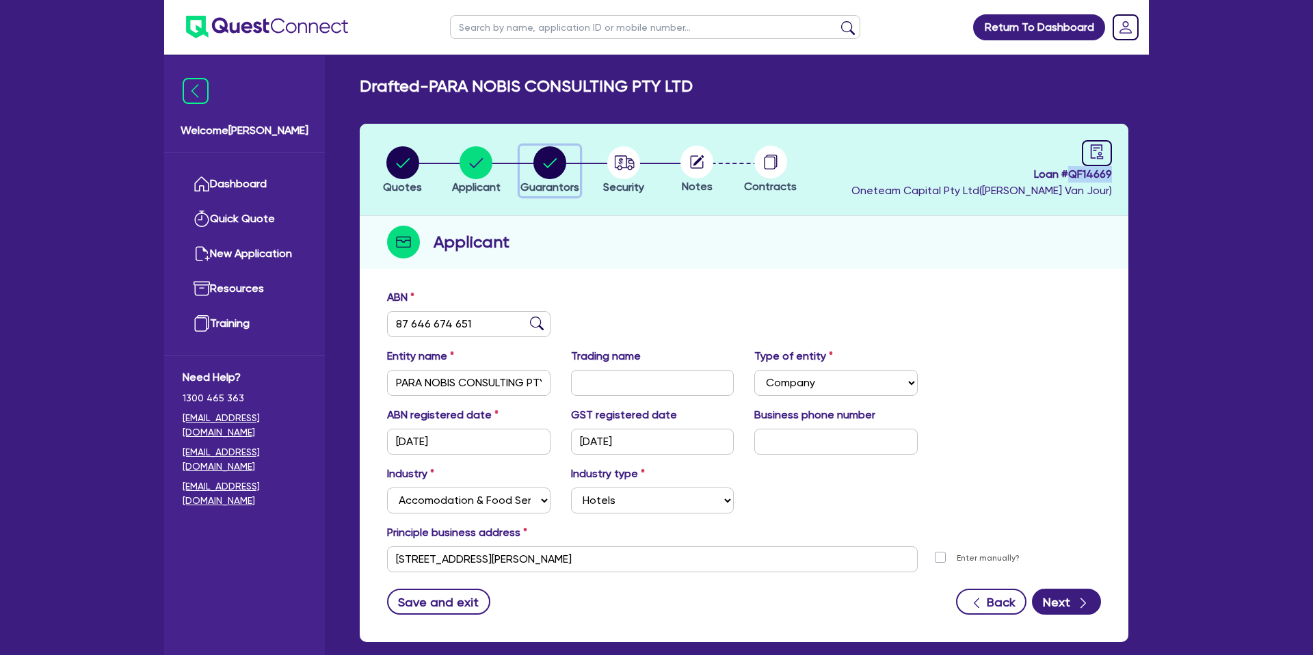
click at [544, 157] on circle "button" at bounding box center [549, 162] width 33 height 33
select select "MR"
select select "QLD"
select select "DE_FACTO"
select select "PROPERTY"
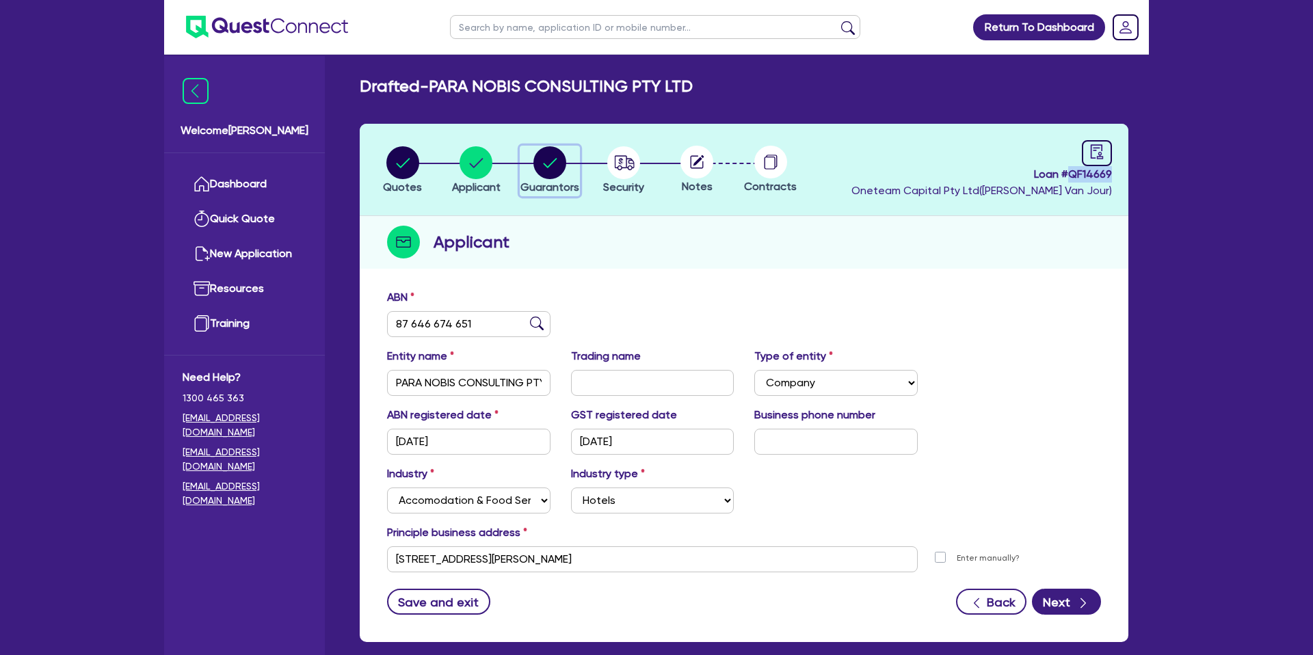
select select "CASH"
select select "HOUSEHOLD_PERSONAL"
select select "MORTGAGE"
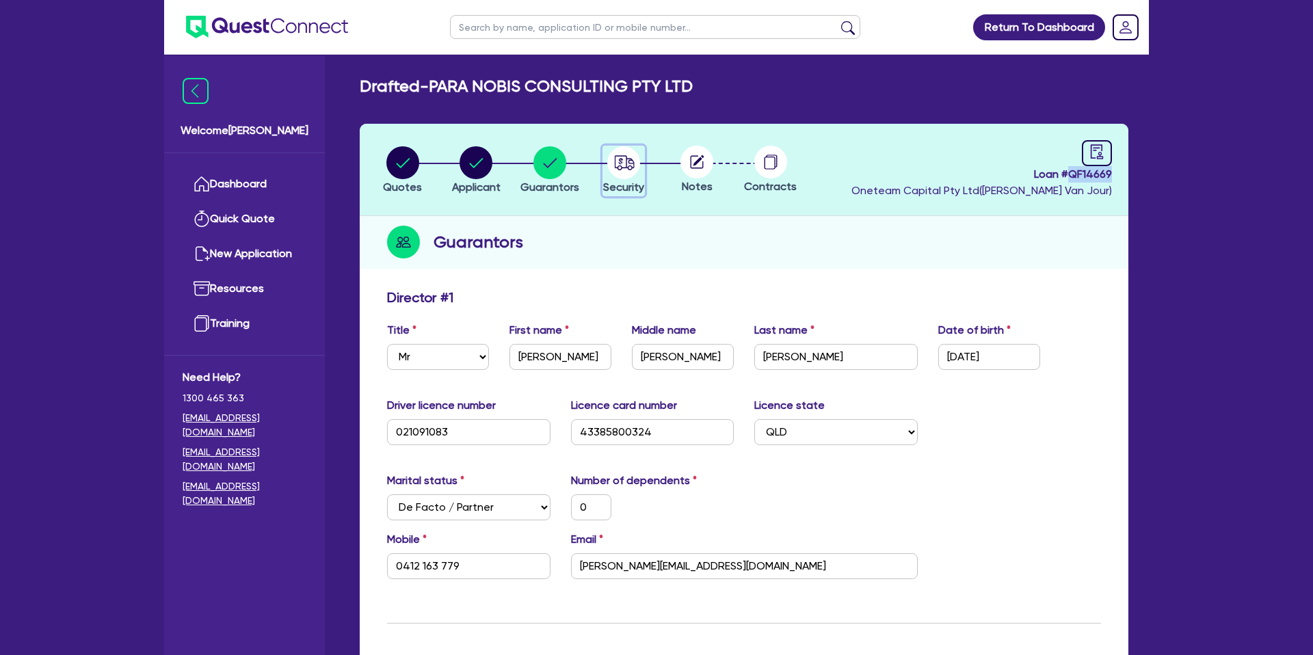
click at [628, 161] on icon "button" at bounding box center [623, 162] width 33 height 33
select select "CARS_AND_LIGHT_TRUCKS"
select select "PASSENGER_VEHICLES"
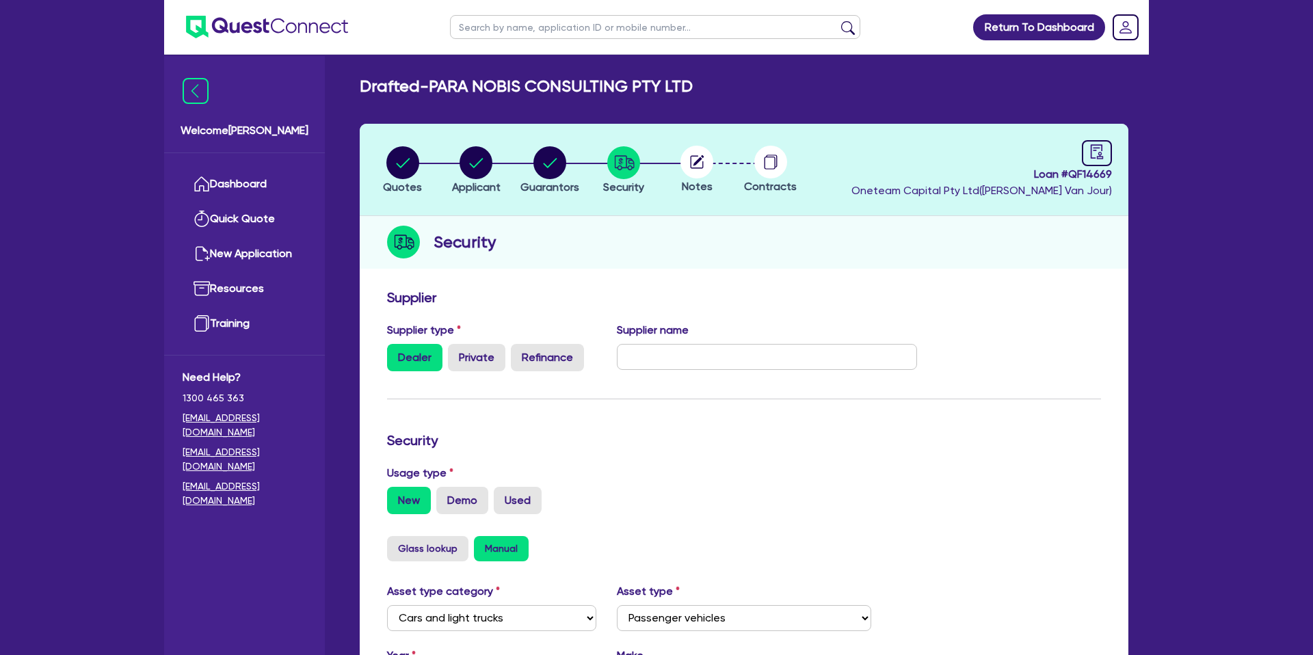
click at [702, 158] on circle at bounding box center [696, 162] width 33 height 33
drag, startPoint x: 434, startPoint y: 85, endPoint x: 819, endPoint y: 100, distance: 384.6
click at [822, 98] on div "Drafted - PARA NOBIS CONSULTING PTY LTD Quotes Applicant Guarantors Security No…" at bounding box center [744, 531] width 810 height 909
drag, startPoint x: 745, startPoint y: 72, endPoint x: 561, endPoint y: 72, distance: 183.3
click at [736, 70] on main "Drafted - PARA NOBIS CONSULTING PTY LTD Quotes Applicant Guarantors Security No…" at bounding box center [744, 536] width 810 height 963
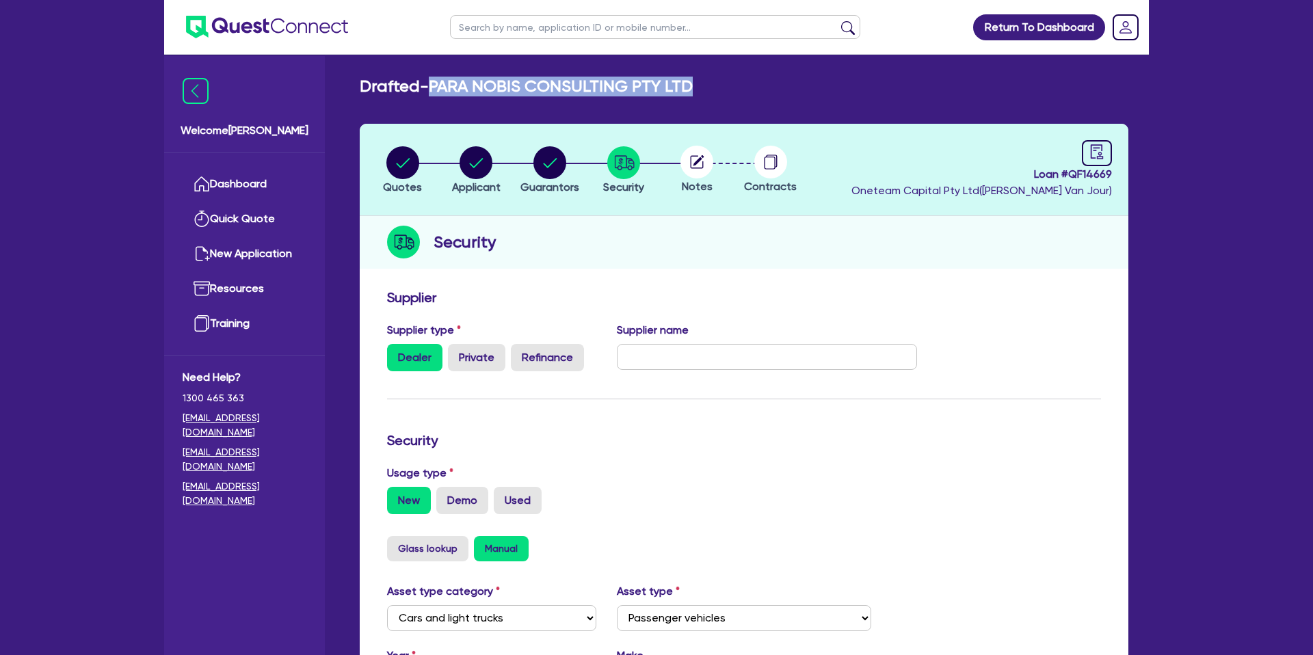
drag, startPoint x: 438, startPoint y: 85, endPoint x: 706, endPoint y: 83, distance: 268.7
click at [706, 83] on div "Drafted - PARA NOBIS CONSULTING PTY LTD" at bounding box center [743, 87] width 789 height 20
copy h2 "PARA NOBIS CONSULTING PTY LTD"
drag, startPoint x: 867, startPoint y: 106, endPoint x: 449, endPoint y: 137, distance: 418.9
click at [862, 105] on div "Drafted - PARA NOBIS CONSULTING PTY LTD Quotes Applicant Guarantors Security No…" at bounding box center [744, 531] width 810 height 909
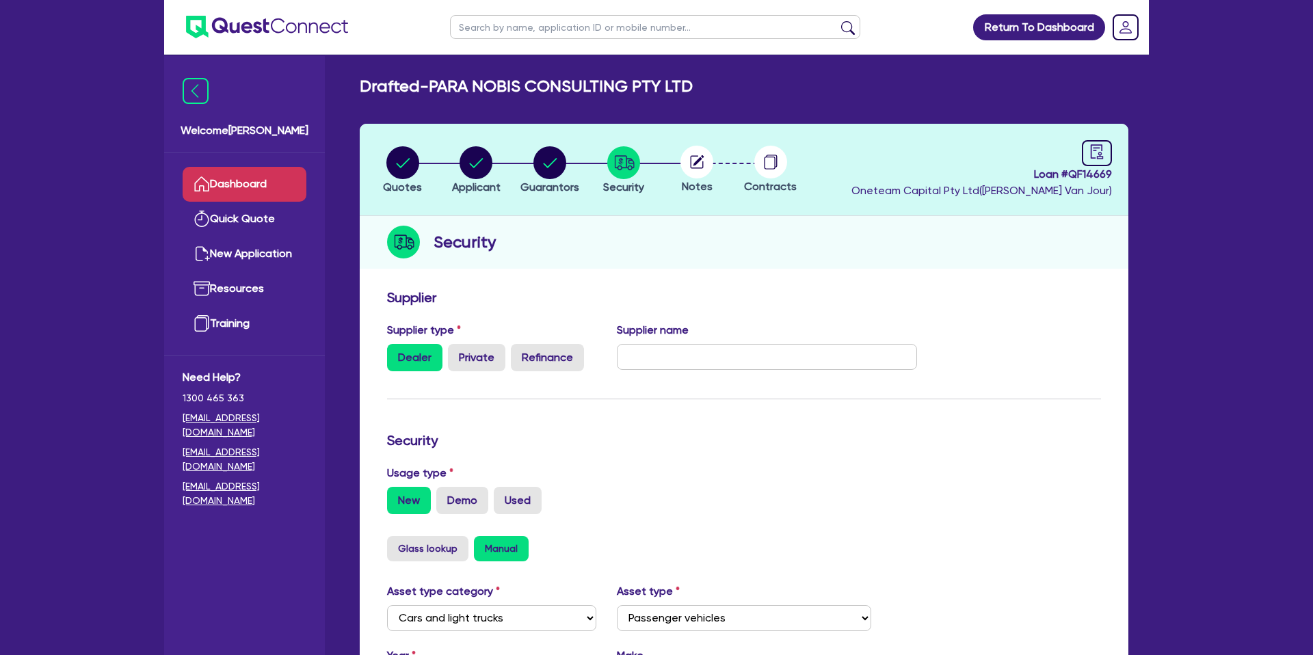
click at [271, 180] on link "Dashboard" at bounding box center [245, 184] width 124 height 35
